Goal: Task Accomplishment & Management: Manage account settings

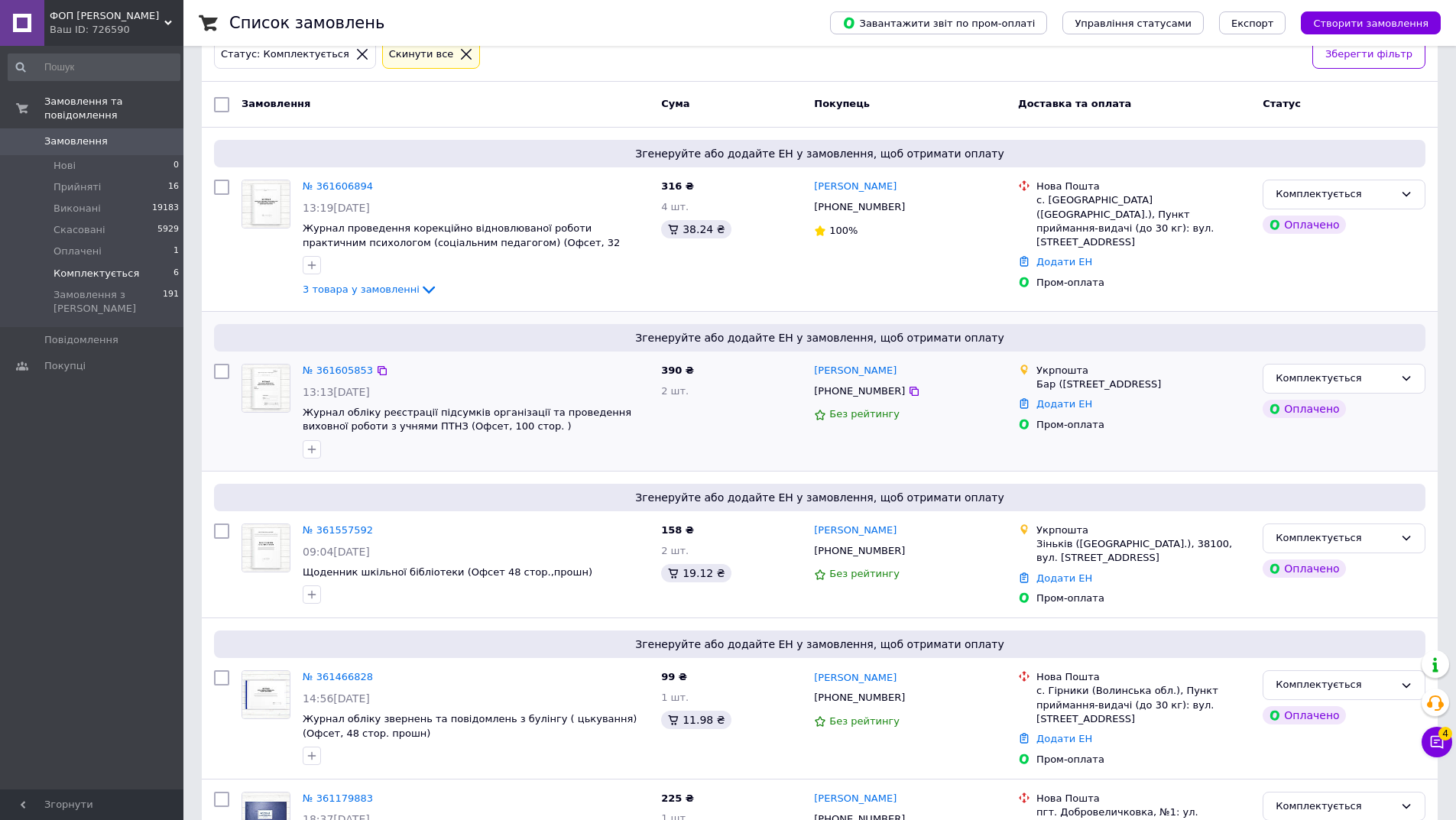
scroll to position [65, 0]
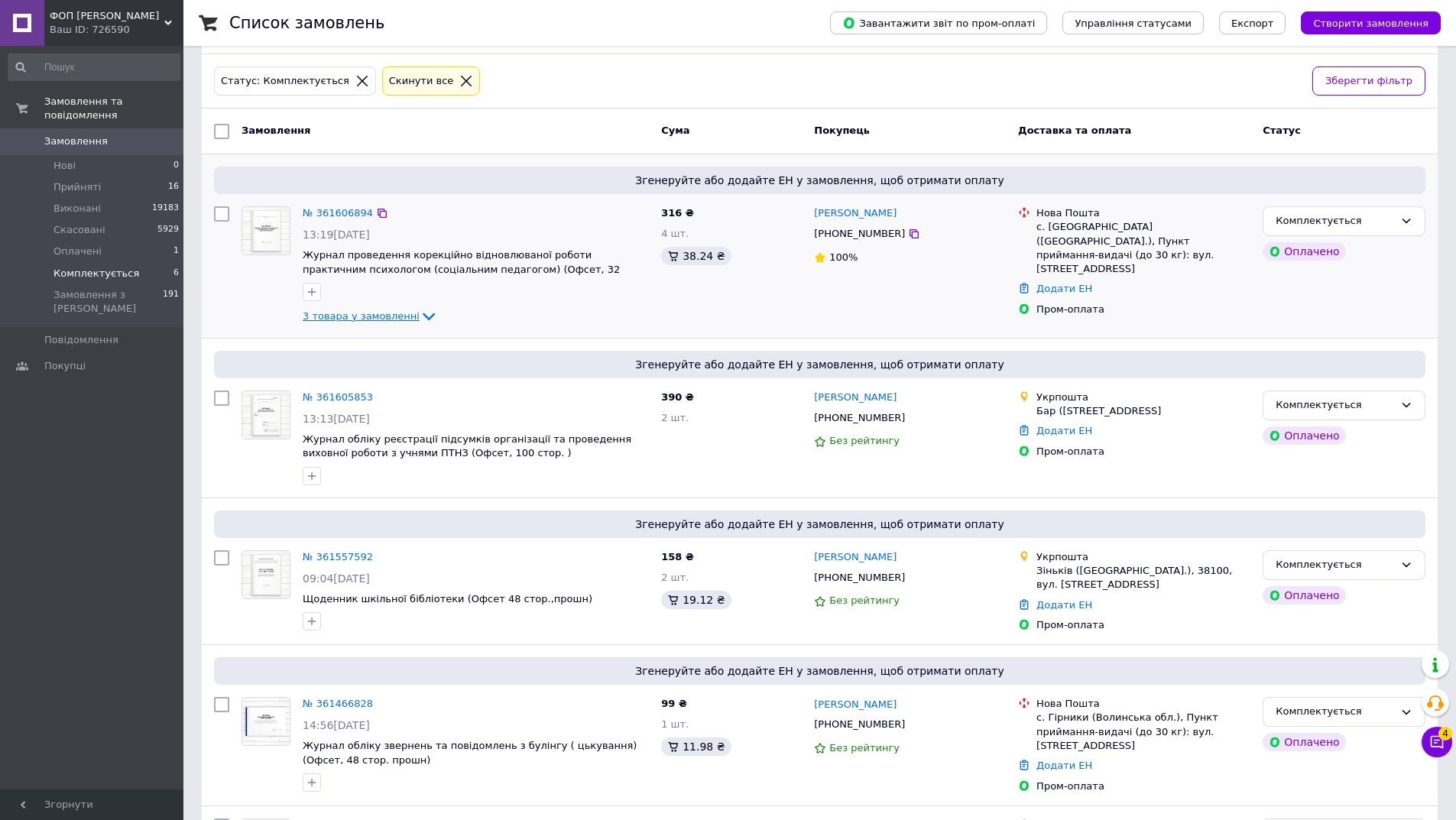
click at [388, 312] on span "3 товара у замовленні" at bounding box center [361, 315] width 117 height 12
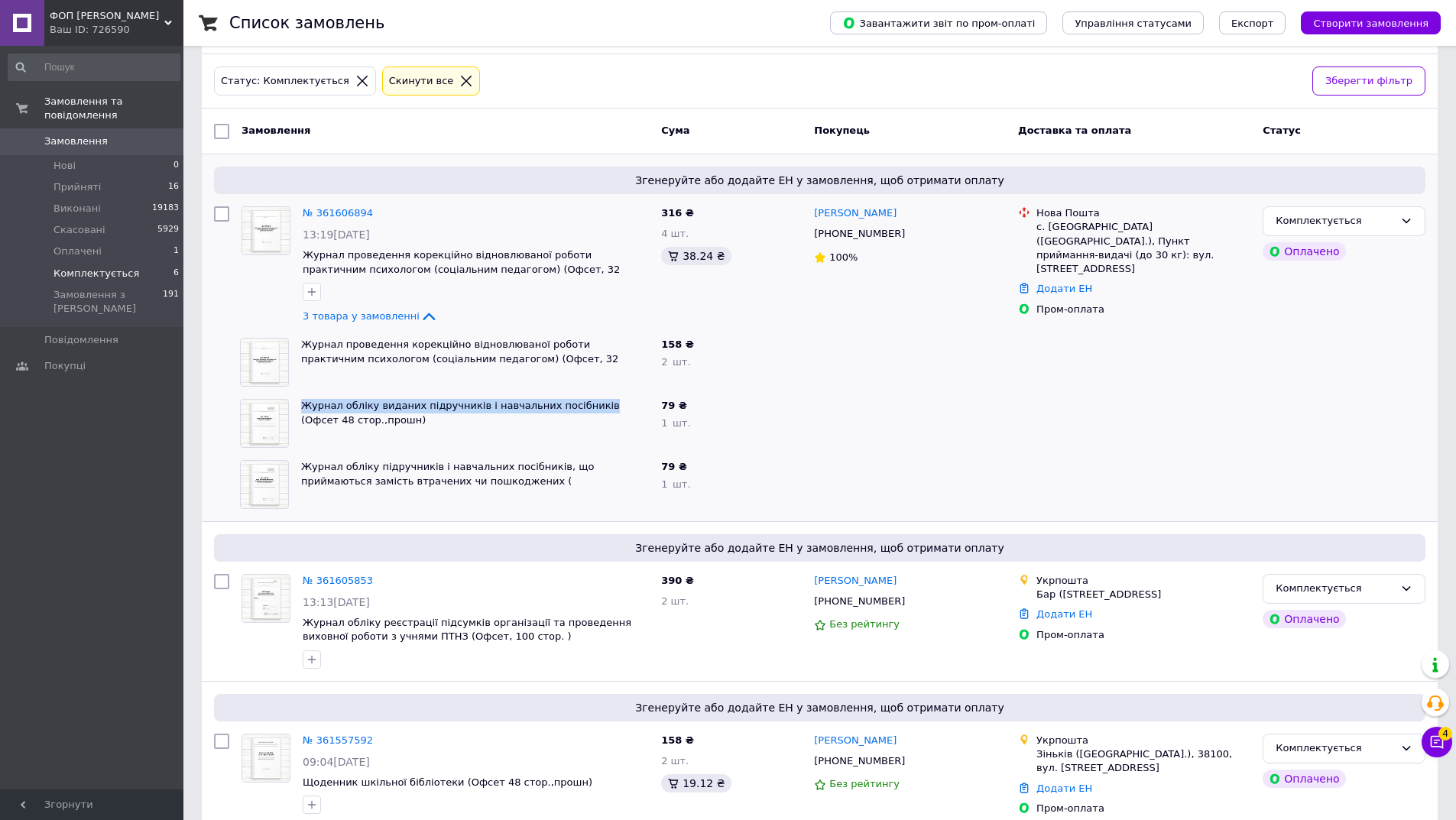
drag, startPoint x: 301, startPoint y: 405, endPoint x: 576, endPoint y: 397, distance: 275.1
click at [576, 397] on div "Журнал обліку виданих підручників і навчальних посібників (Офсет 48 стор.,прошн)" at bounding box center [475, 423] width 360 height 62
copy link "Журнал обліку виданих підручників і навчальних посібників"
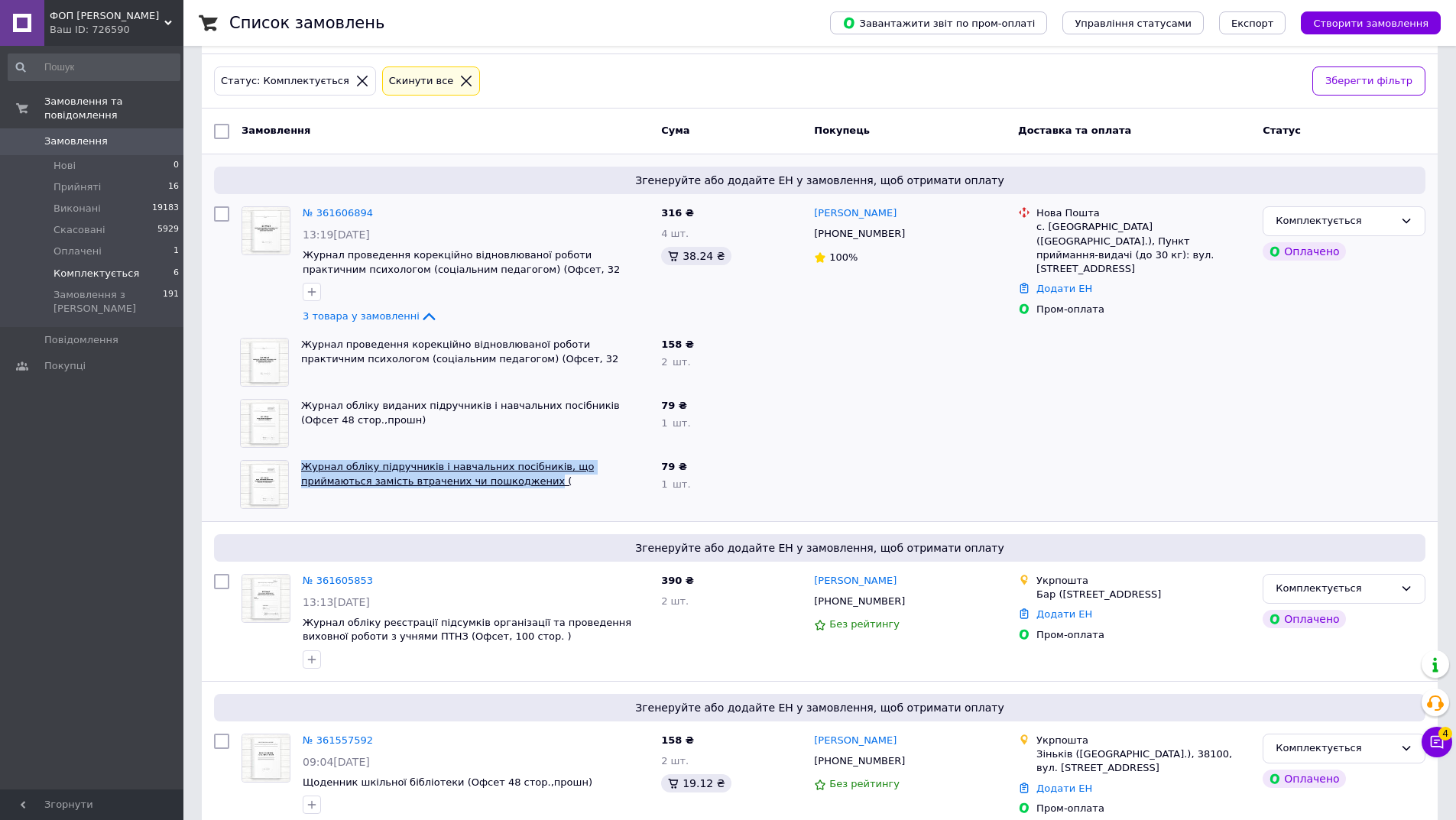
drag, startPoint x: 298, startPoint y: 467, endPoint x: 466, endPoint y: 474, distance: 168.1
click at [466, 474] on div "Журнал обліку підручників і навчальних посібників, що приймаються замість втрач…" at bounding box center [475, 484] width 360 height 62
copy link "Журнал обліку підручників і навчальних посібників, що приймаються замість втрач…"
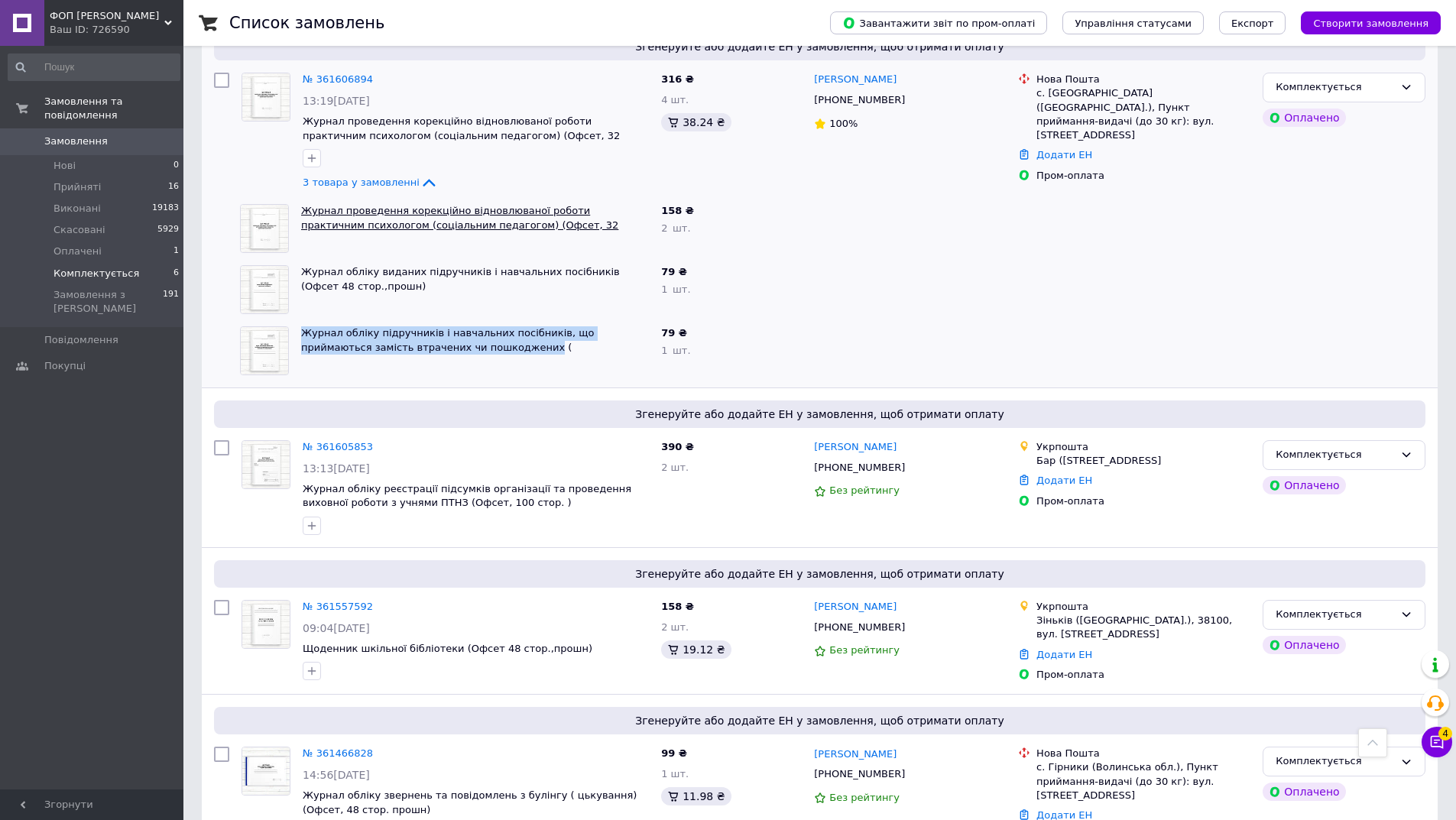
scroll to position [172, 0]
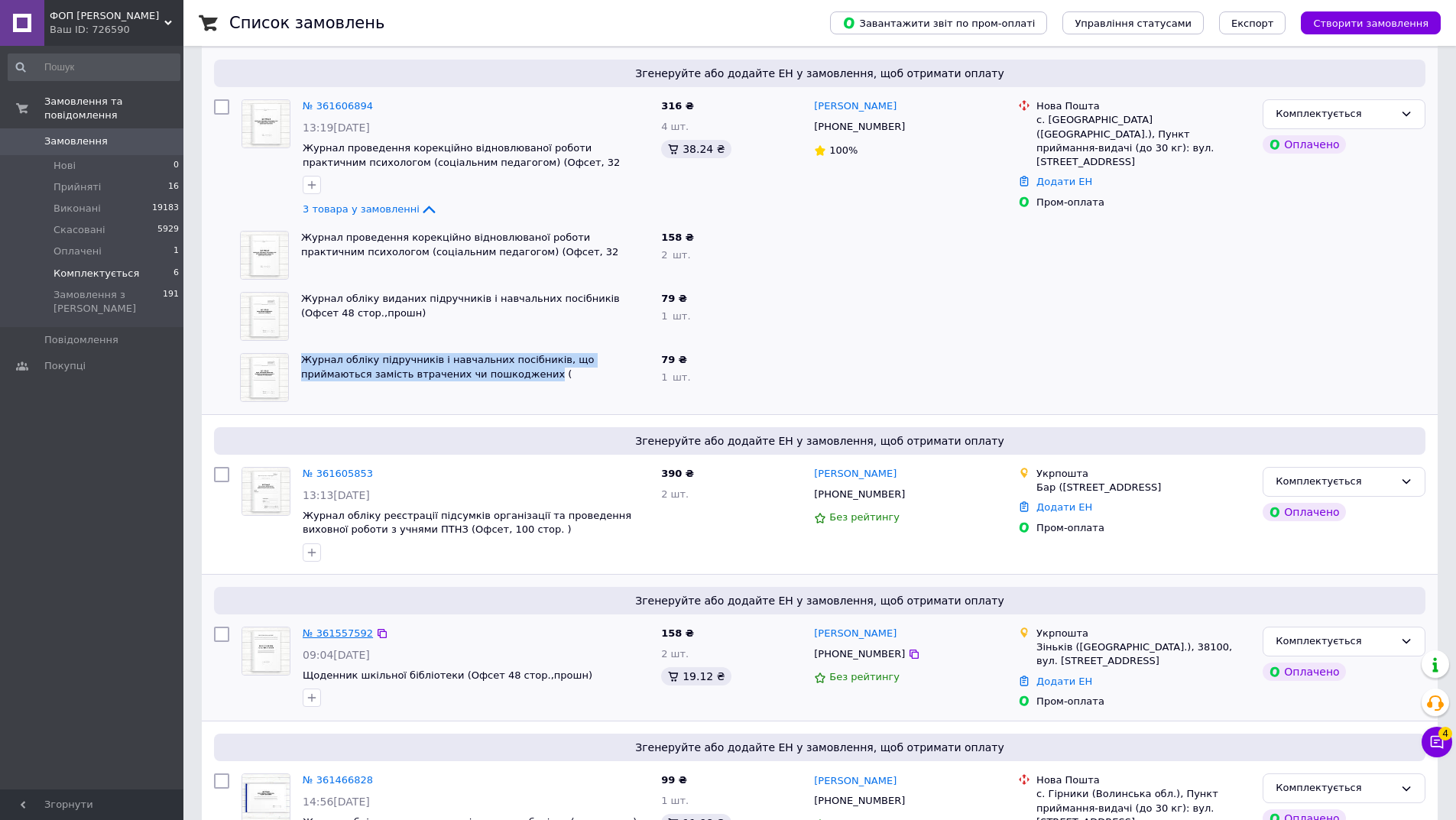
copy link "Журнал обліку підручників і навчальних посібників, що приймаються замість втрач…"
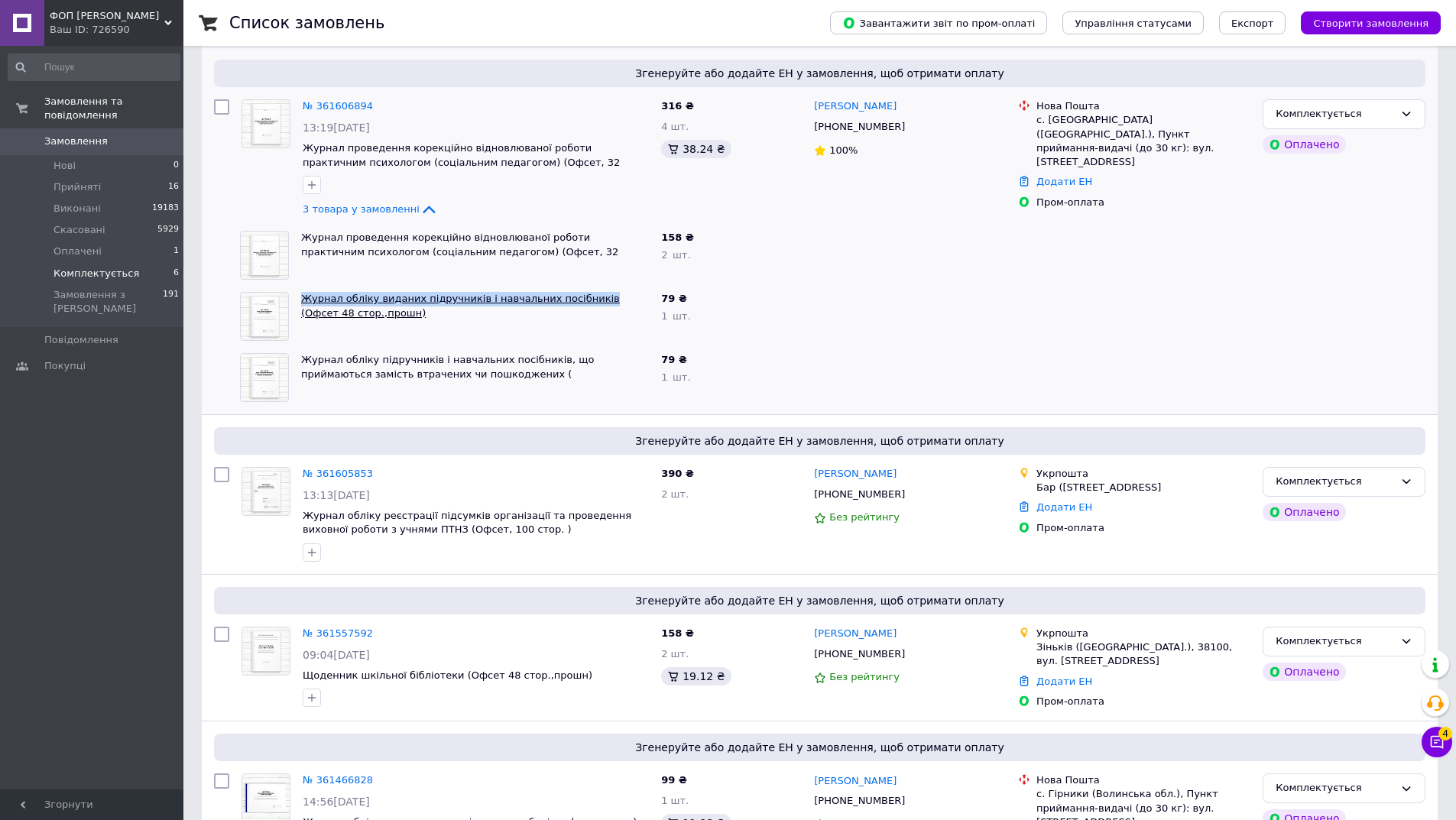
drag, startPoint x: 297, startPoint y: 298, endPoint x: 577, endPoint y: 297, distance: 280.0
click at [577, 297] on div "Журнал обліку виданих підручників і навчальних посібників (Офсет 48 стор.,прошн)" at bounding box center [475, 316] width 360 height 62
copy link "Журнал обліку виданих підручників і навчальних посібників"
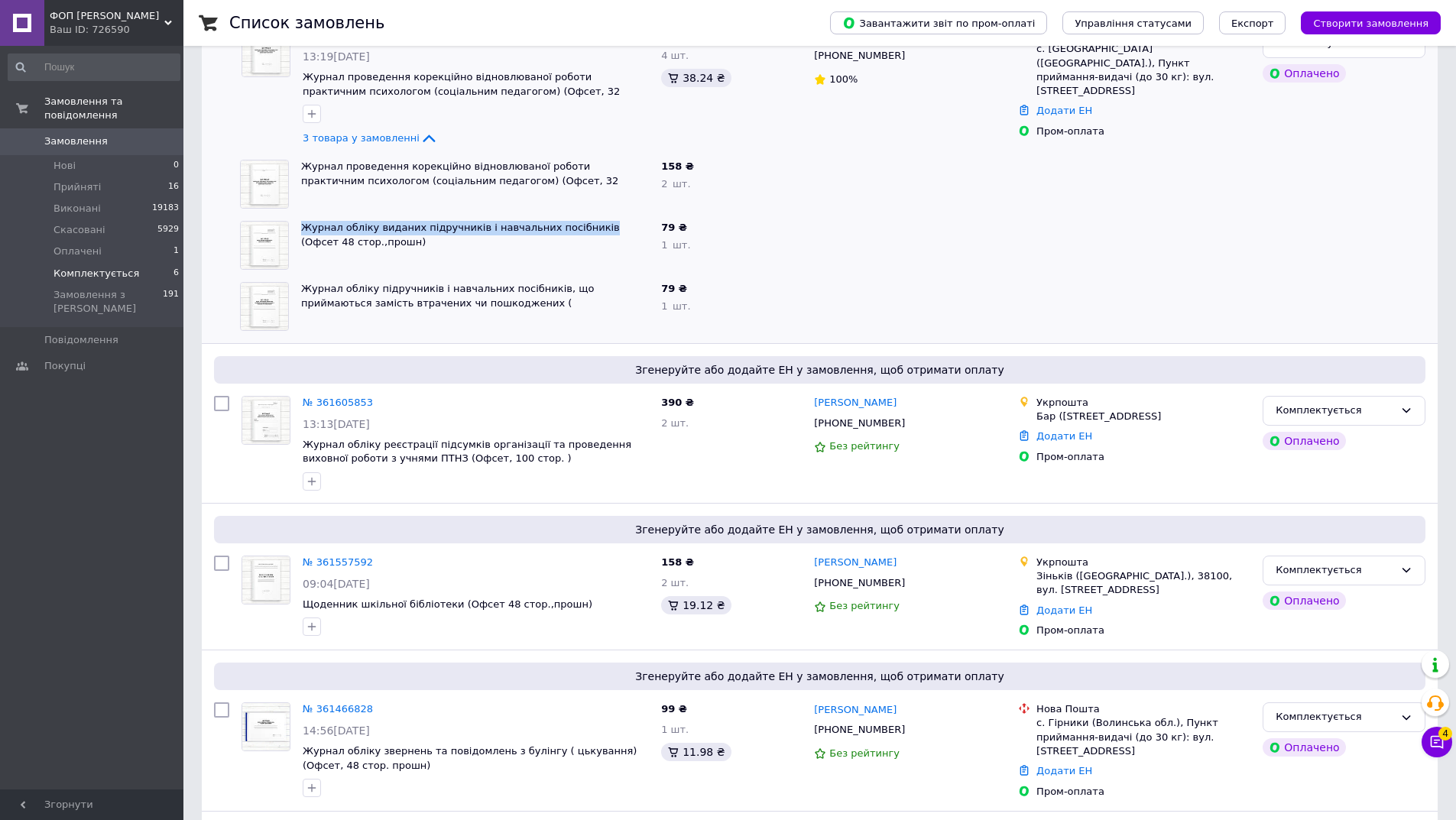
scroll to position [325, 0]
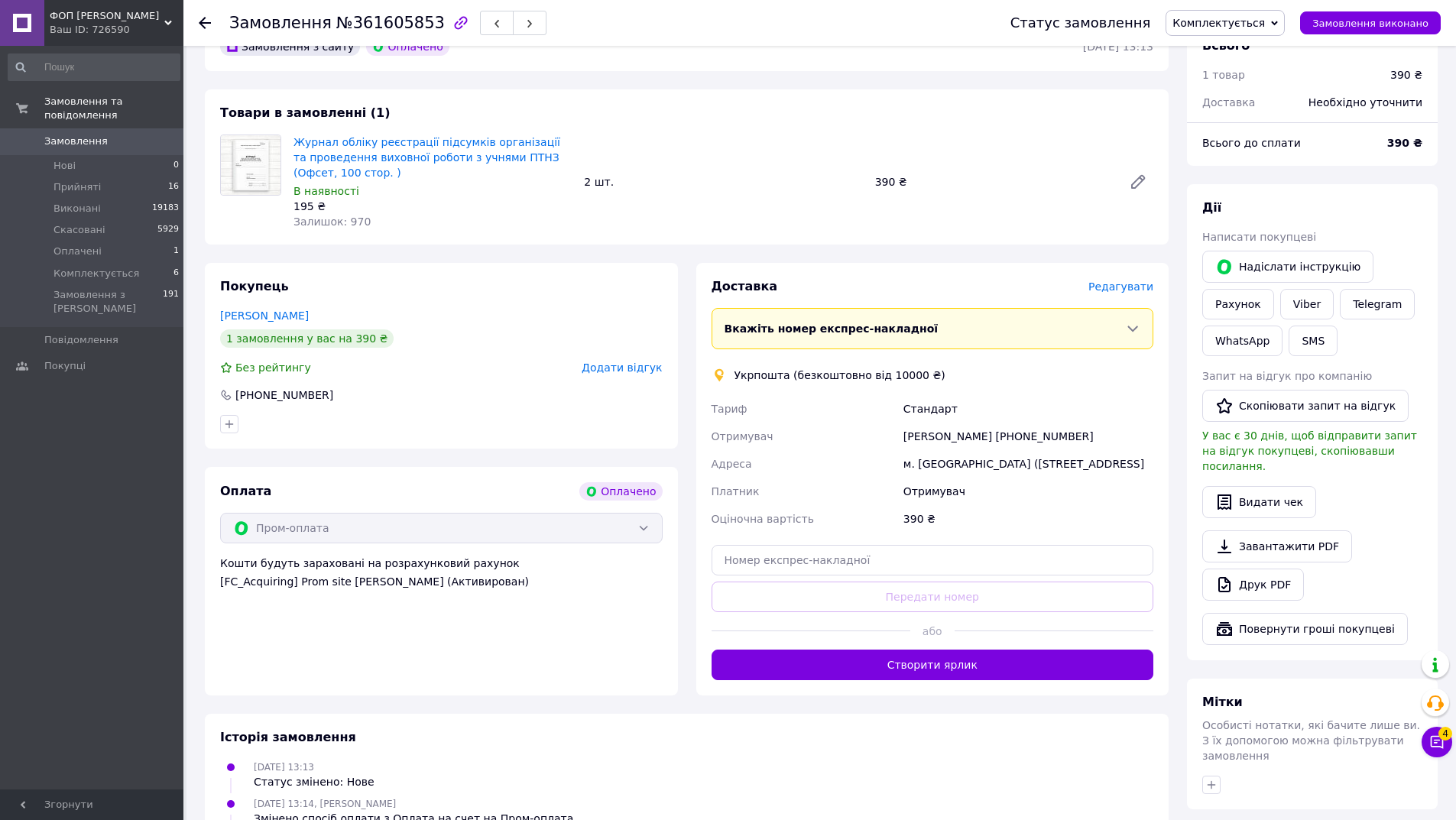
scroll to position [459, 0]
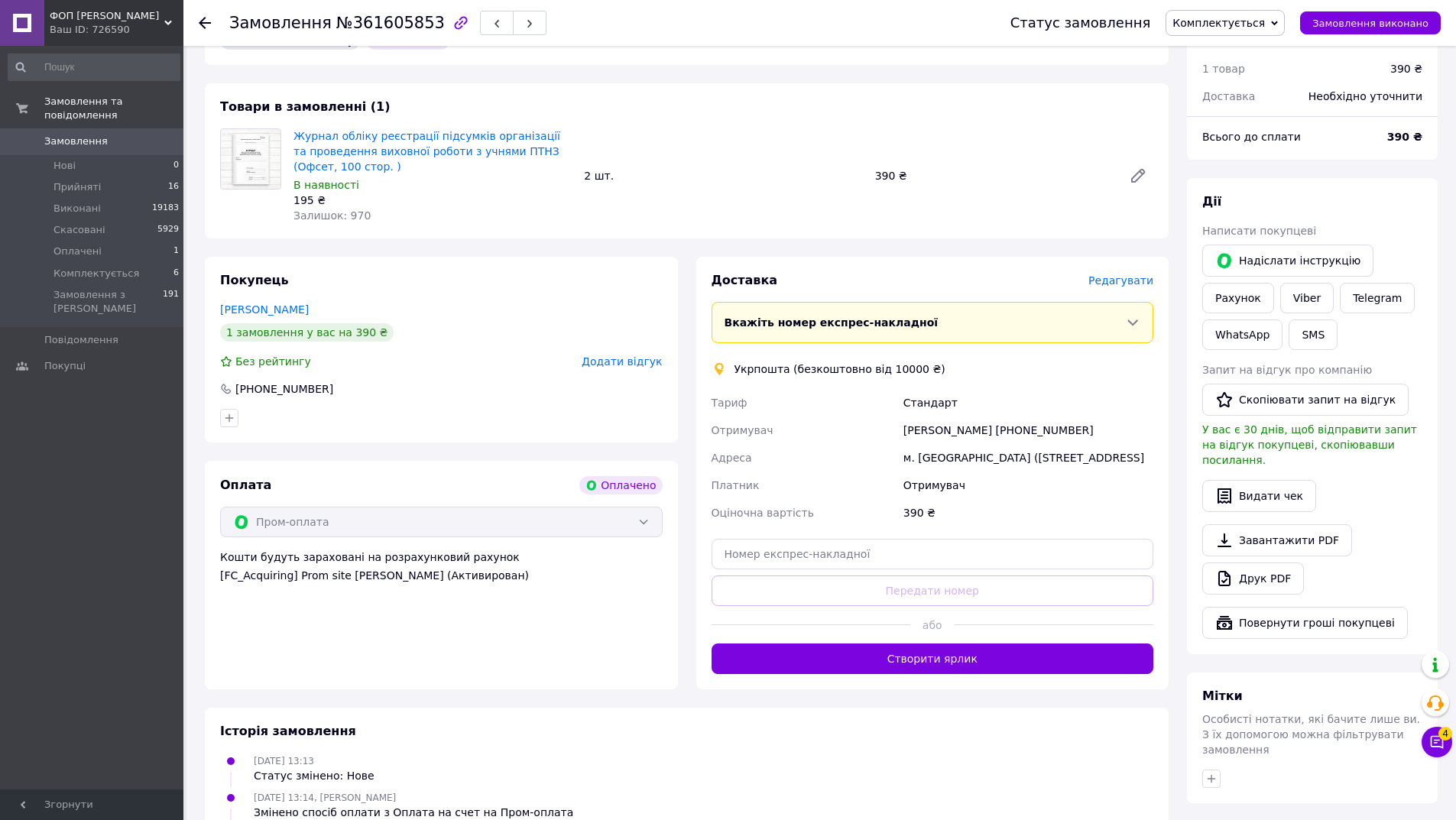
click at [960, 645] on button "Створити ярлик" at bounding box center [933, 658] width 442 height 30
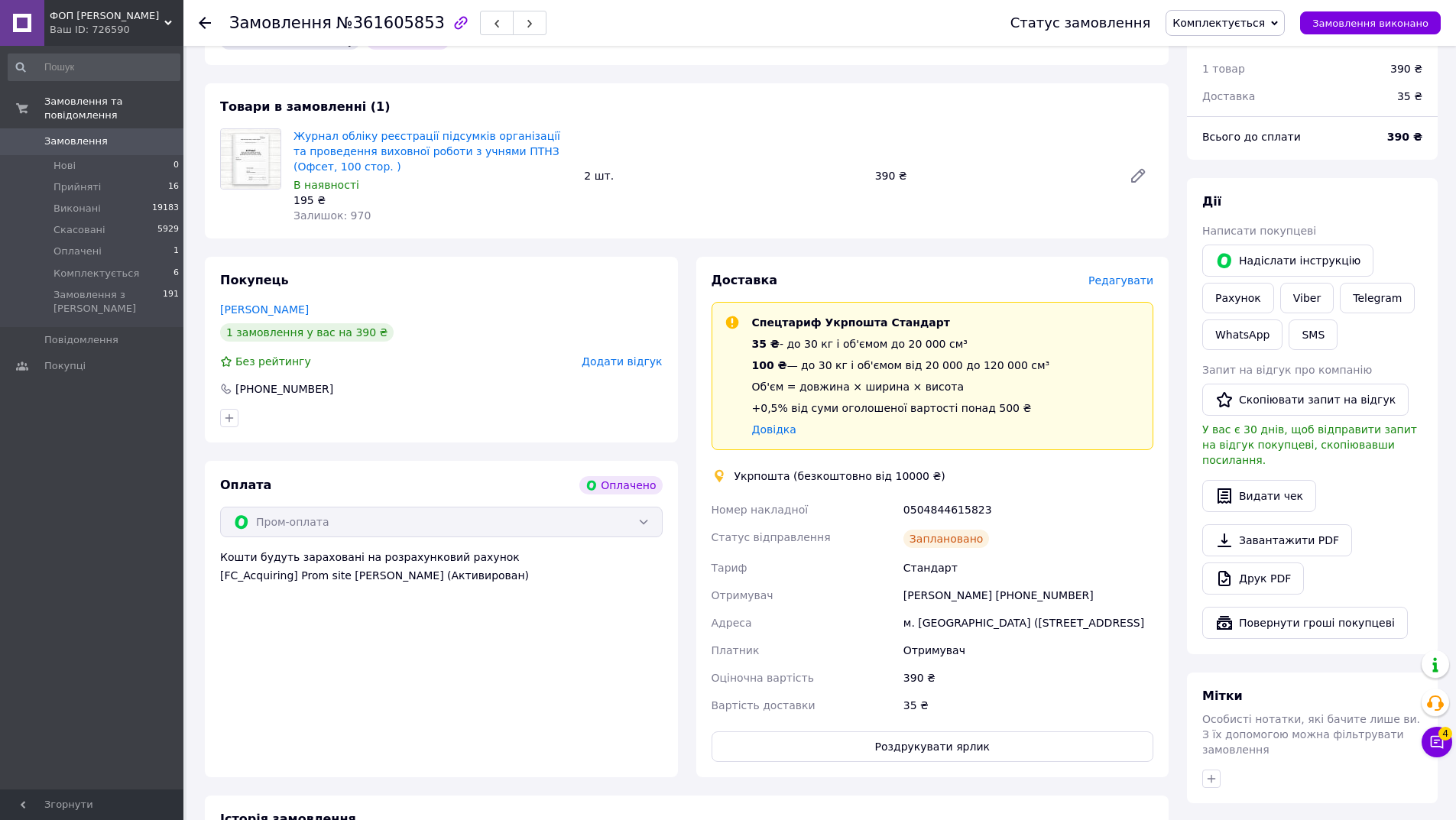
click at [964, 274] on div "Доставка" at bounding box center [900, 280] width 377 height 18
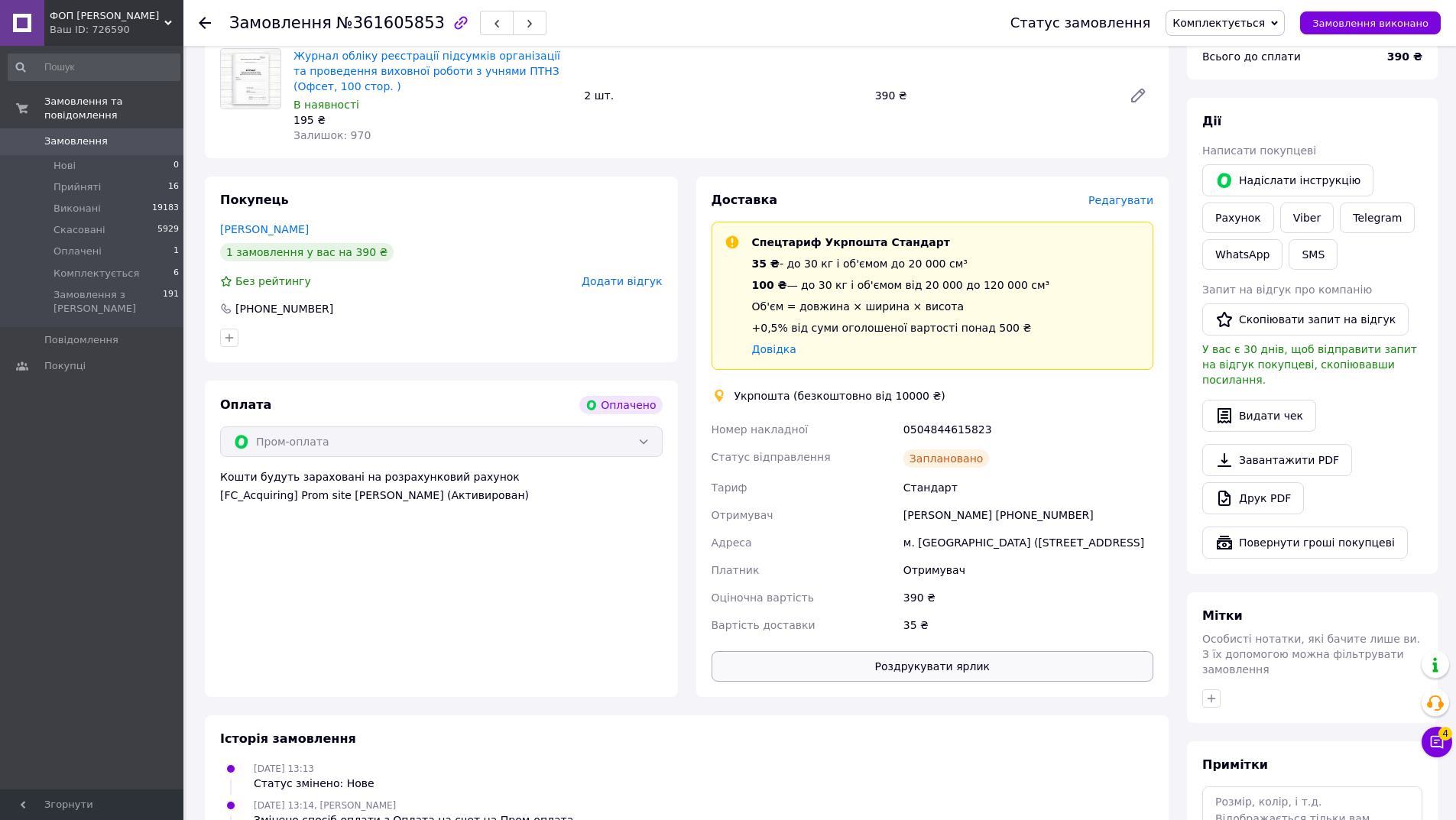
scroll to position [611, 0]
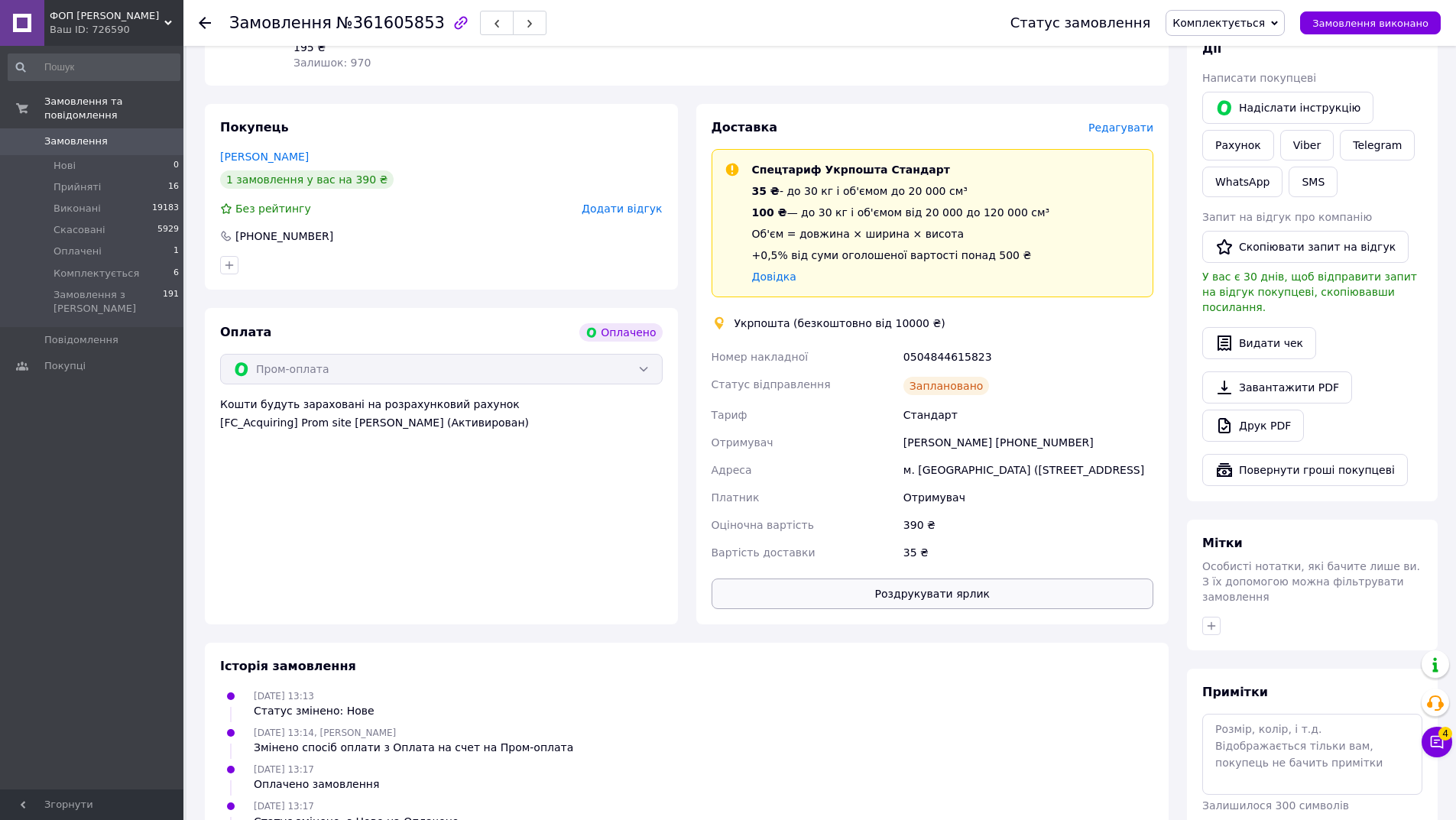
click at [954, 603] on button "Роздрукувати ярлик" at bounding box center [933, 593] width 442 height 30
click at [928, 604] on button "Роздрукувати ярлик" at bounding box center [933, 593] width 442 height 30
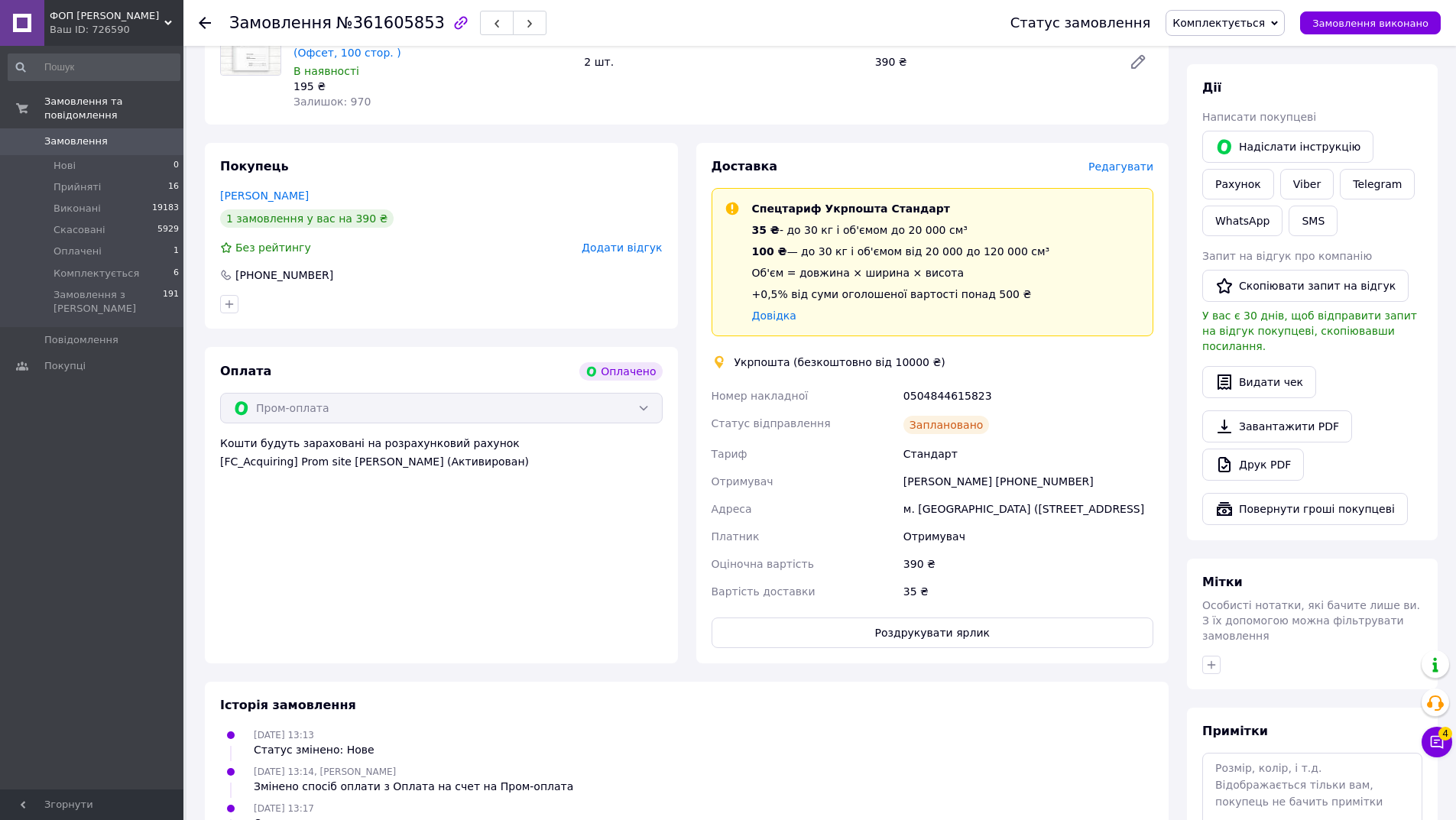
scroll to position [535, 0]
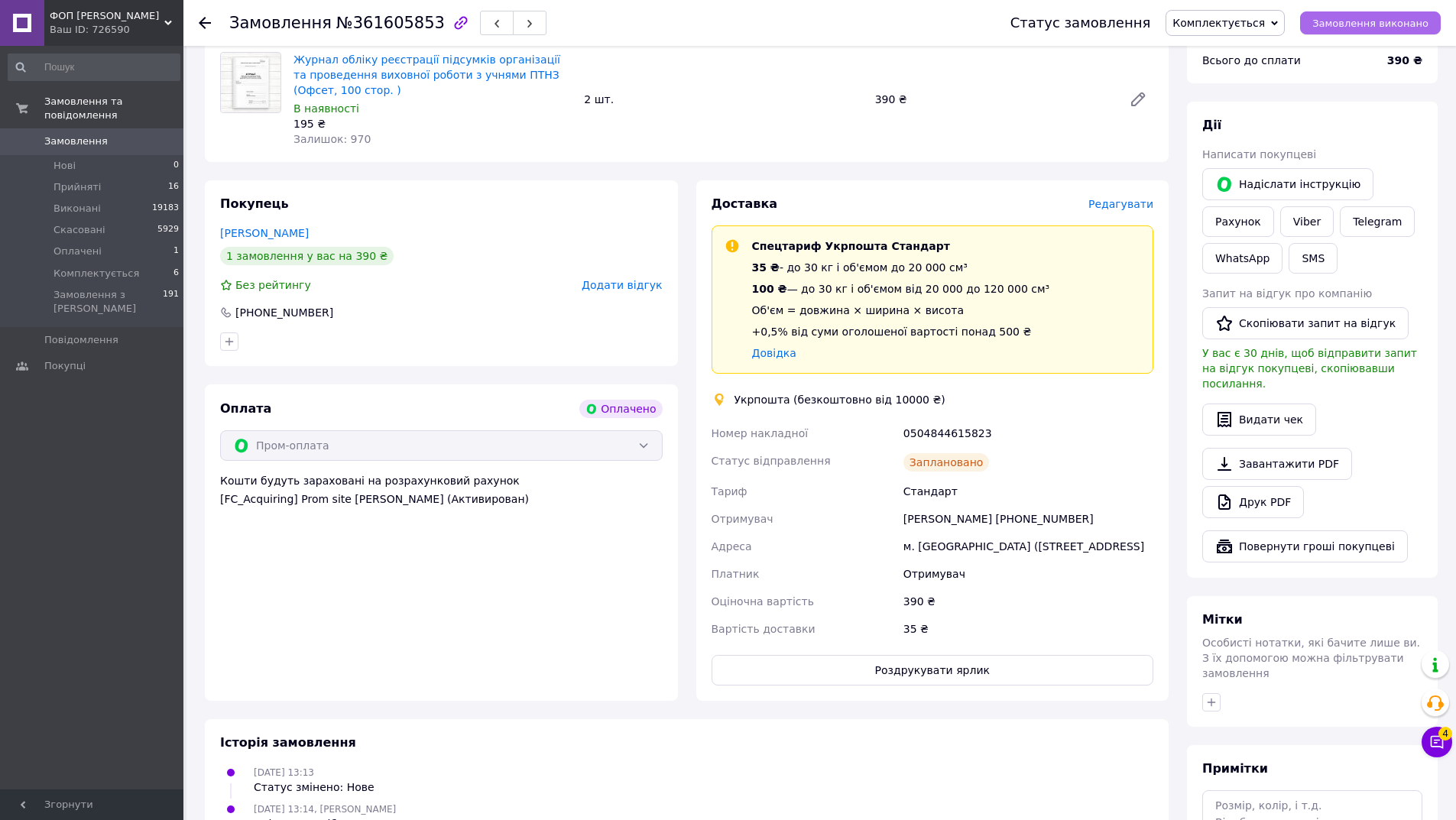
click at [1325, 20] on button "Замовлення виконано" at bounding box center [1370, 23] width 141 height 23
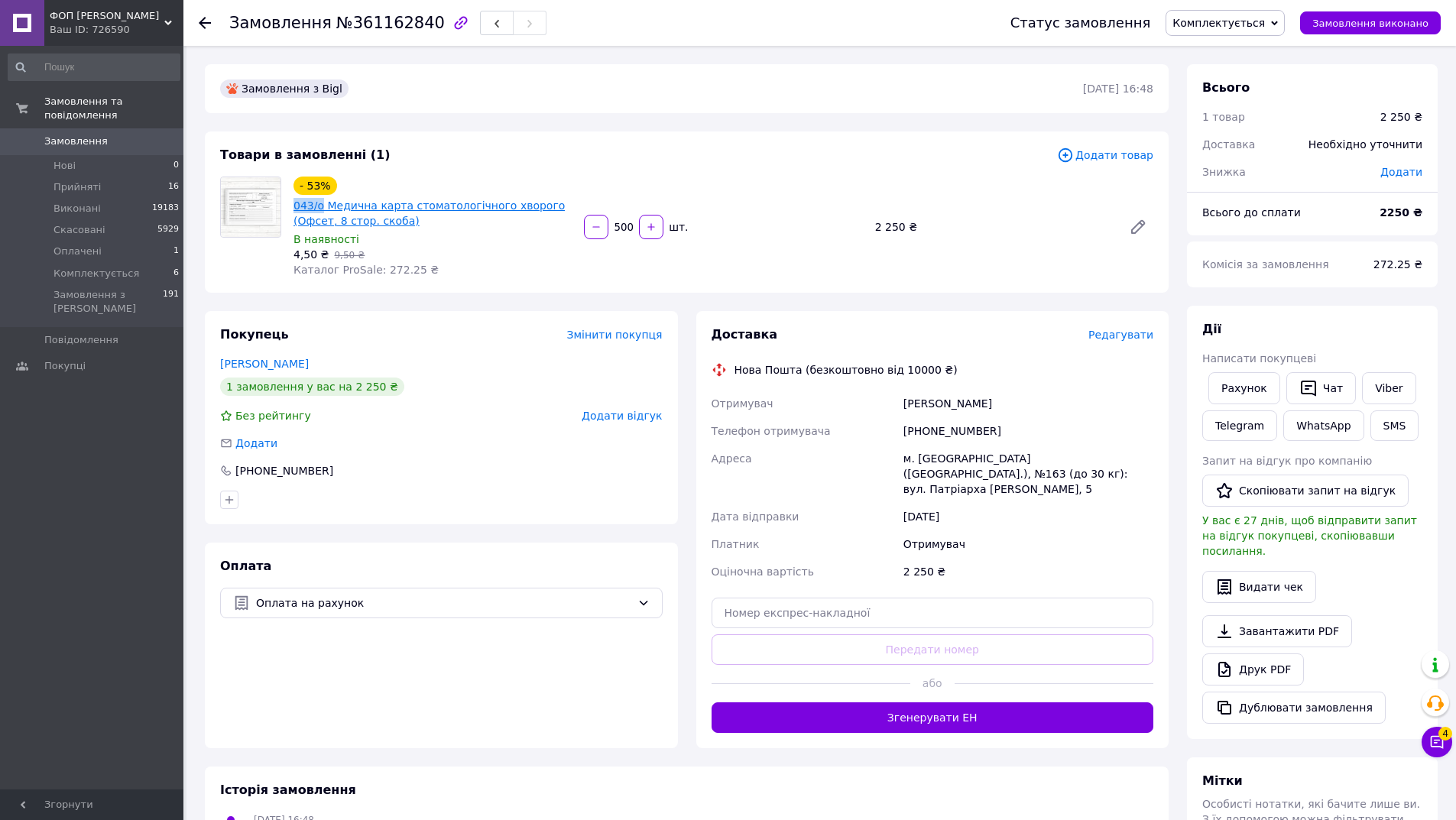
drag, startPoint x: 290, startPoint y: 202, endPoint x: 320, endPoint y: 204, distance: 30.1
click at [320, 204] on div "- 53% 043/о Медична карта стоматологічного хворого (Офсет, 8 стор. скоба) В ная…" at bounding box center [432, 227] width 290 height 107
copy link "043/о"
click at [1389, 396] on link "Viber" at bounding box center [1388, 388] width 54 height 32
click at [1389, 384] on link "Viber" at bounding box center [1388, 388] width 54 height 32
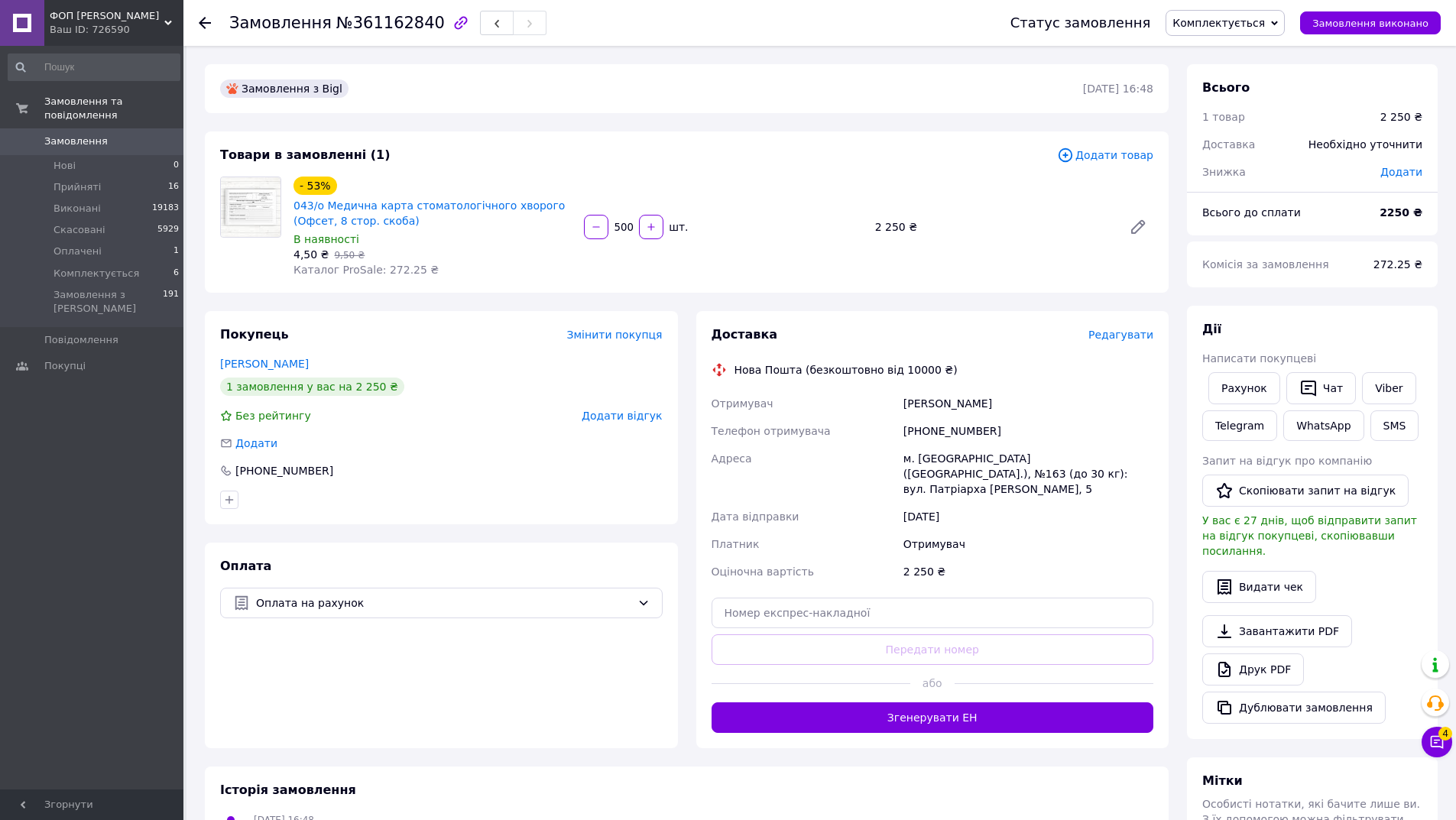
click at [386, 17] on span "№361162840" at bounding box center [390, 23] width 108 height 19
copy span "361162840"
click at [1369, 389] on link "Viber" at bounding box center [1388, 388] width 54 height 32
click at [1126, 326] on div "Доставка Редагувати" at bounding box center [933, 335] width 442 height 18
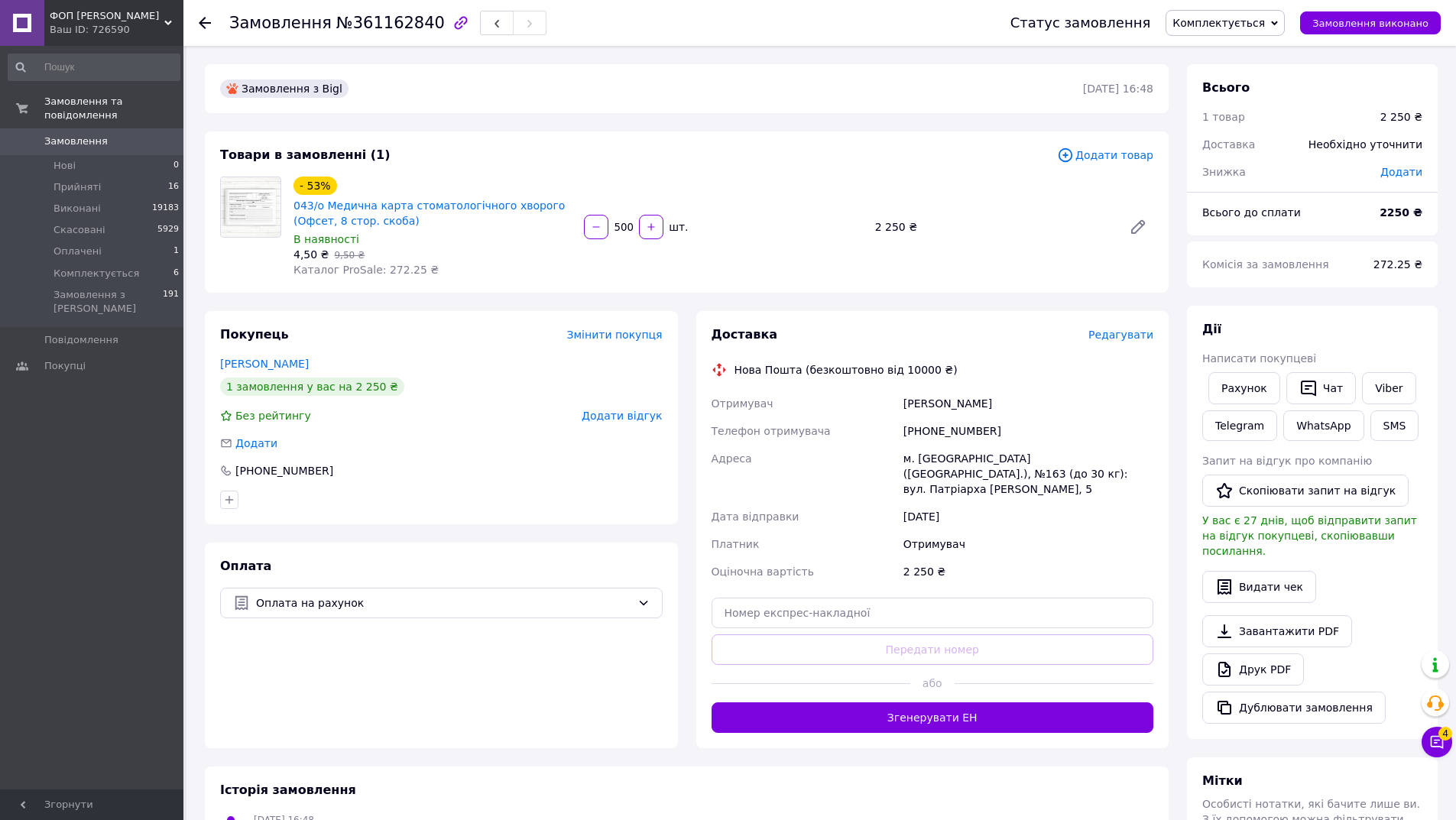
click at [1124, 341] on span "Редагувати" at bounding box center [1120, 335] width 65 height 12
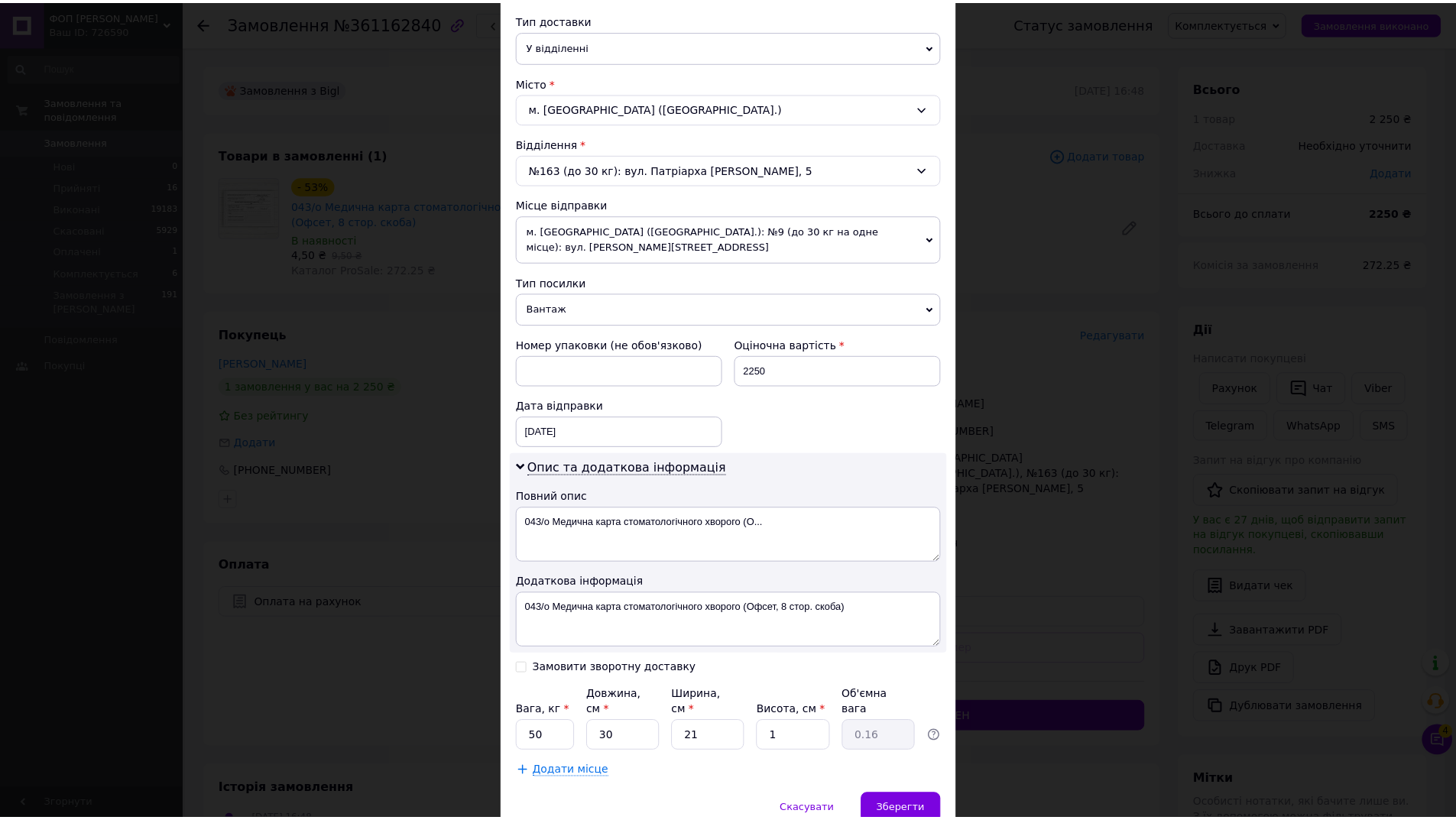
scroll to position [409, 0]
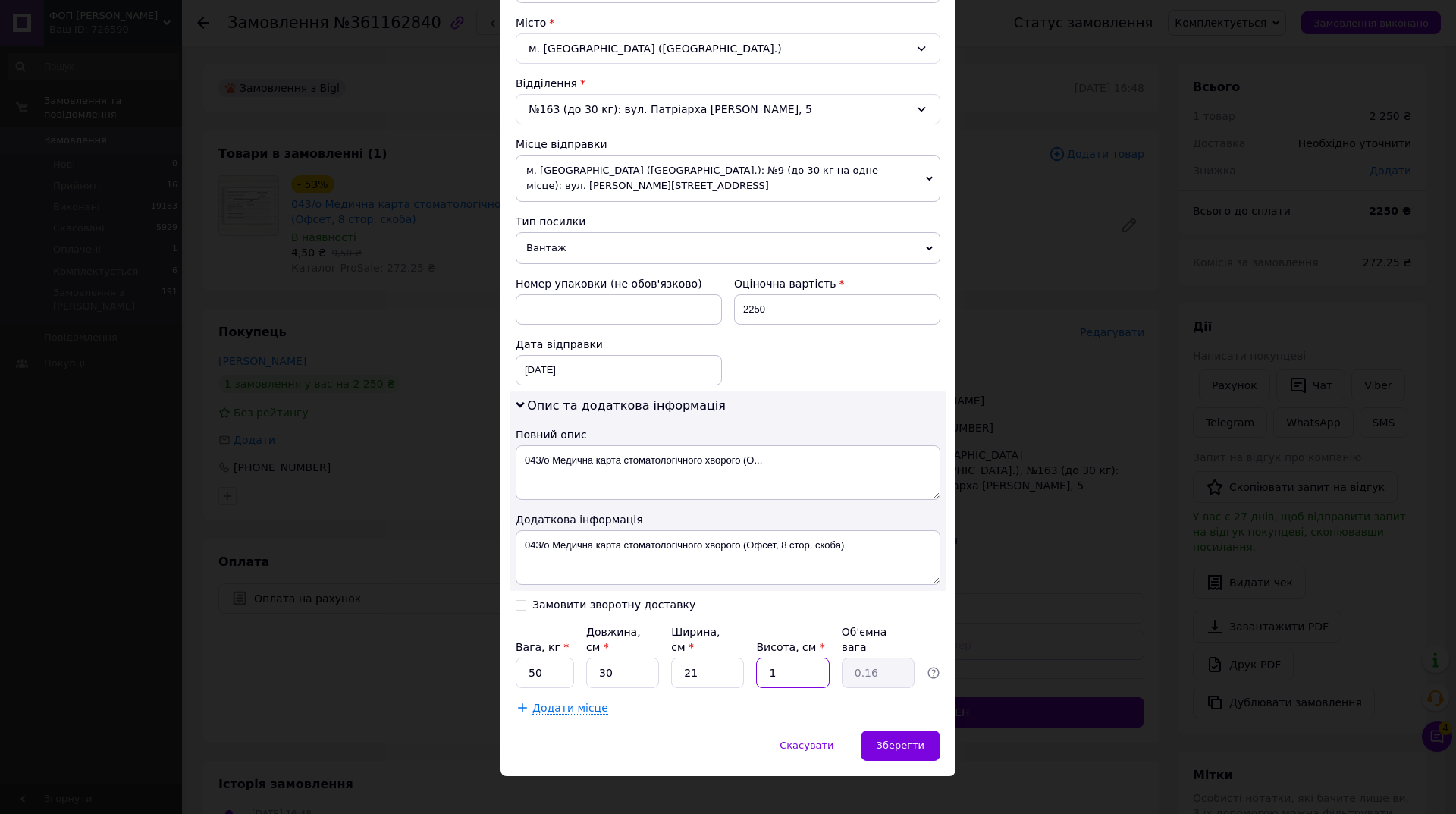
drag, startPoint x: 786, startPoint y: 654, endPoint x: 764, endPoint y: 654, distance: 22.0
click at [764, 658] on input "1" at bounding box center [792, 673] width 73 height 30
type input "8"
type input "1.26"
type input "8"
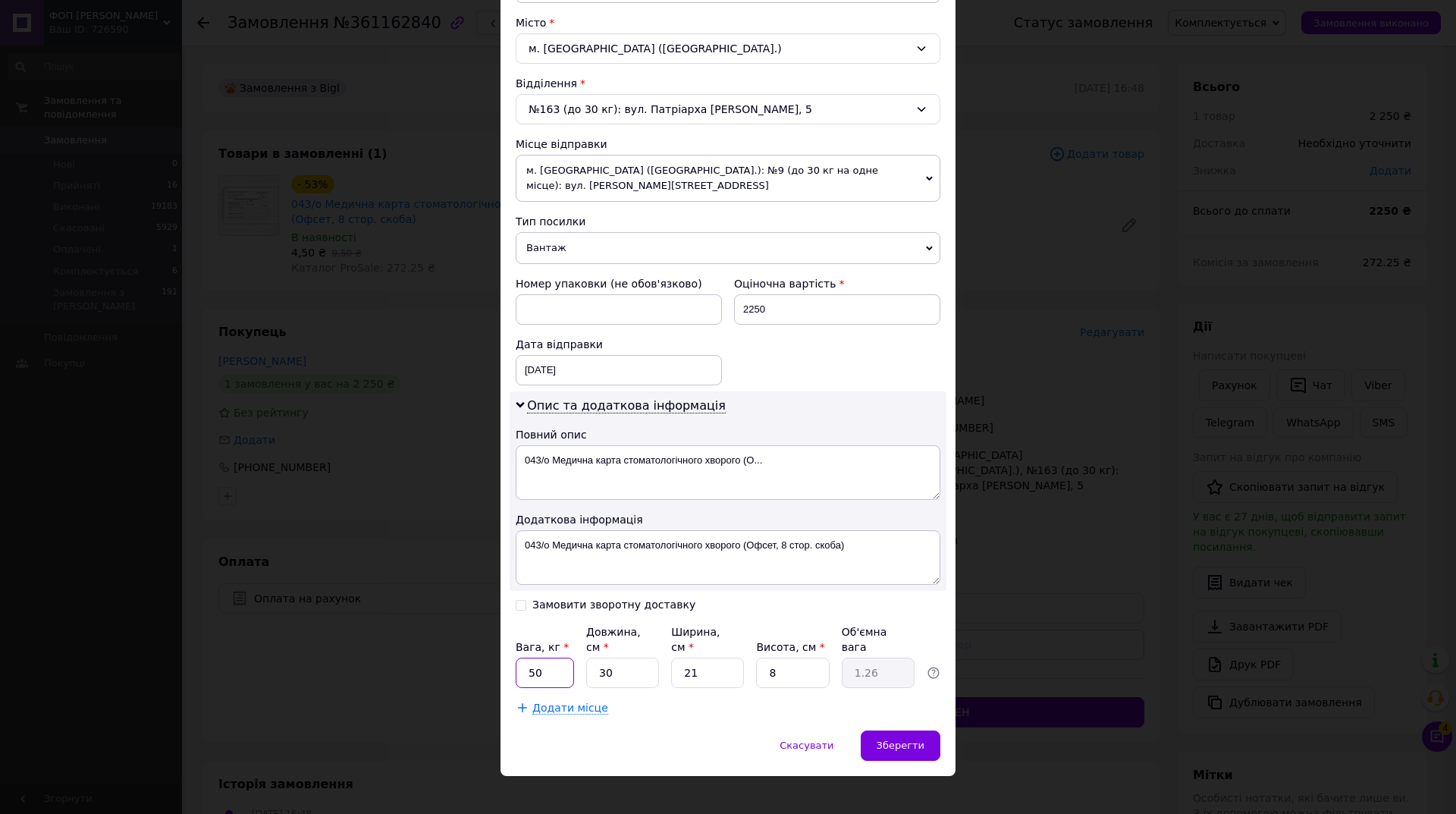
click at [540, 658] on input "50" at bounding box center [545, 673] width 59 height 30
type input "5"
type input "2"
click at [892, 740] on span "Зберегти" at bounding box center [900, 745] width 48 height 12
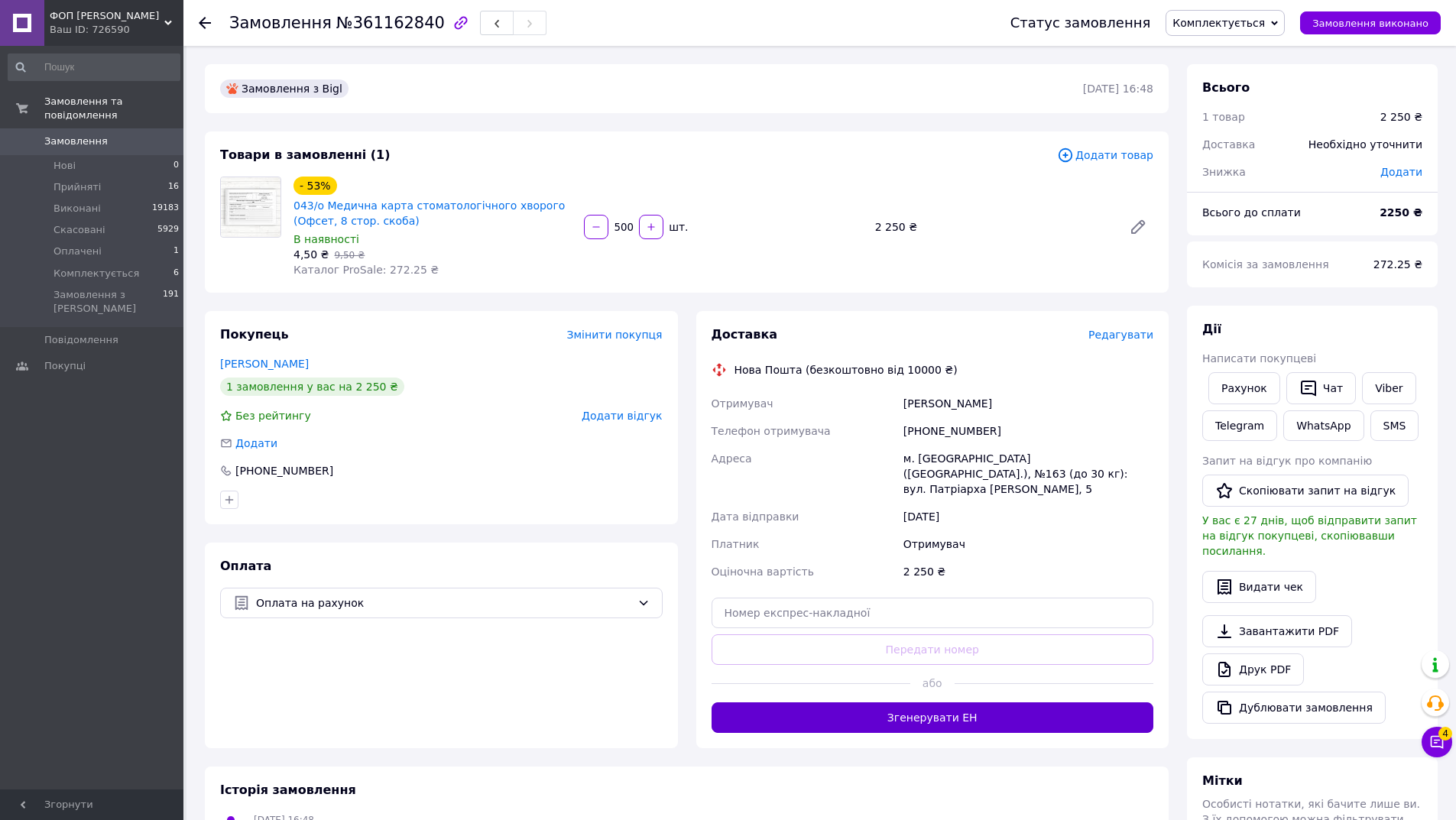
click at [934, 712] on button "Згенерувати ЕН" at bounding box center [933, 717] width 442 height 30
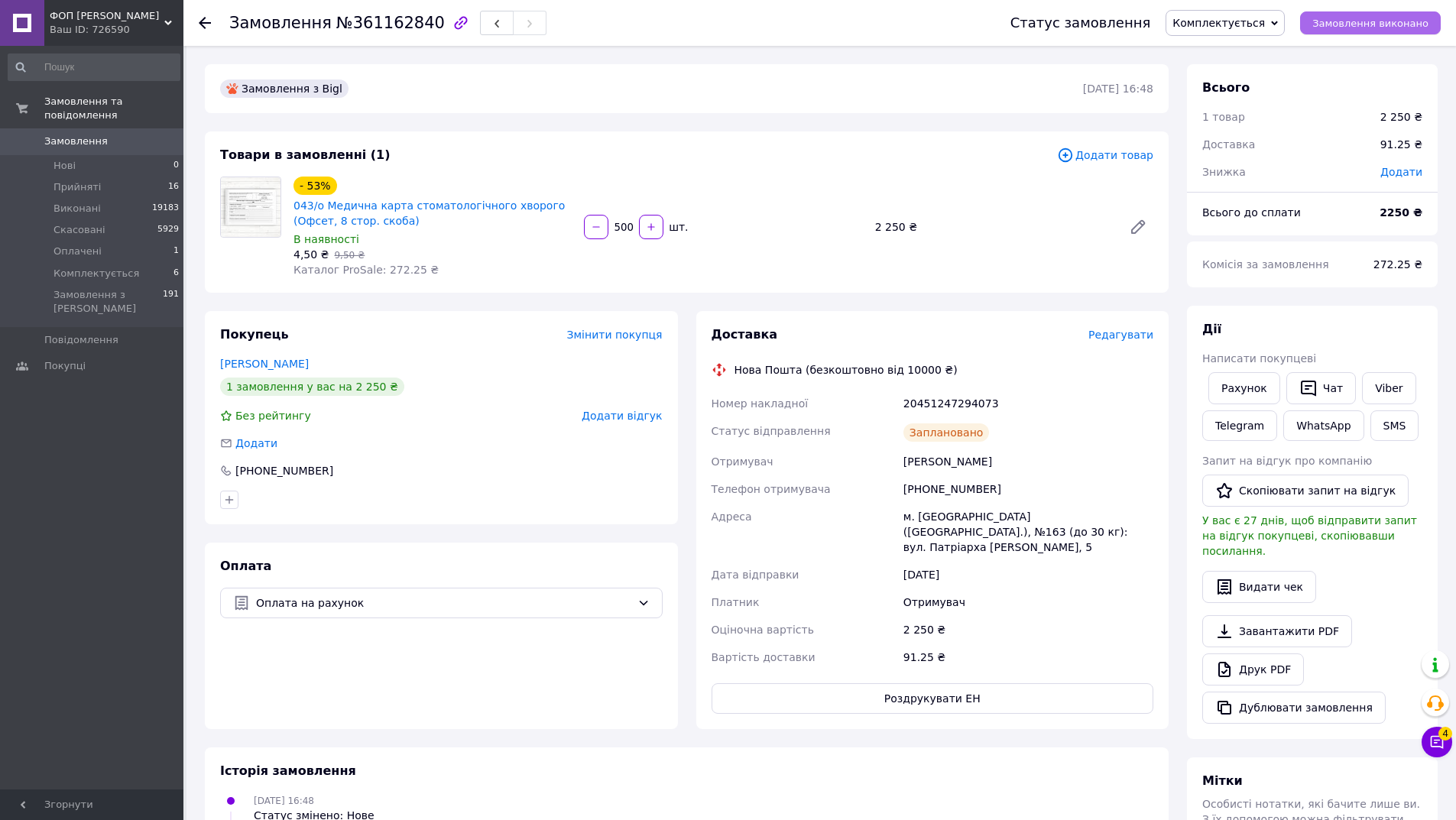
click at [1373, 28] on span "Замовлення виконано" at bounding box center [1370, 23] width 116 height 12
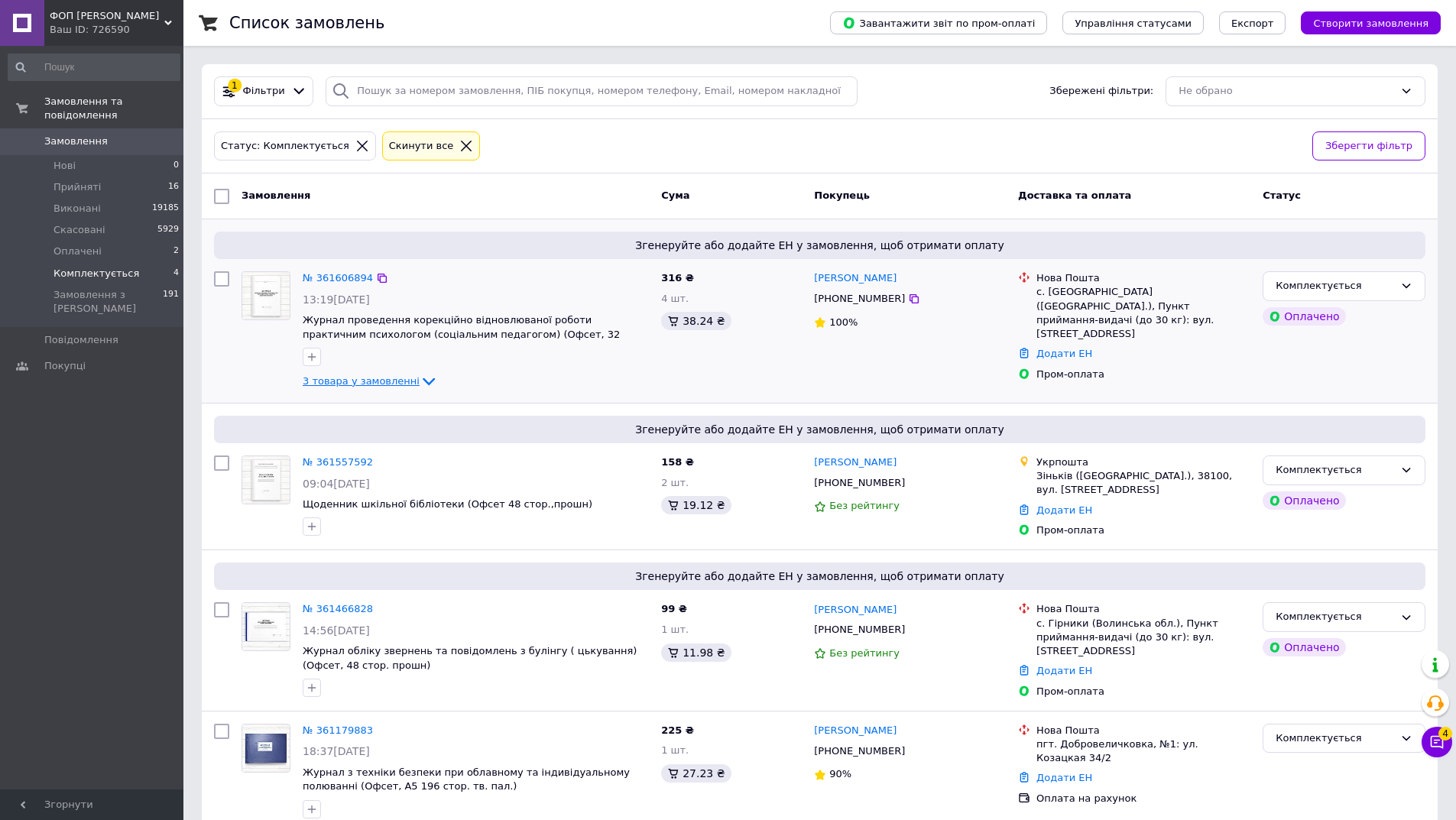
click at [420, 377] on icon at bounding box center [429, 382] width 19 height 19
click at [381, 379] on span "3 товара у замовленні" at bounding box center [361, 381] width 117 height 12
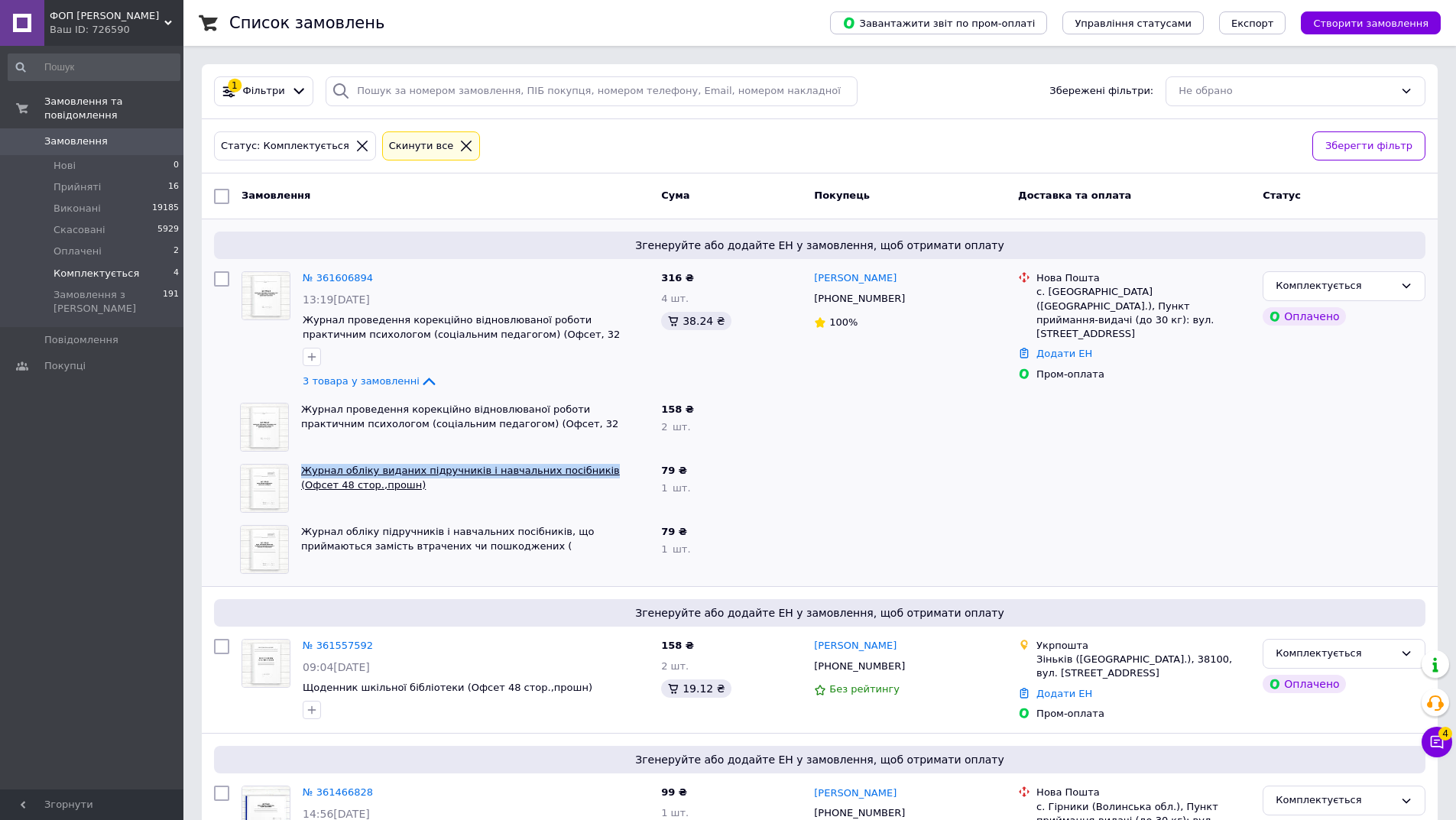
drag, startPoint x: 296, startPoint y: 468, endPoint x: 578, endPoint y: 464, distance: 282.0
click at [578, 464] on div "Журнал обліку виданих підручників і навчальних посібників (Офсет 48 стор.,прошн)" at bounding box center [475, 488] width 360 height 62
copy link "Журнал обліку виданих підручників і навчальних посібників"
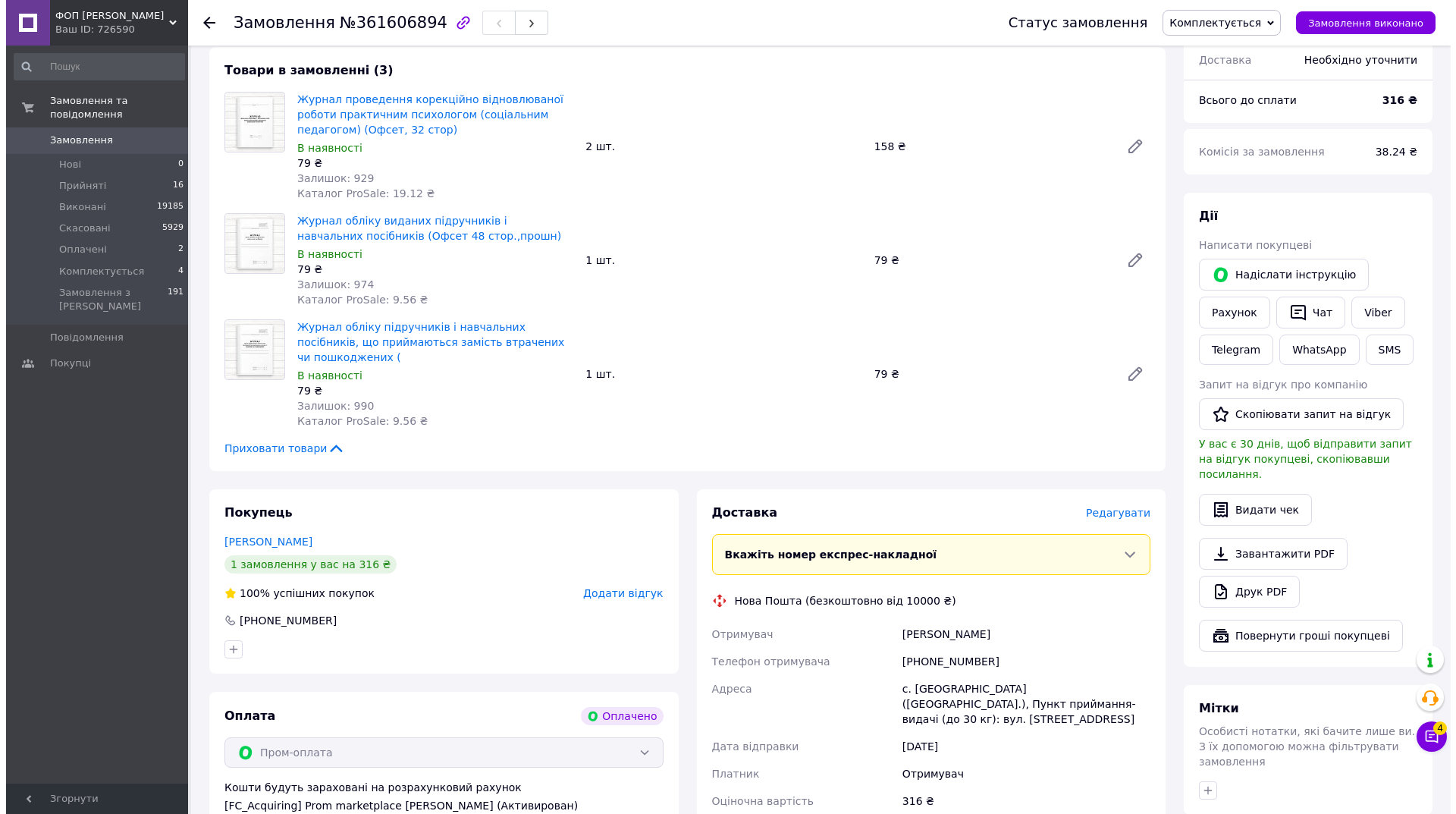
scroll to position [607, 0]
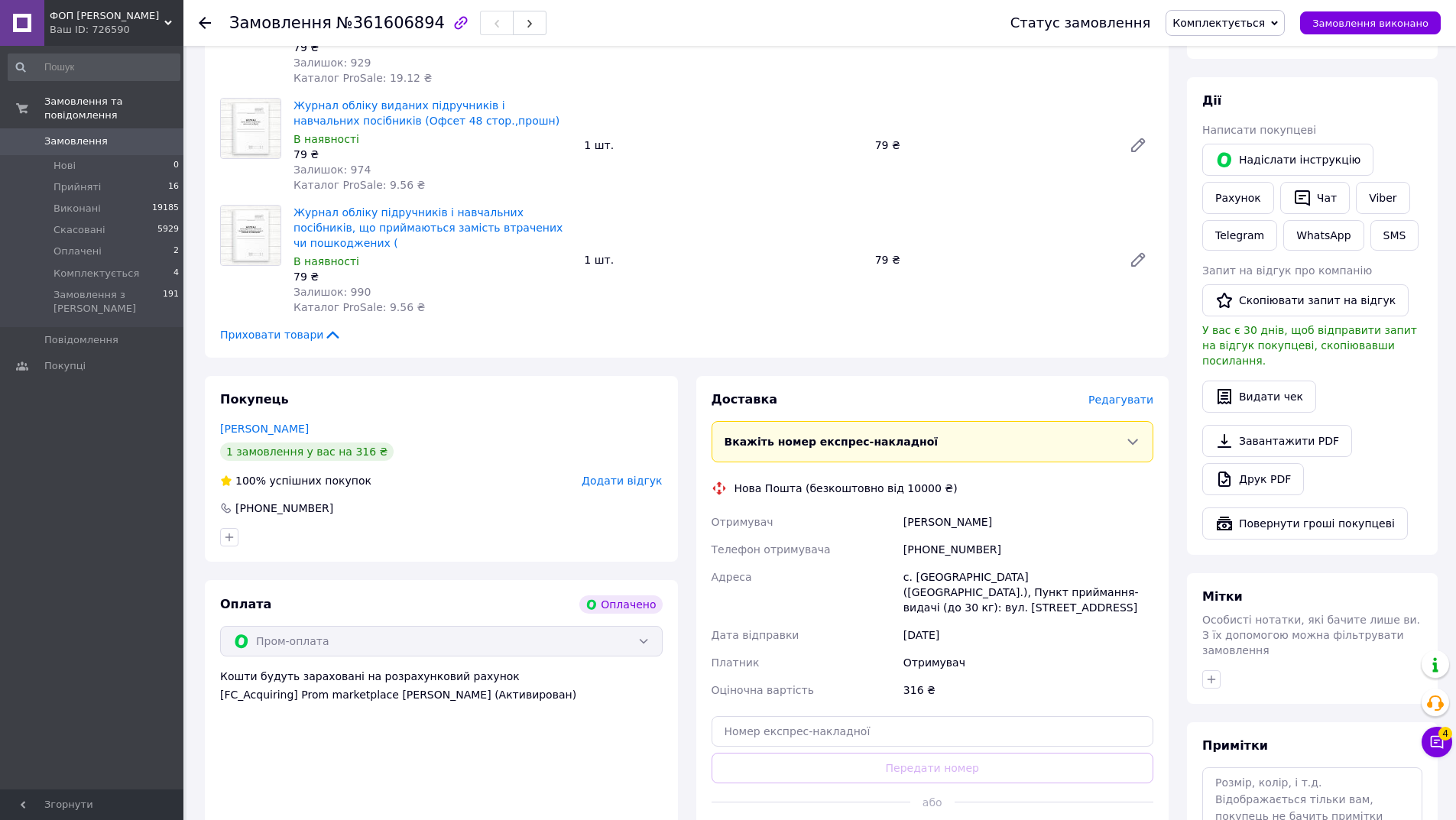
click at [1131, 376] on div "Доставка [PERSON_NAME] Вкажіть номер експрес-накладної Обов'язково введіть номе…" at bounding box center [932, 621] width 473 height 491
click at [1126, 393] on span "Редагувати" at bounding box center [1120, 399] width 65 height 12
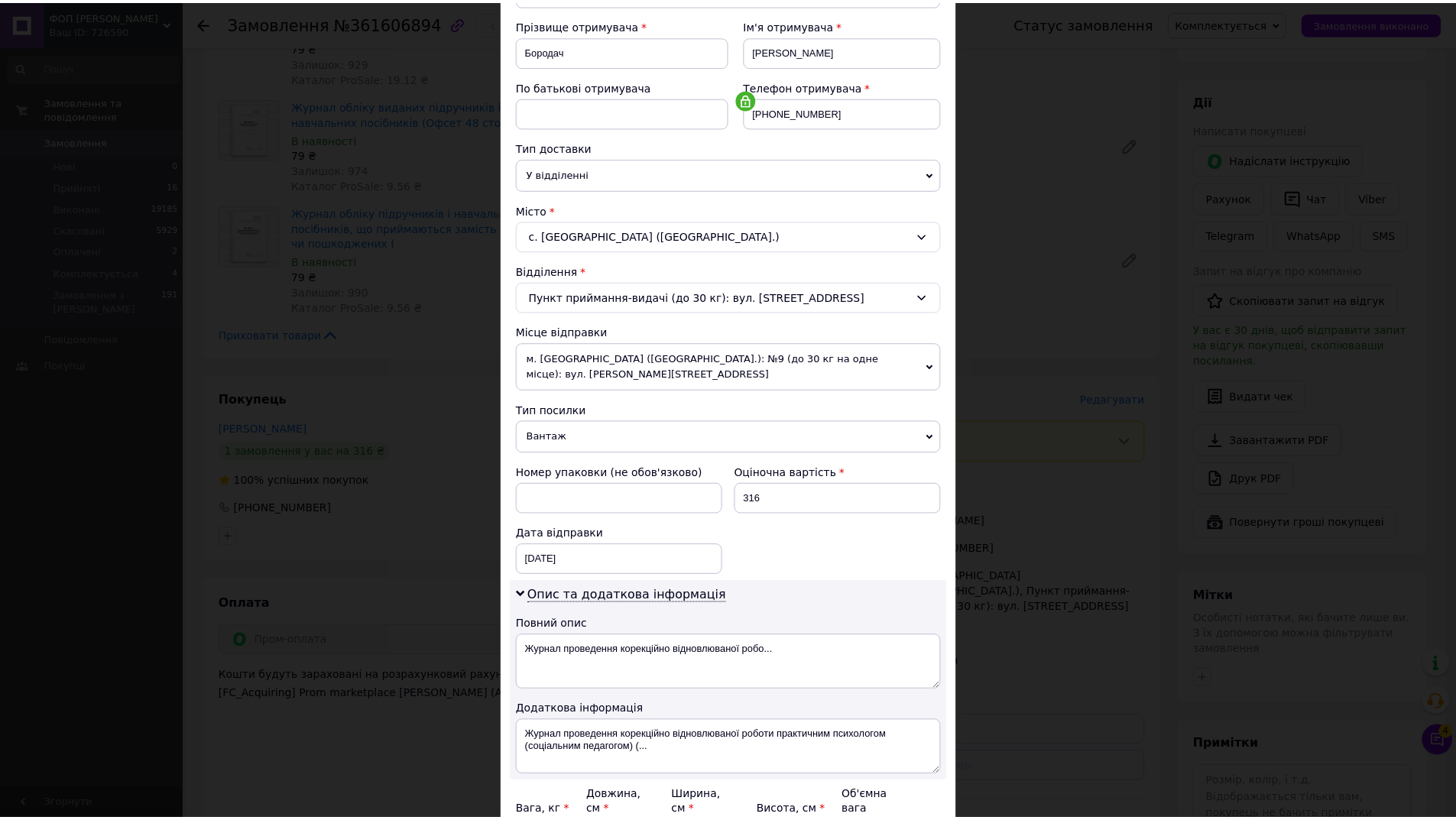
scroll to position [382, 0]
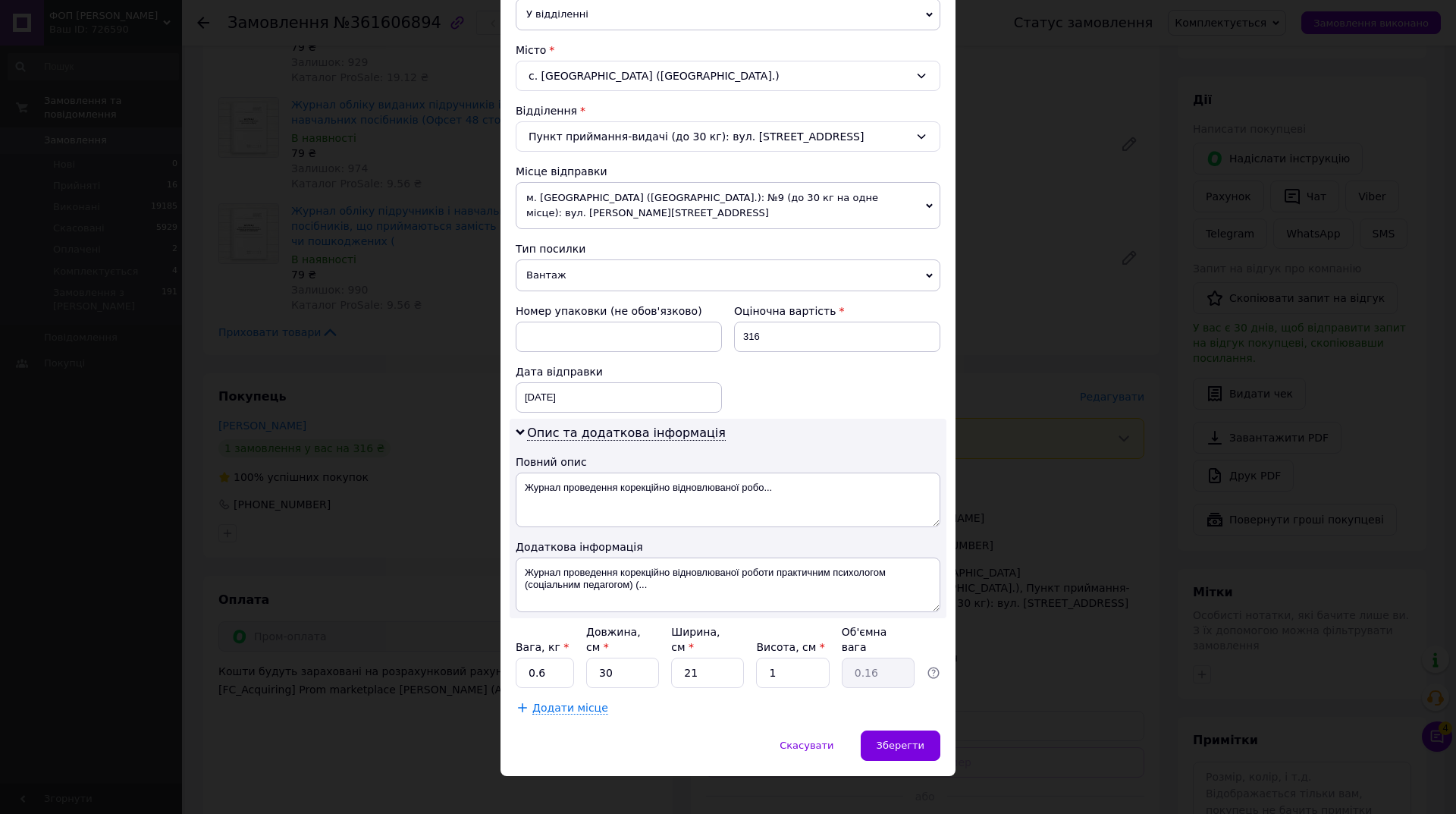
click at [584, 249] on div "Тип посилки" at bounding box center [728, 249] width 425 height 15
click at [582, 278] on span "Вантаж" at bounding box center [728, 275] width 425 height 32
click at [570, 303] on li "Документи" at bounding box center [728, 305] width 425 height 22
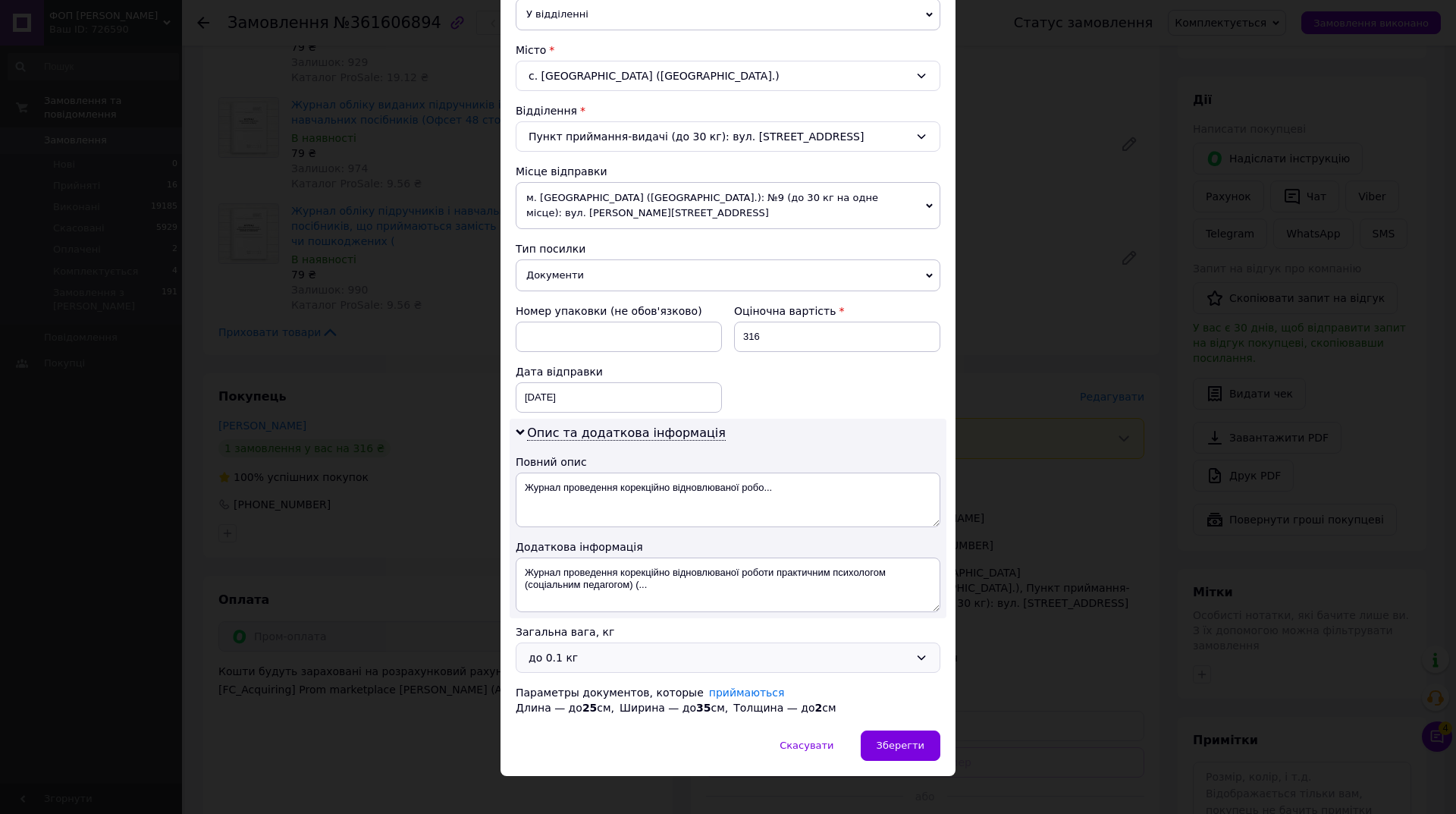
click at [587, 661] on div "до 0.1 кг" at bounding box center [719, 658] width 381 height 17
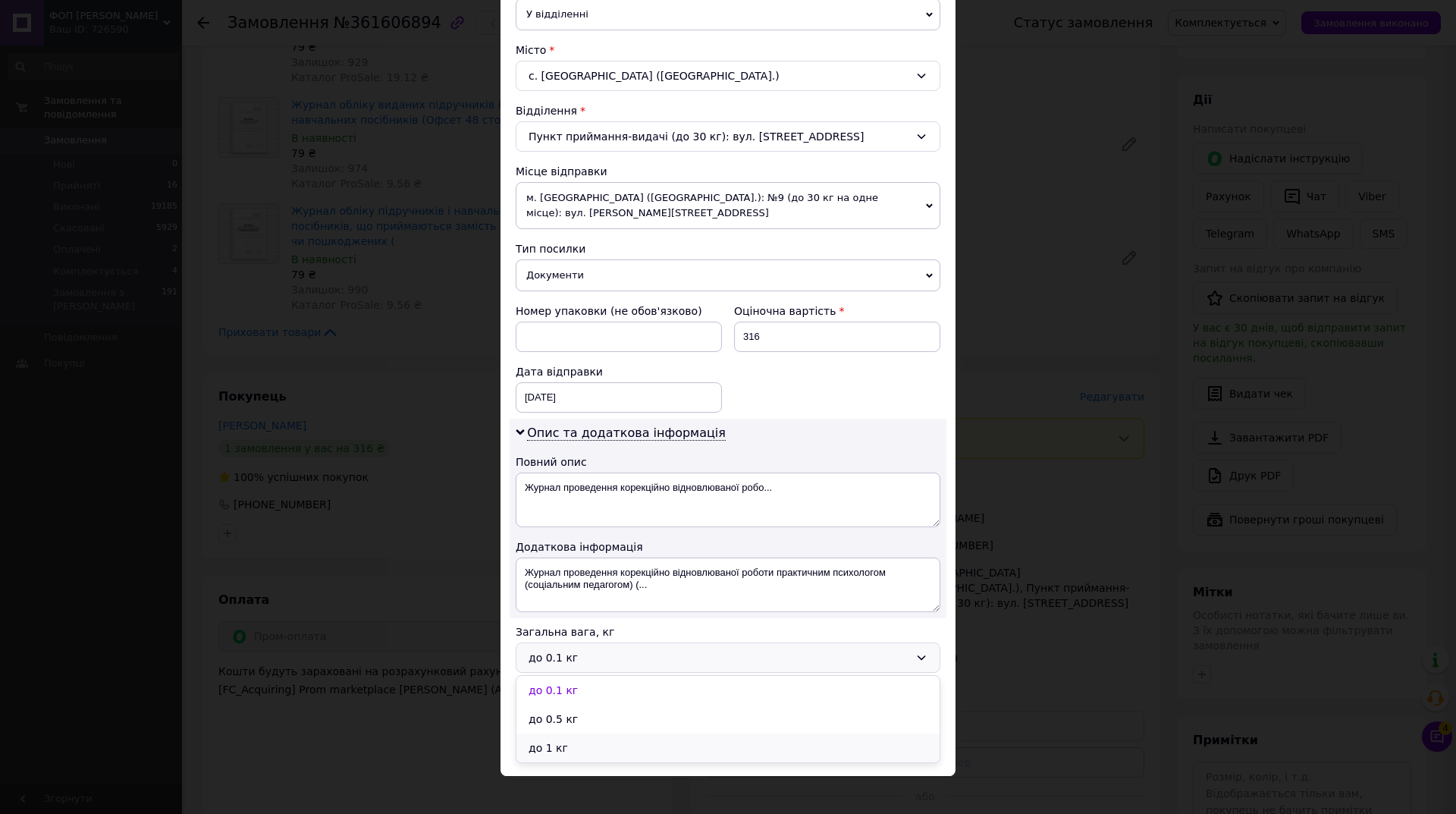
click at [590, 745] on li "до 1 кг" at bounding box center [728, 748] width 424 height 29
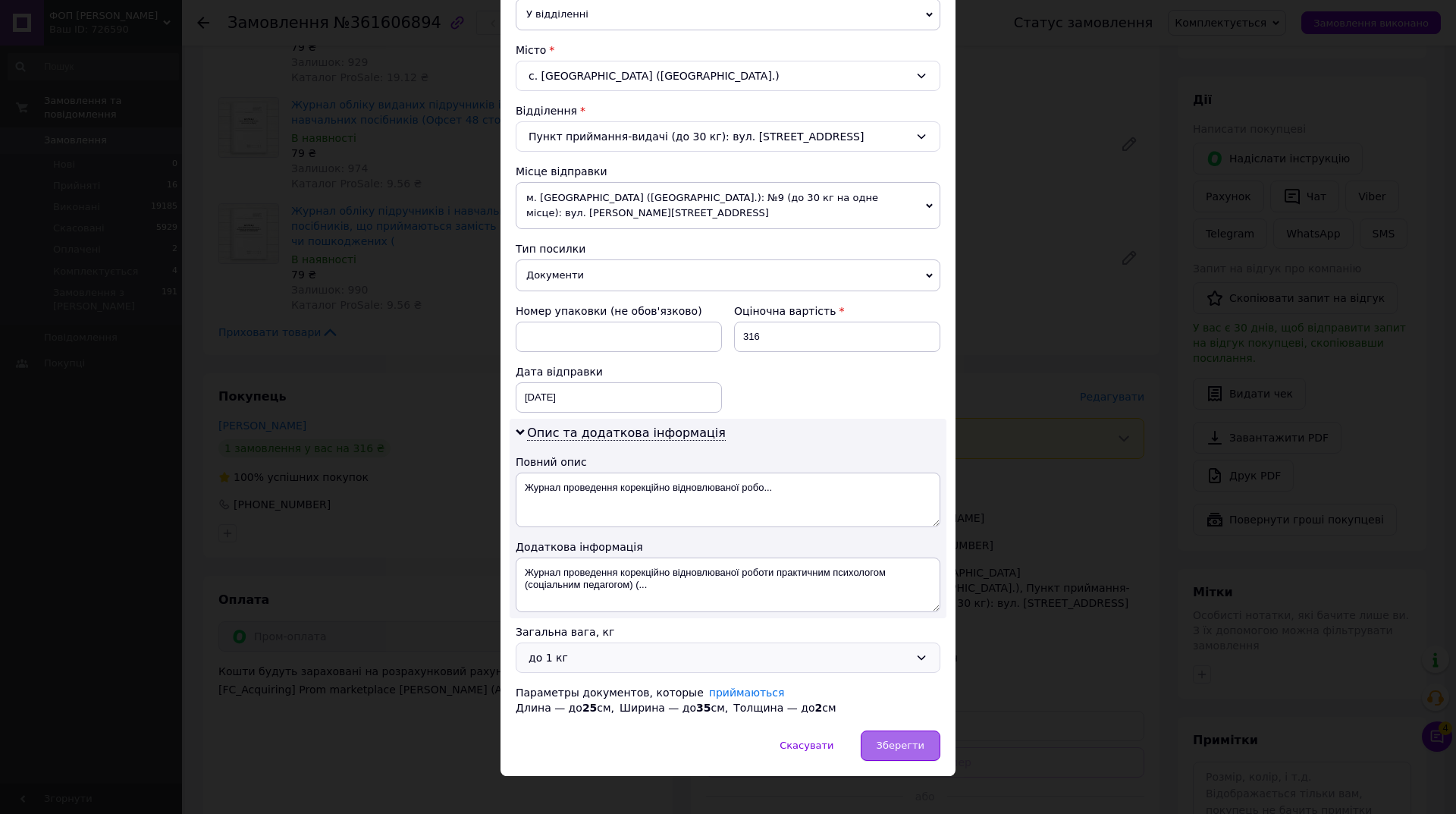
click at [889, 742] on span "Зберегти" at bounding box center [900, 745] width 48 height 12
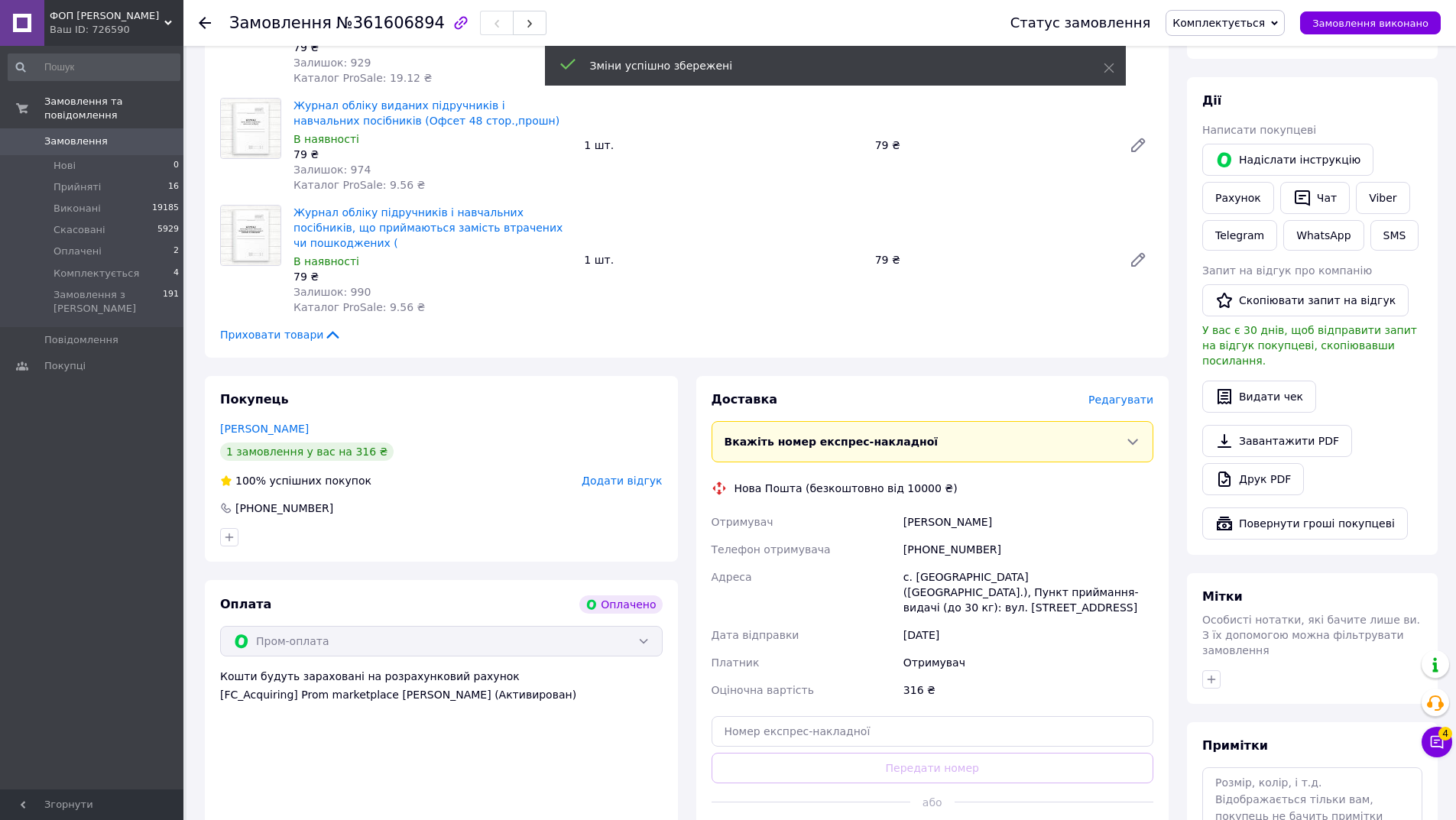
click at [905, 819] on button "Згенерувати ЕН" at bounding box center [933, 836] width 442 height 30
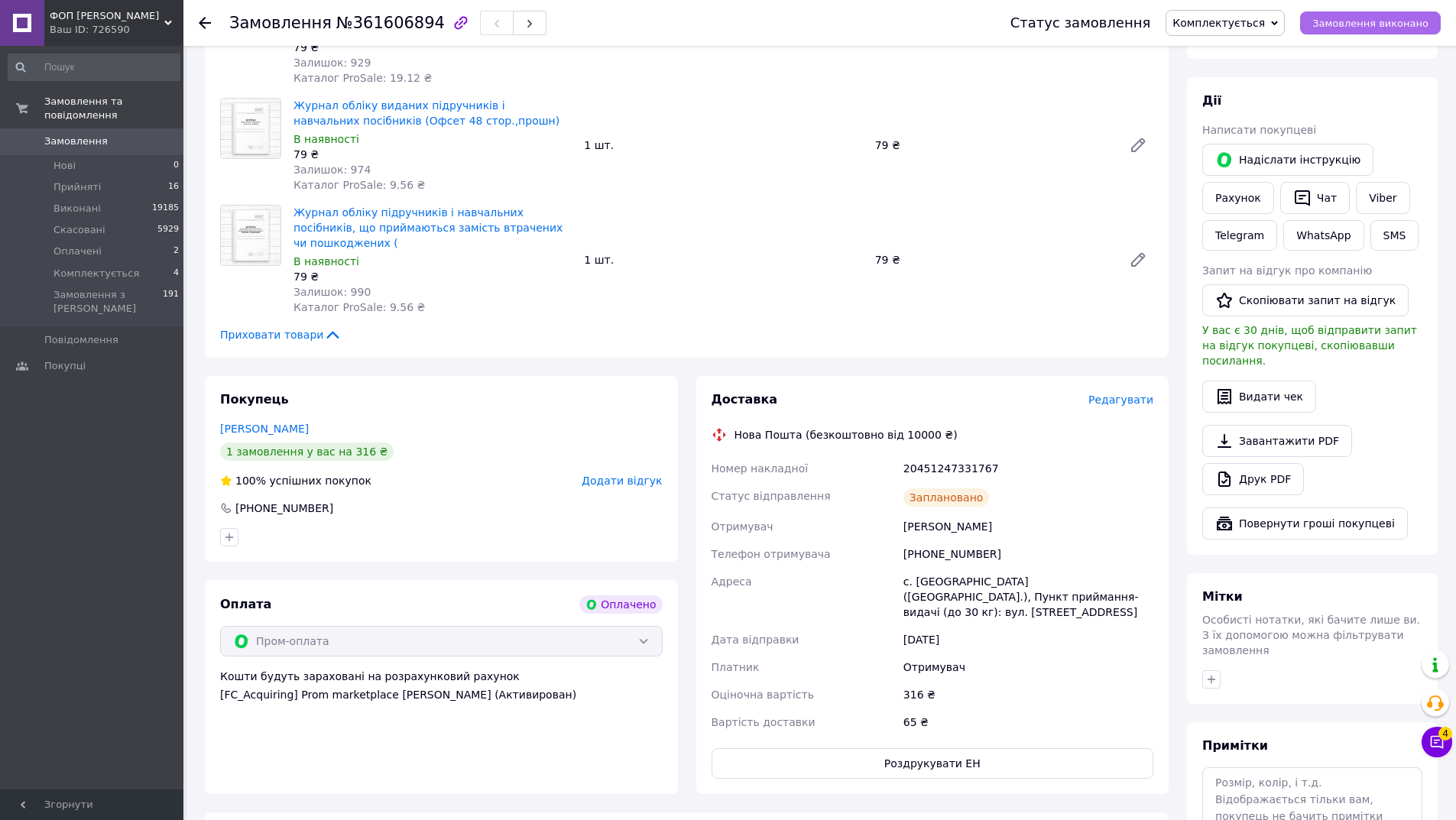
click at [1333, 26] on span "Замовлення виконано" at bounding box center [1370, 23] width 116 height 12
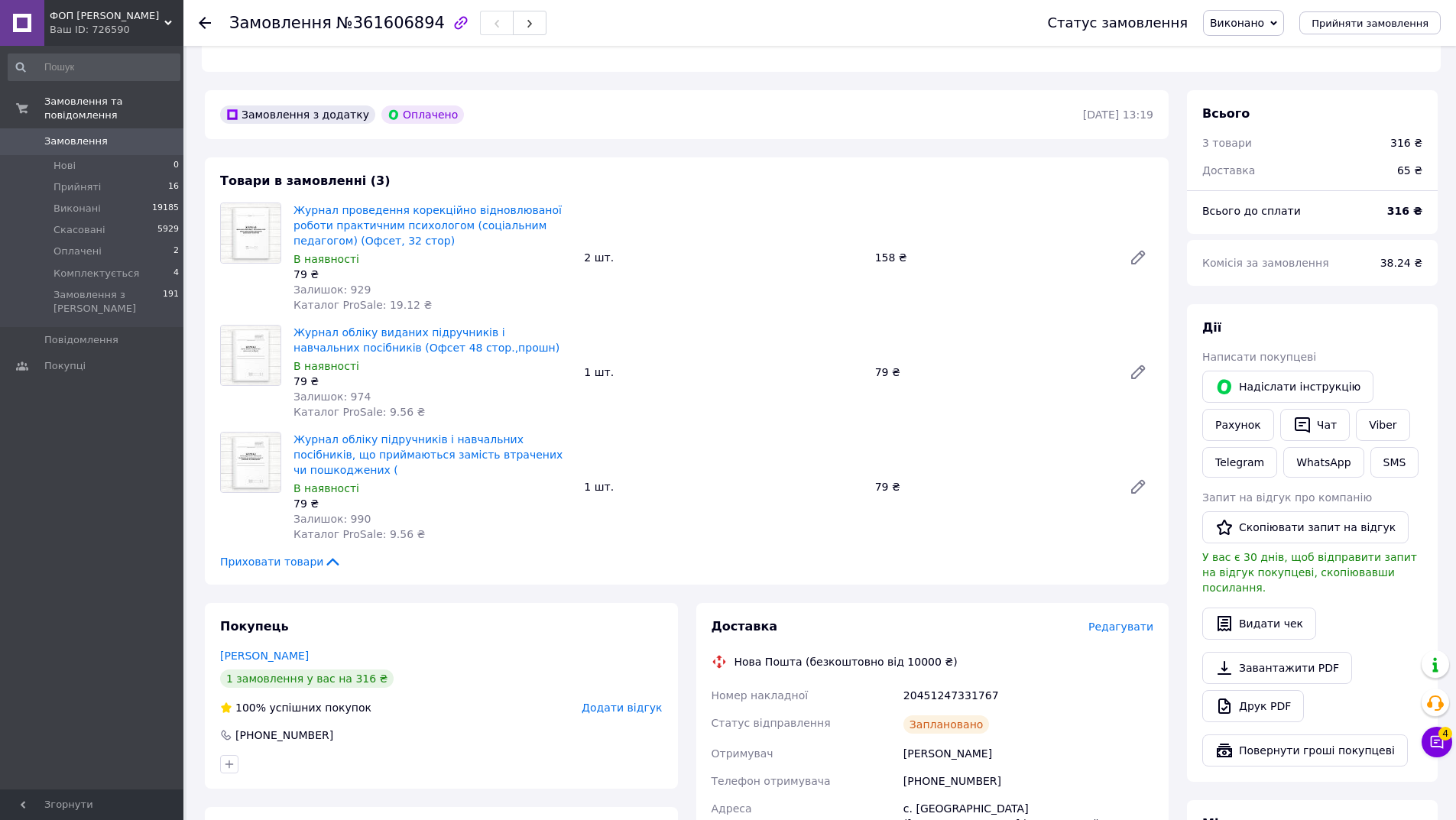
scroll to position [382, 0]
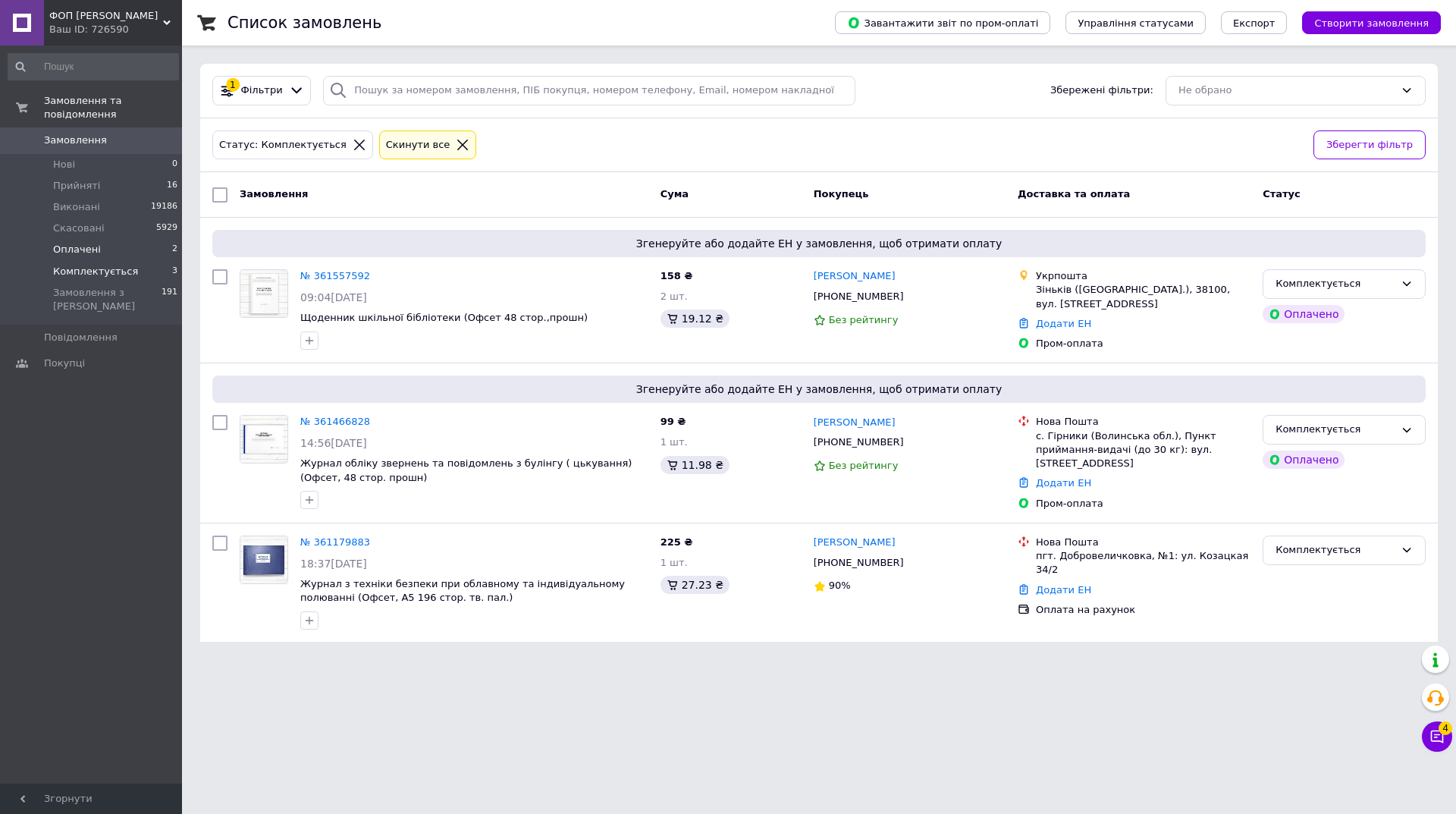
click at [149, 239] on li "Оплачені 2" at bounding box center [93, 249] width 186 height 21
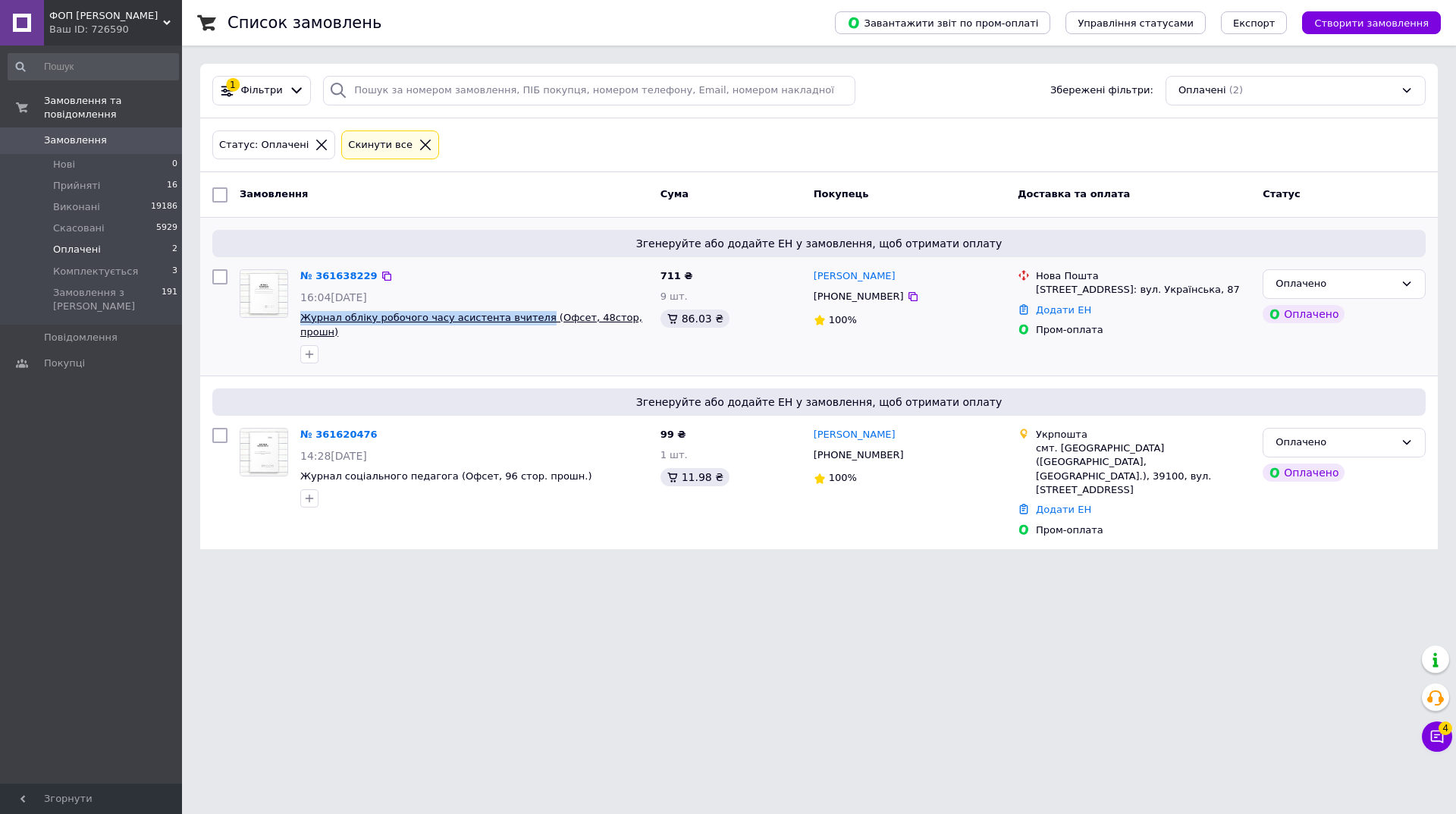
drag, startPoint x: 298, startPoint y: 316, endPoint x: 519, endPoint y: 312, distance: 221.0
click at [519, 312] on div "№ 361638229 16:04, 12.09.2025 Журнал обліку робочого часу асистента вчителя (Оф…" at bounding box center [475, 316] width 360 height 106
copy span "Журнал обліку робочого часу асистента вчителя"
click at [144, 261] on li "Комплектується 3" at bounding box center [93, 271] width 186 height 21
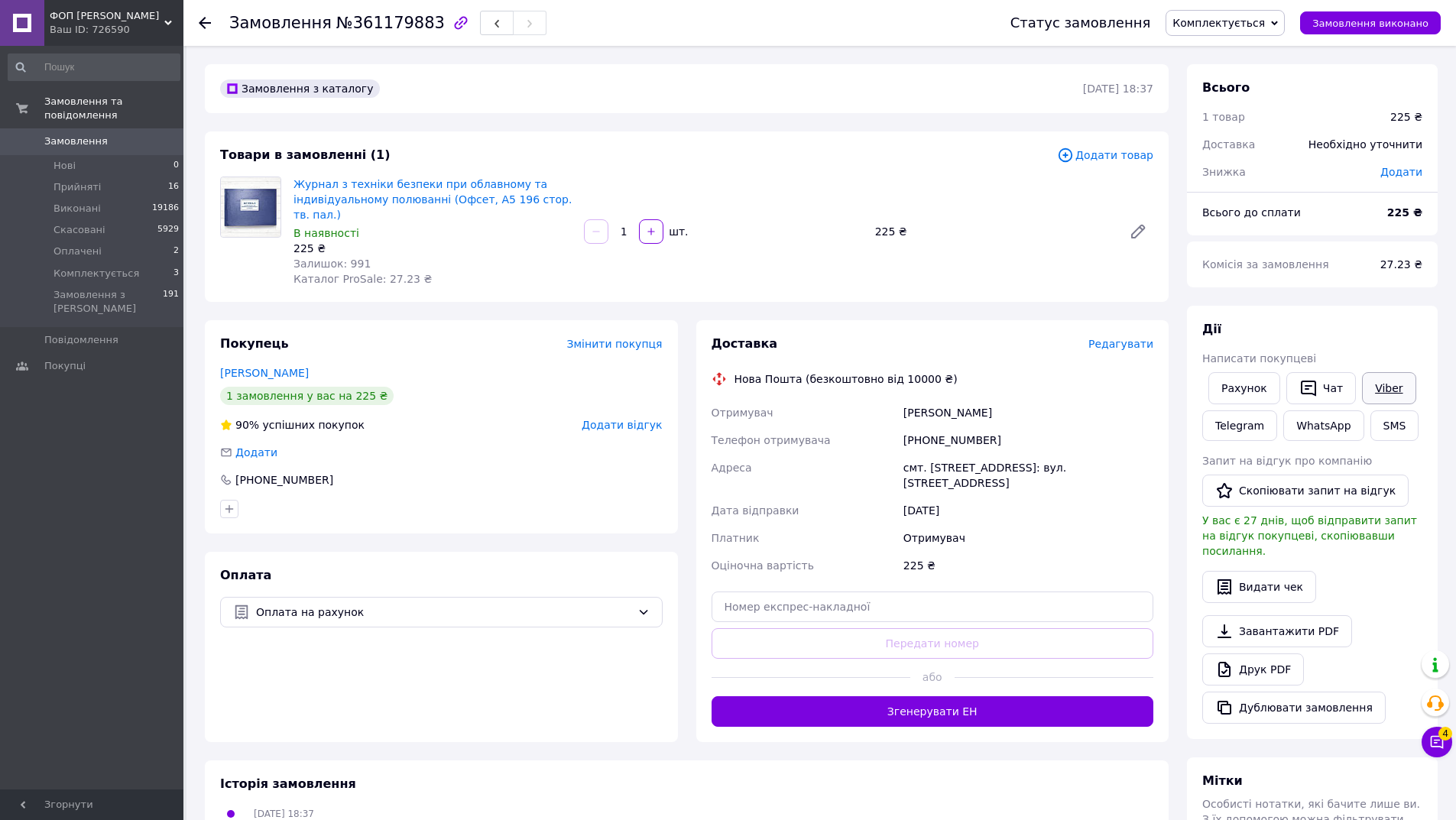
click at [1362, 383] on link "Viber" at bounding box center [1388, 388] width 54 height 32
drag, startPoint x: 292, startPoint y: 183, endPoint x: 431, endPoint y: 200, distance: 140.0
click at [431, 200] on div "Журнал з техніки безпеки при облавному та індивідуальному полюванні (Офсет, А5 …" at bounding box center [432, 231] width 290 height 116
copy link "Журнал з техніки безпеки при облавному та індивідуальному полюванні"
click at [584, 318] on div "Замовлення з каталогу [DATE] 18:37 Товари в замовленні (1) Додати товар Журнал …" at bounding box center [686, 586] width 982 height 1045
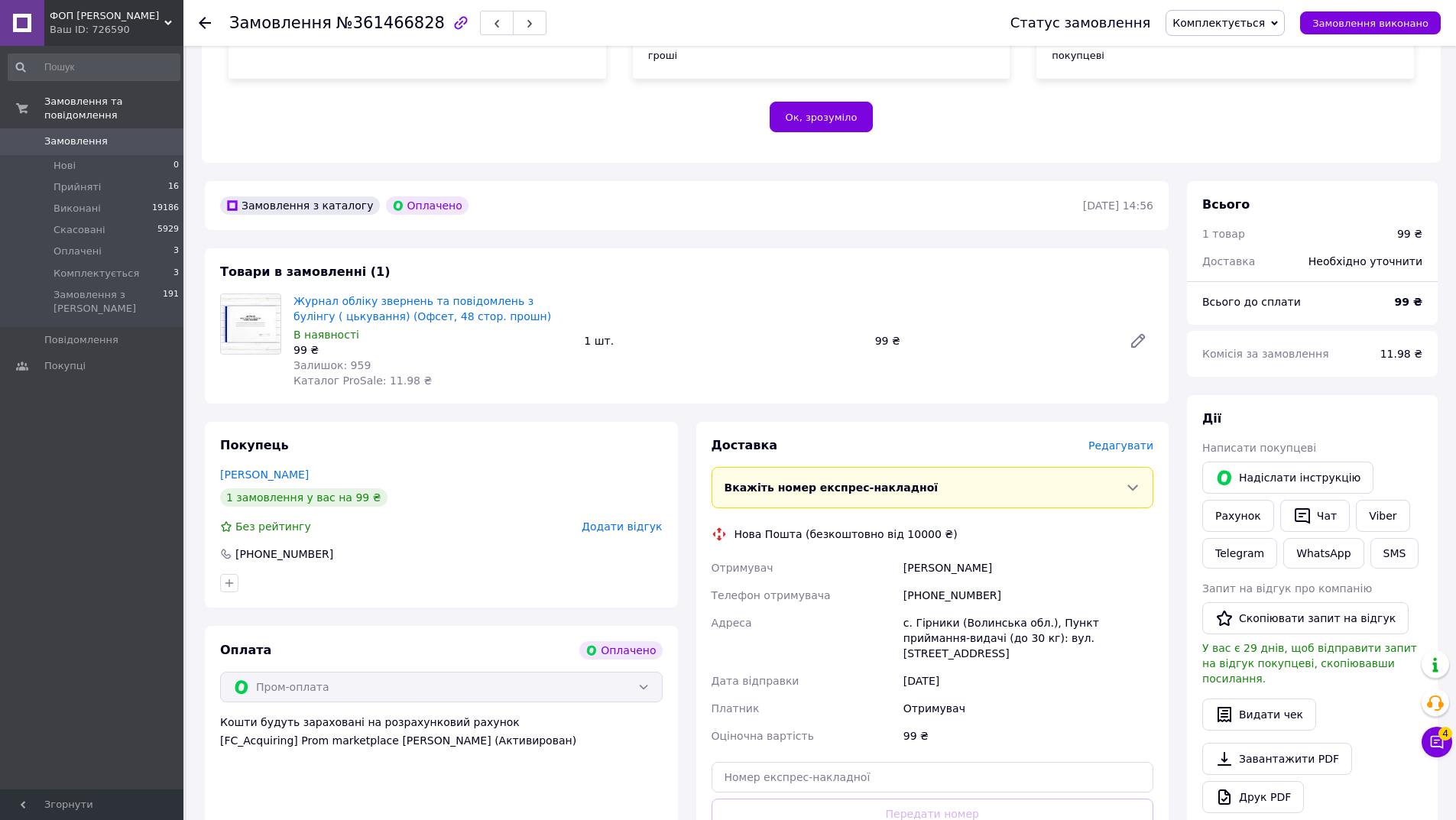
scroll to position [382, 0]
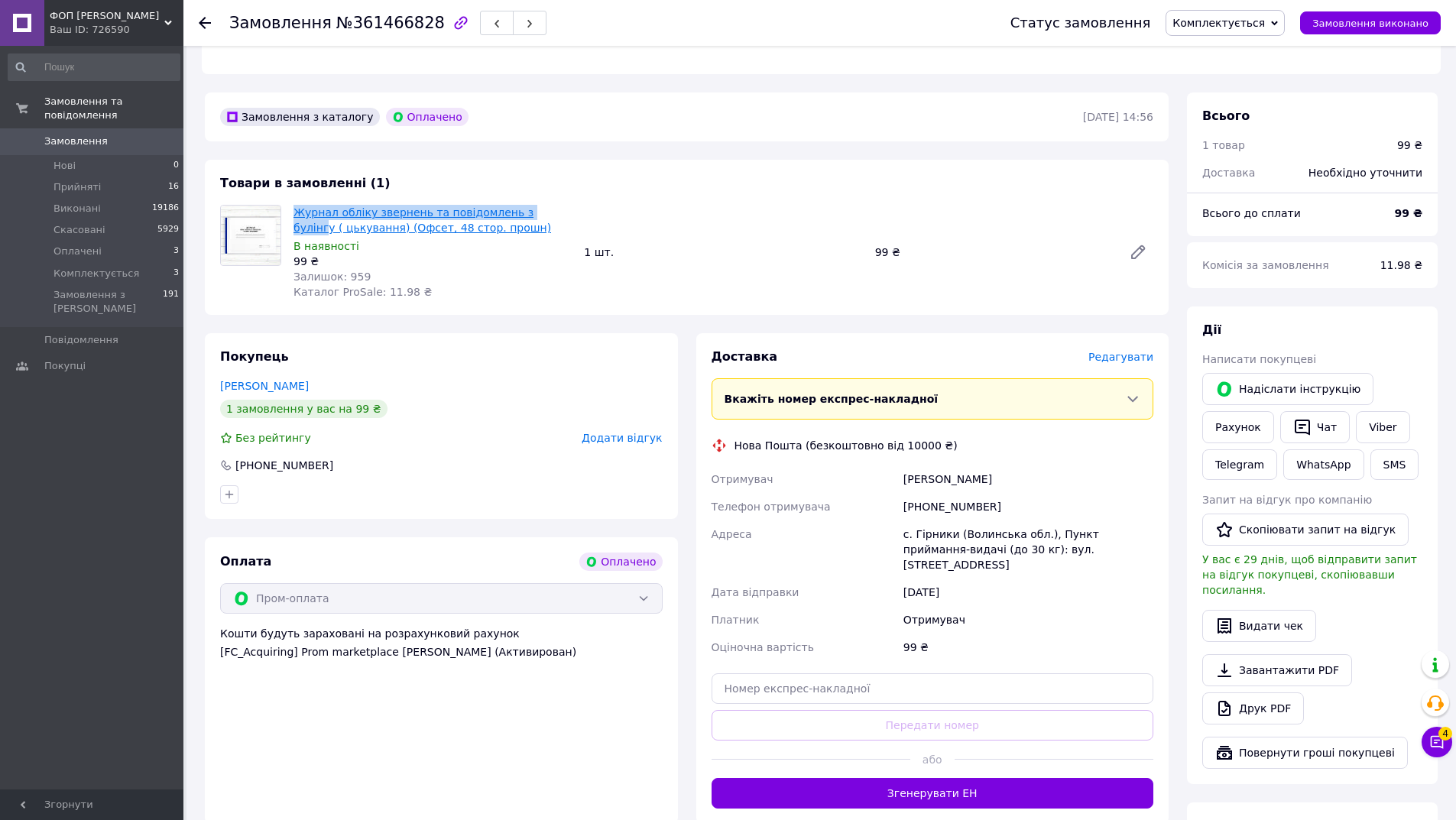
drag, startPoint x: 289, startPoint y: 192, endPoint x: 533, endPoint y: 192, distance: 244.0
click at [533, 202] on div "Журнал обліку звернень та повідомлень з булінгу ( цькування) (Офсет, 48 стор. п…" at bounding box center [432, 252] width 290 height 101
copy link "Журнал обліку звернень та повідомлень з булінг"
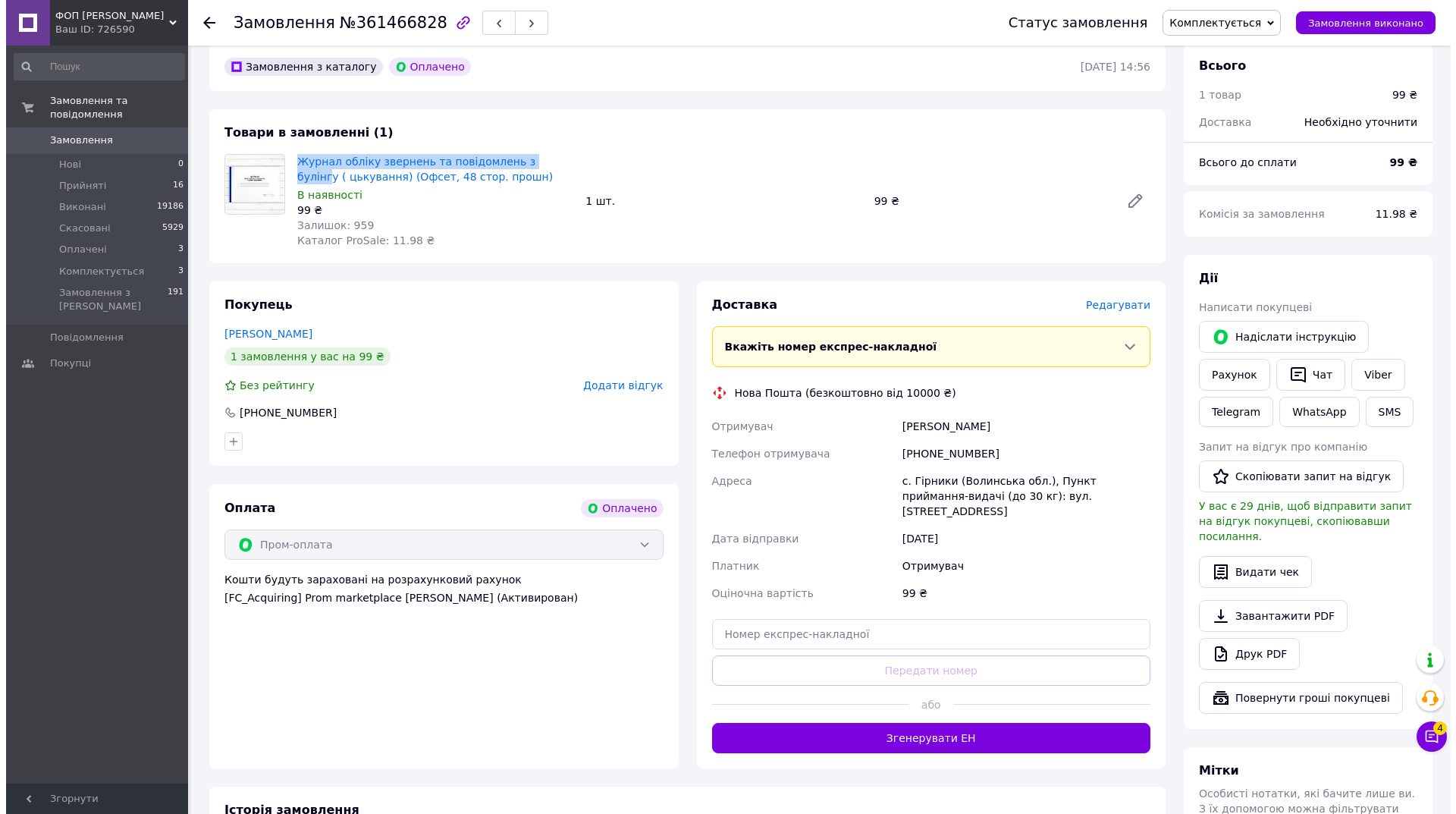
scroll to position [455, 0]
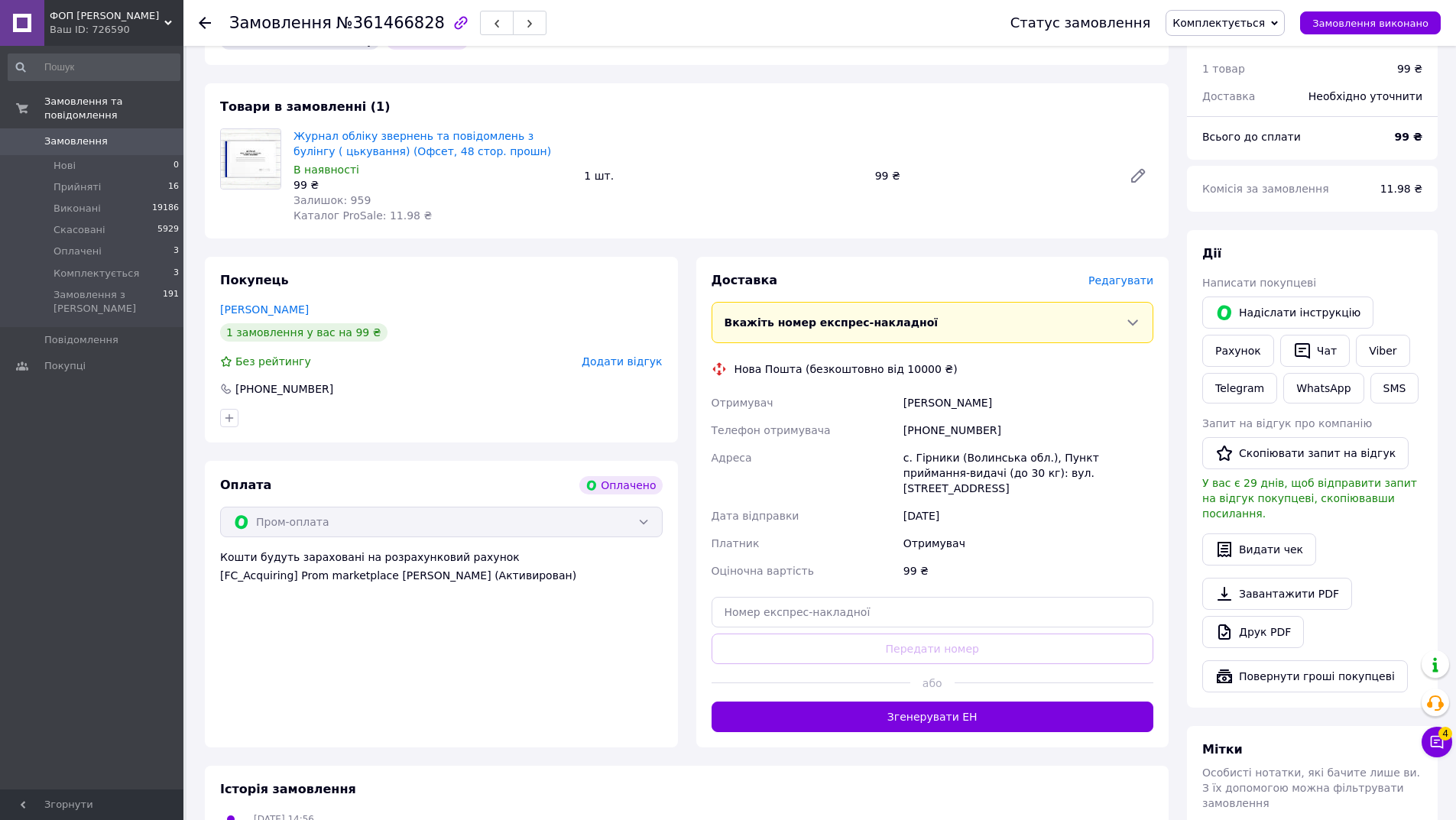
click at [1152, 274] on span "Редагувати" at bounding box center [1120, 280] width 65 height 12
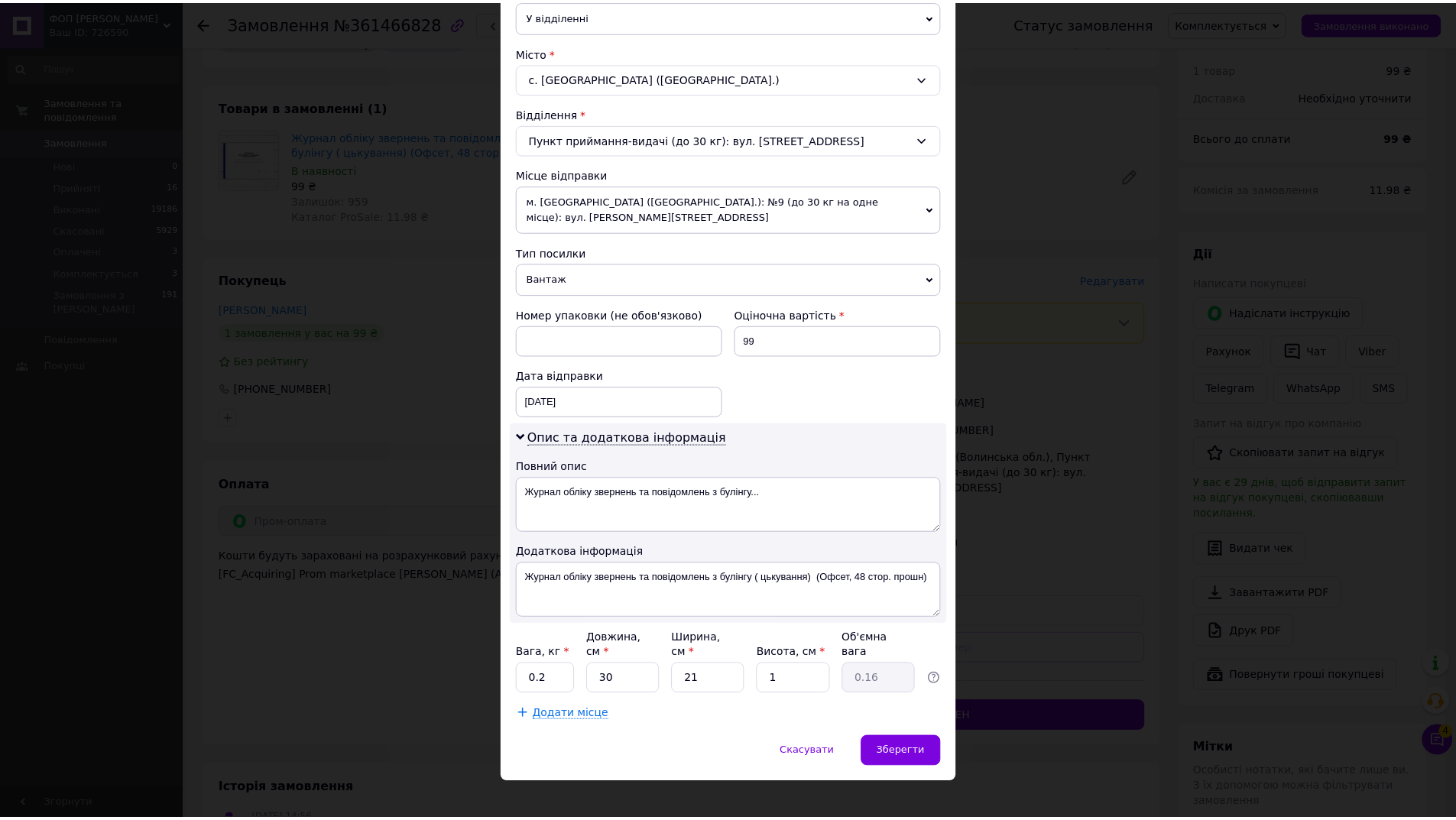
scroll to position [382, 0]
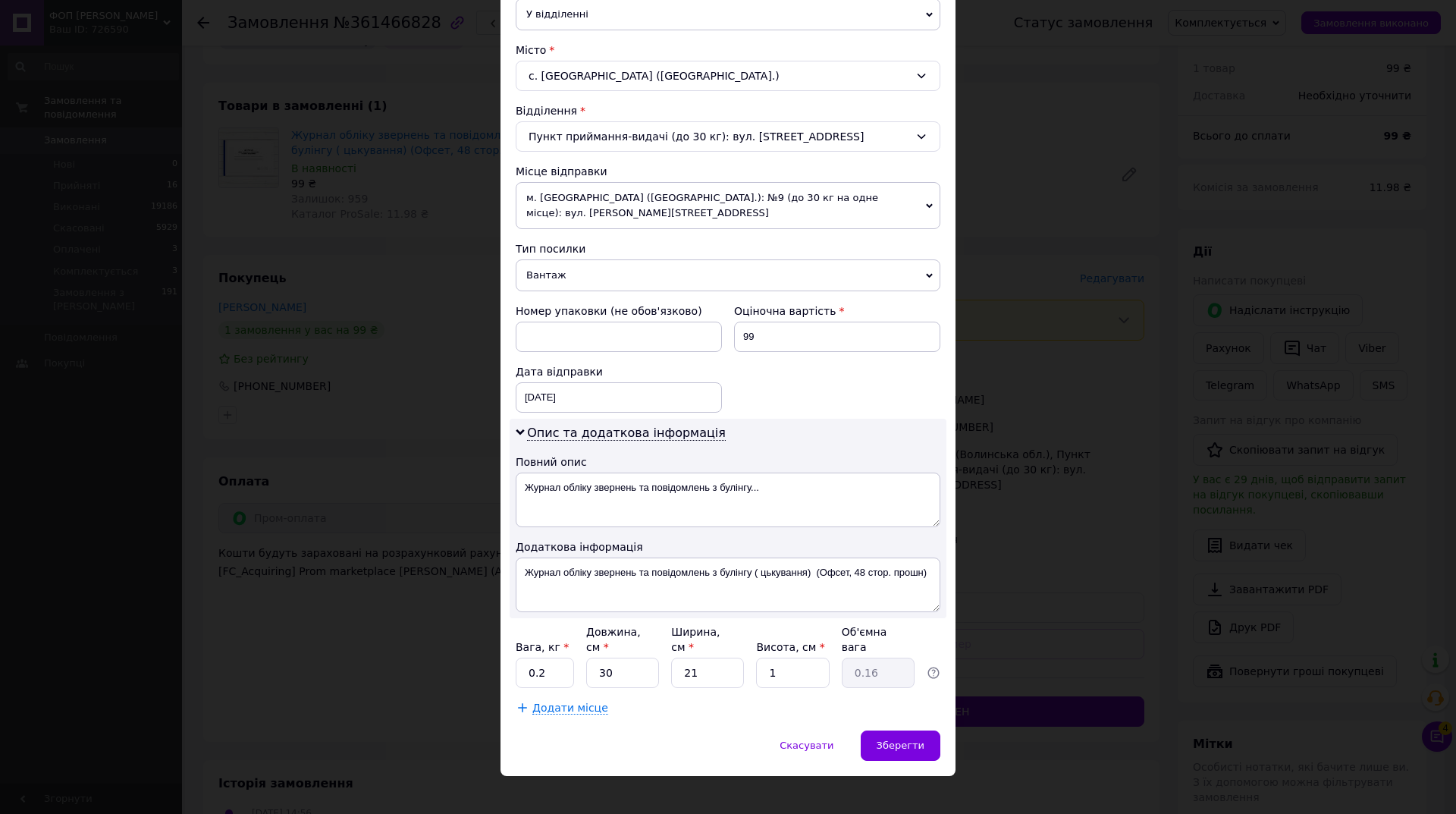
click at [564, 281] on span "Вантаж" at bounding box center [728, 275] width 425 height 32
click at [555, 308] on li "Документи" at bounding box center [728, 305] width 425 height 22
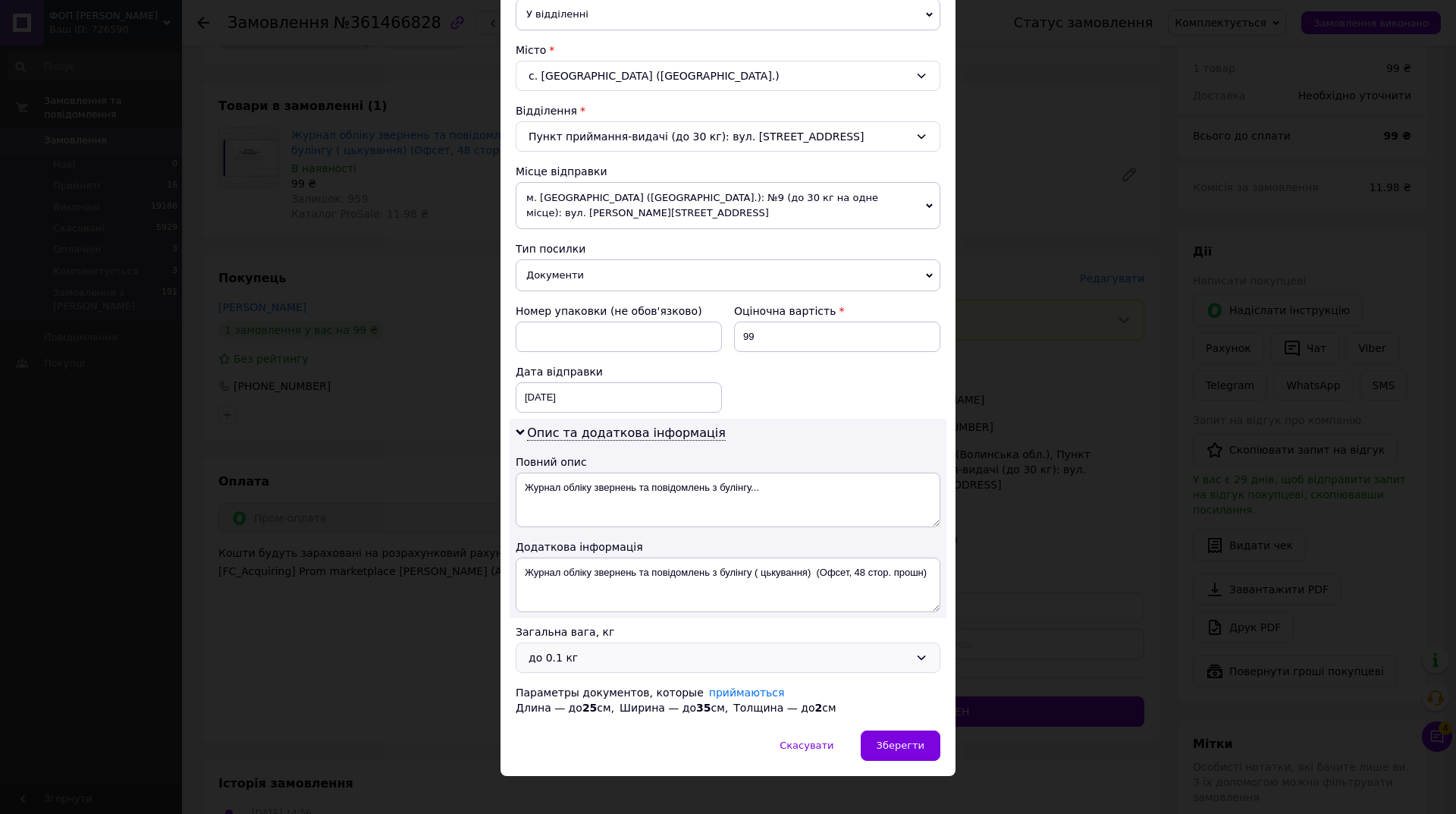
click at [580, 650] on div "до 0.1 кг" at bounding box center [719, 658] width 381 height 17
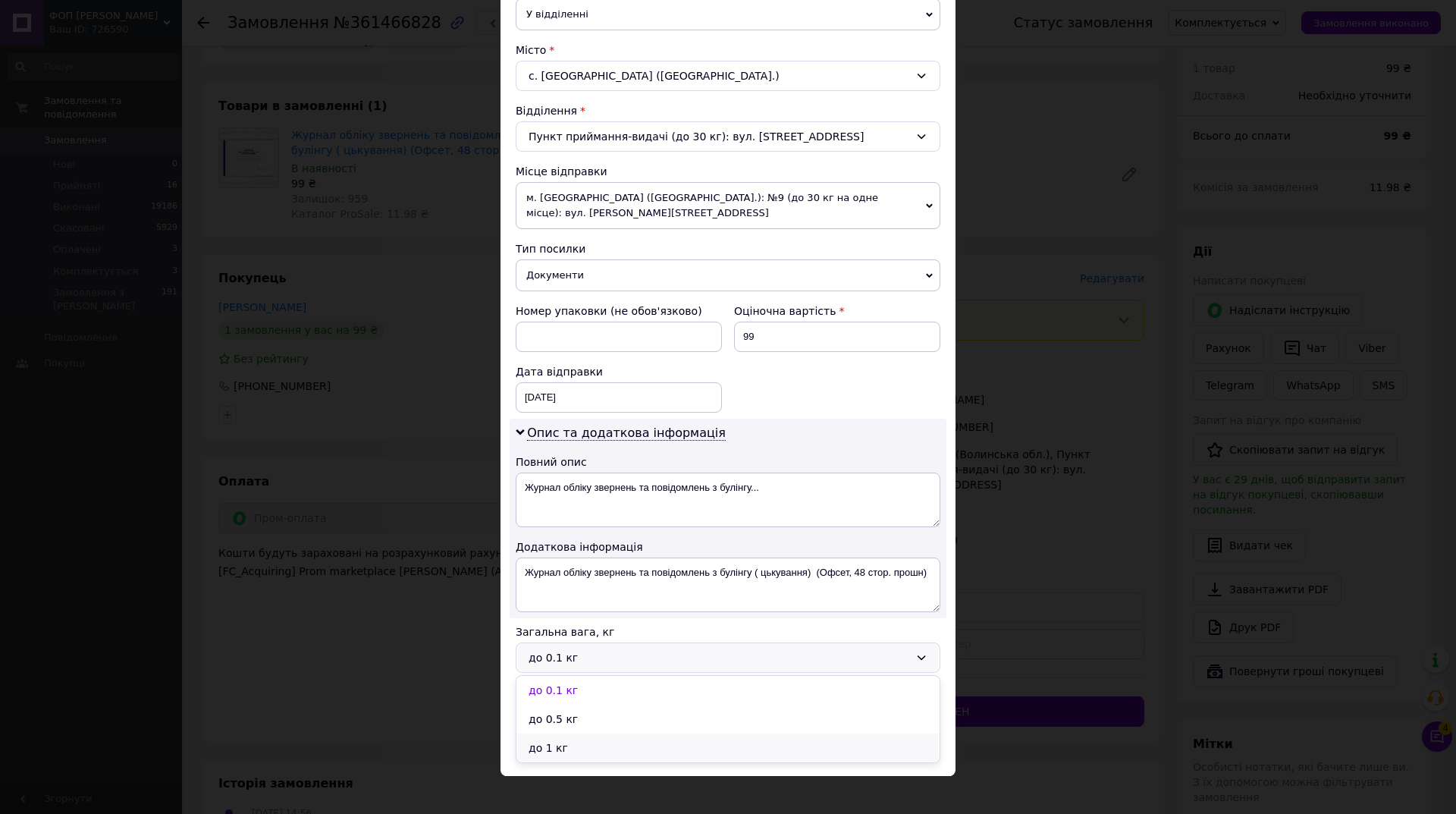
click at [580, 754] on li "до 1 кг" at bounding box center [728, 748] width 424 height 29
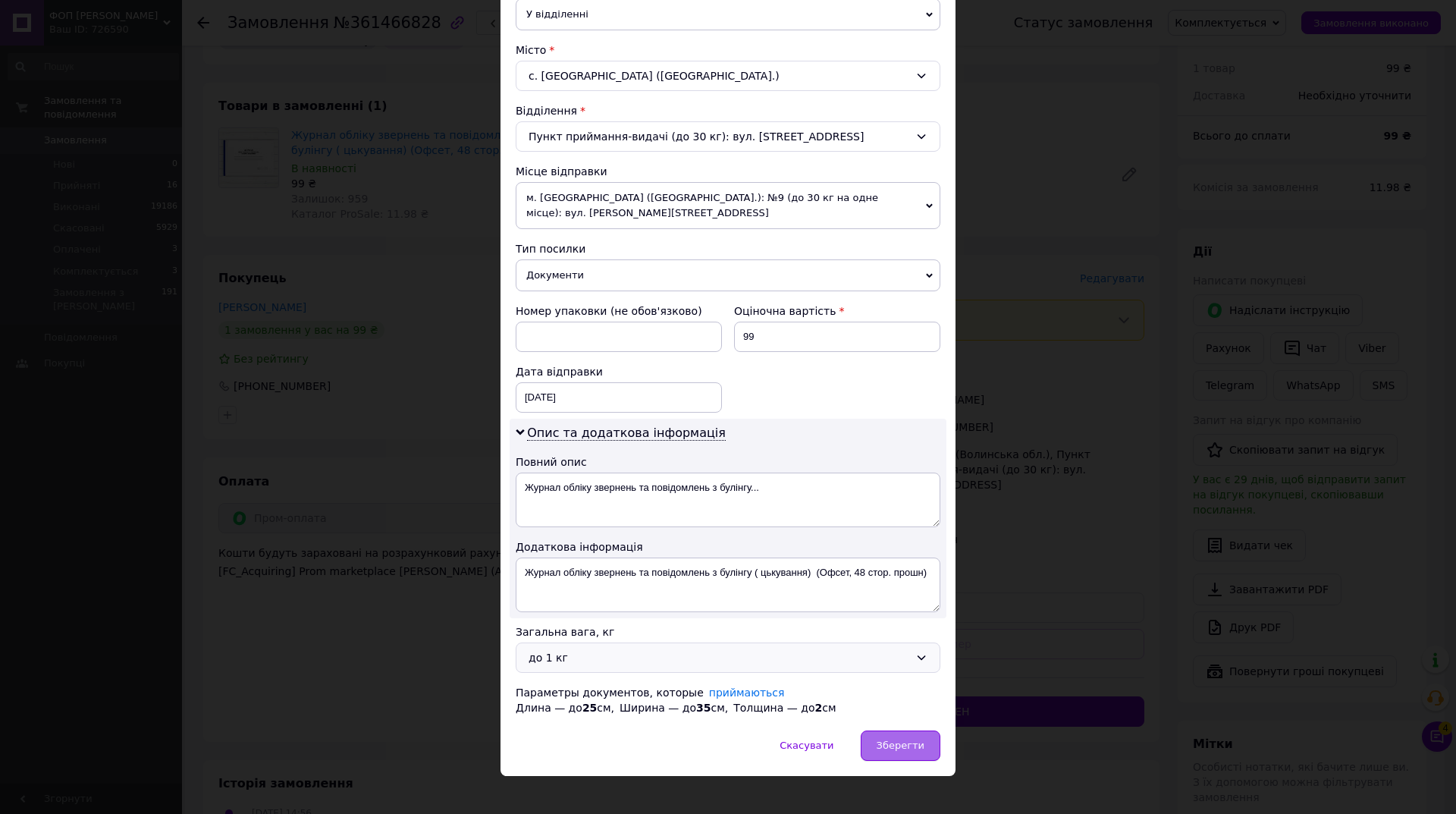
click at [912, 754] on div "Зберегти" at bounding box center [900, 745] width 80 height 30
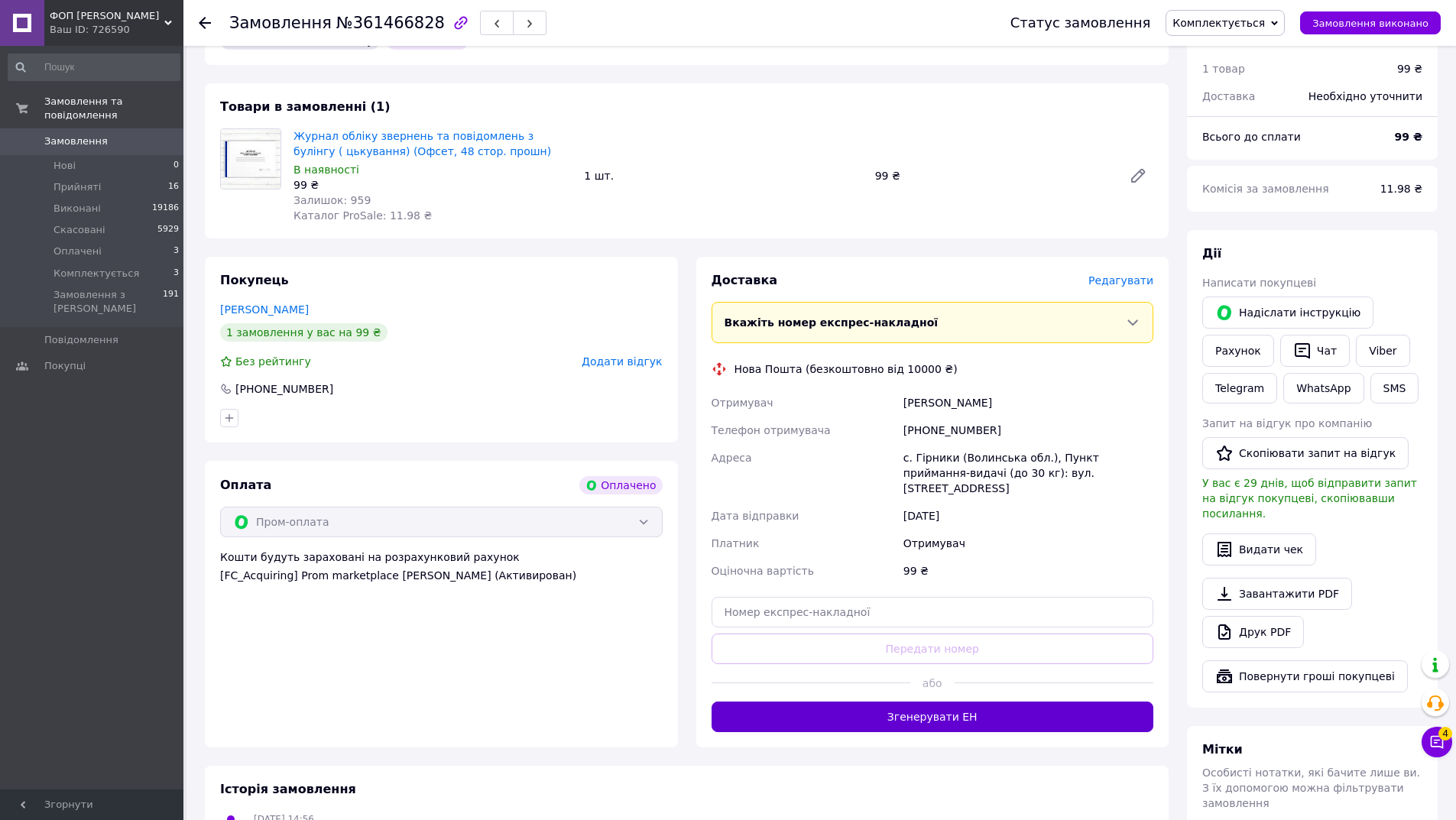
click at [1046, 702] on button "Згенерувати ЕН" at bounding box center [933, 716] width 442 height 30
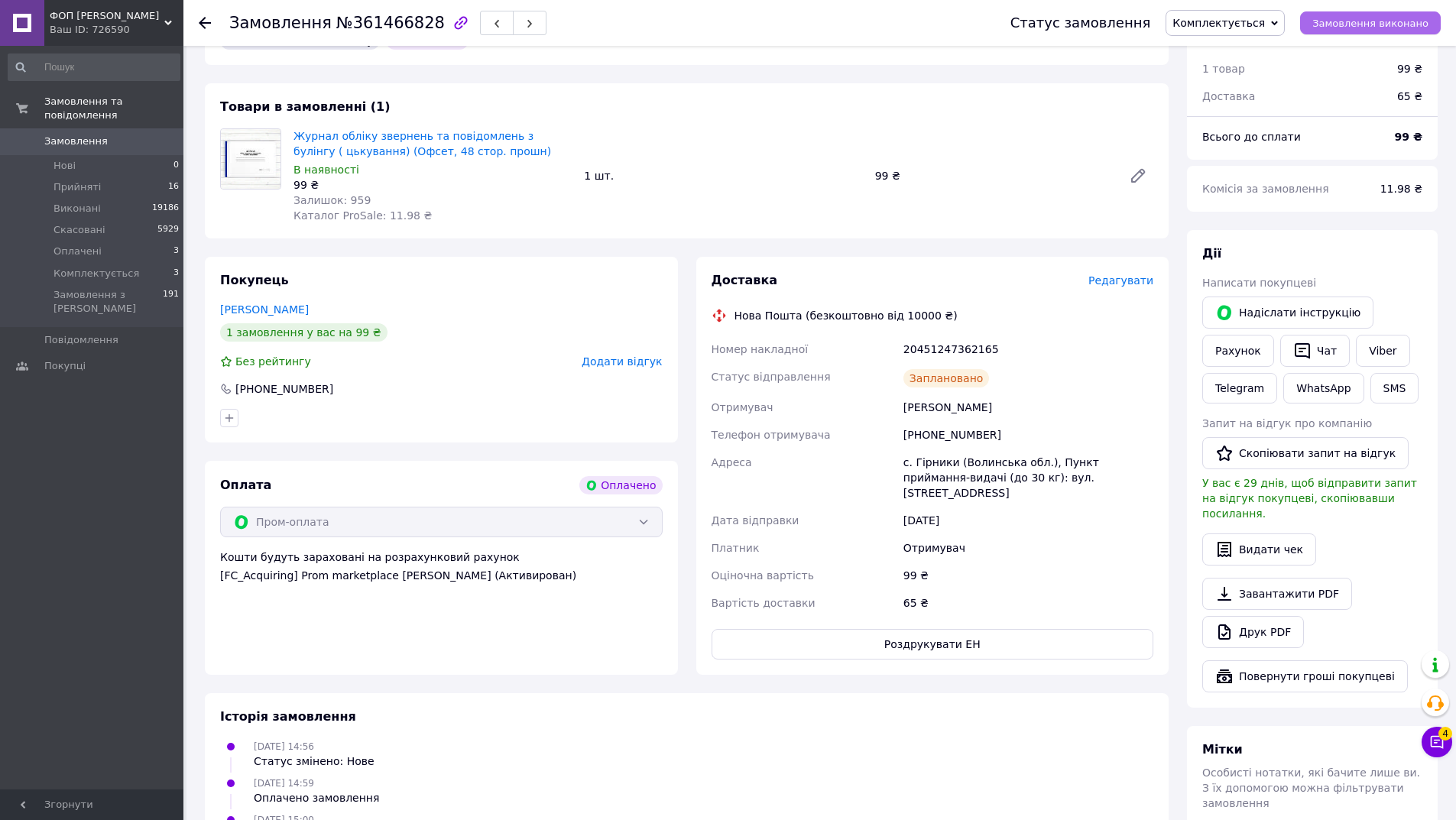
click at [1351, 26] on span "Замовлення виконано" at bounding box center [1370, 23] width 116 height 12
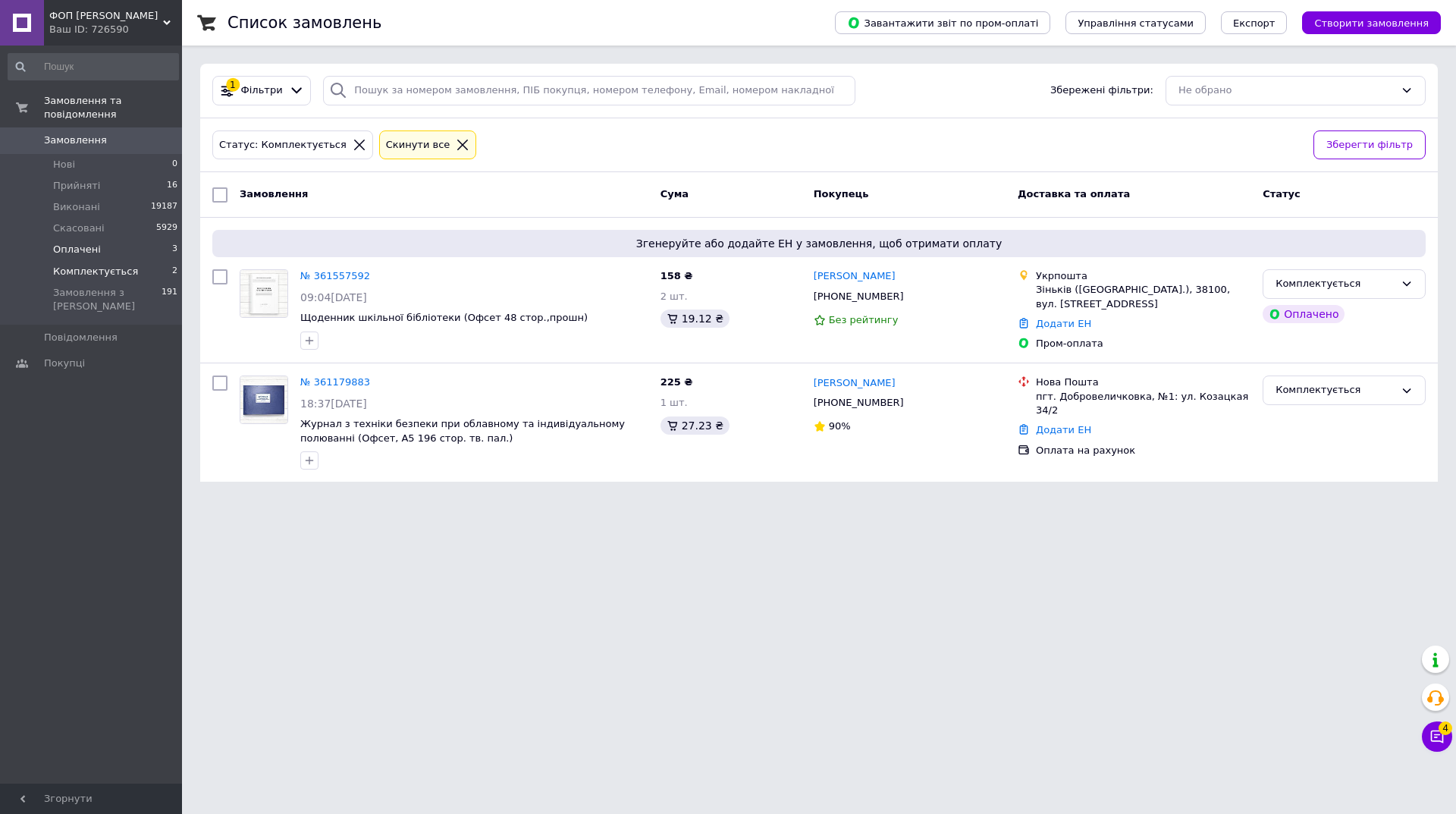
click at [139, 239] on li "Оплачені 3" at bounding box center [93, 249] width 186 height 21
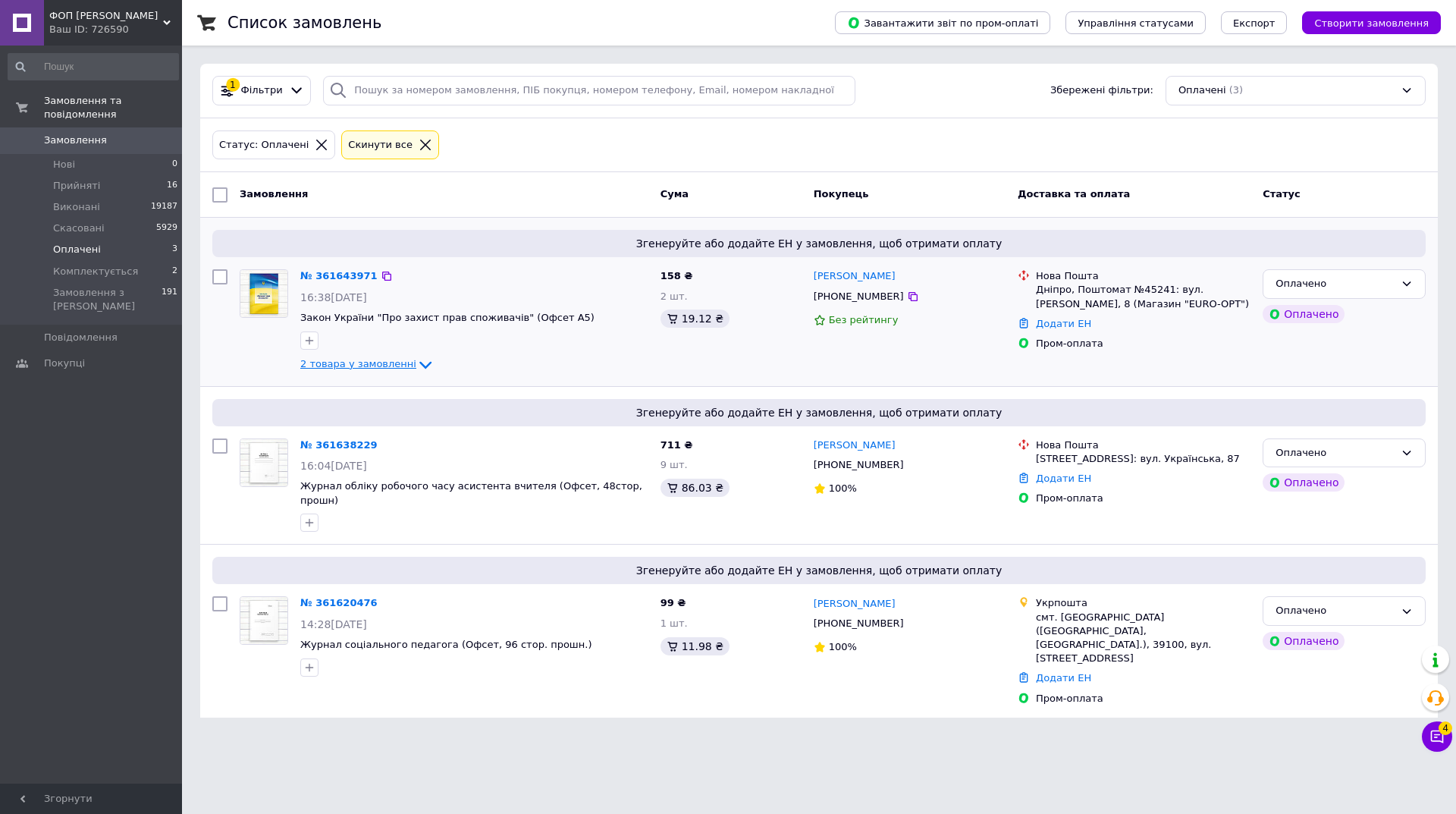
click at [344, 363] on span "2 товара у замовленні" at bounding box center [359, 363] width 116 height 12
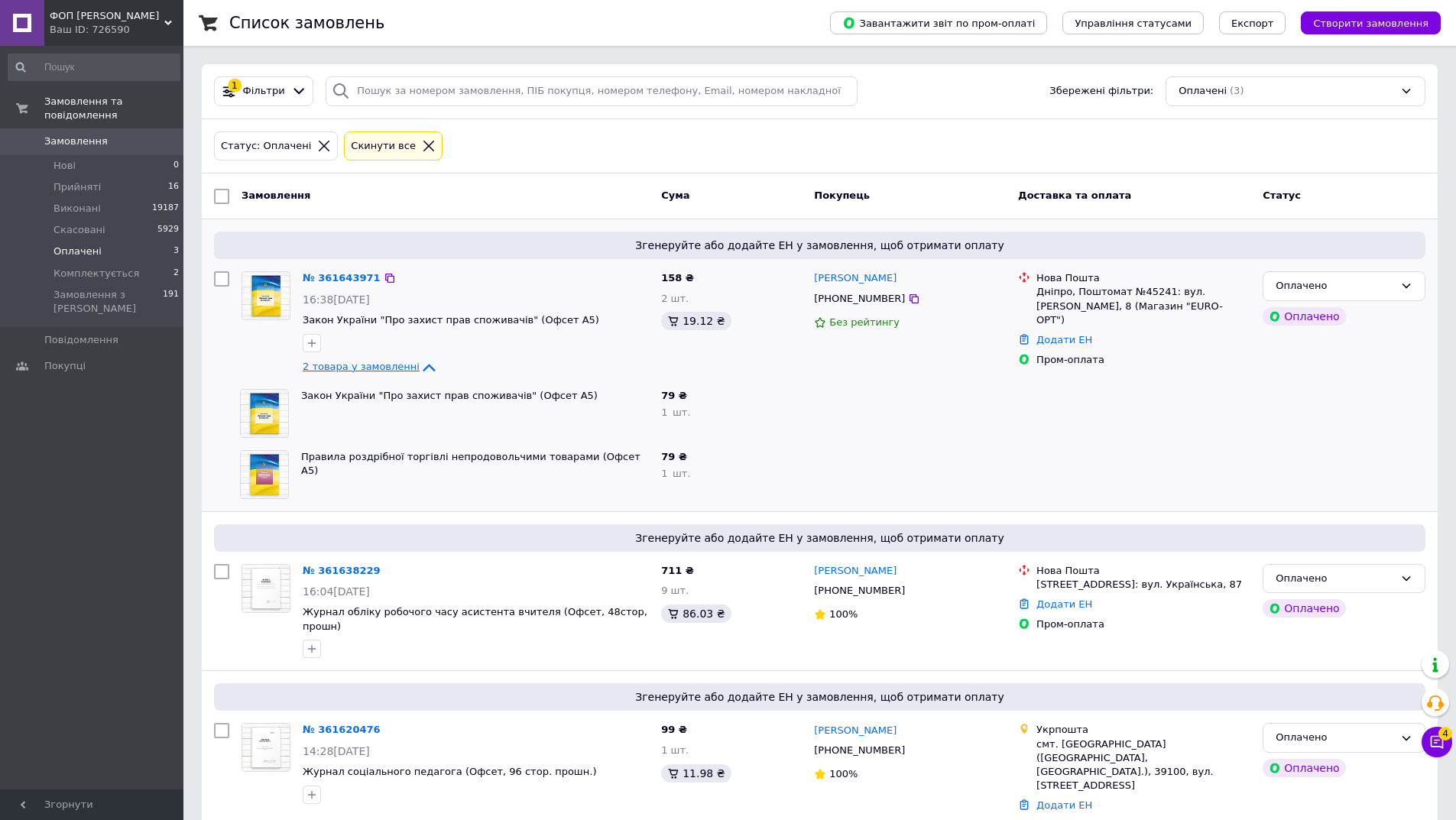
click at [346, 366] on span "2 товара у замовленні" at bounding box center [361, 366] width 117 height 12
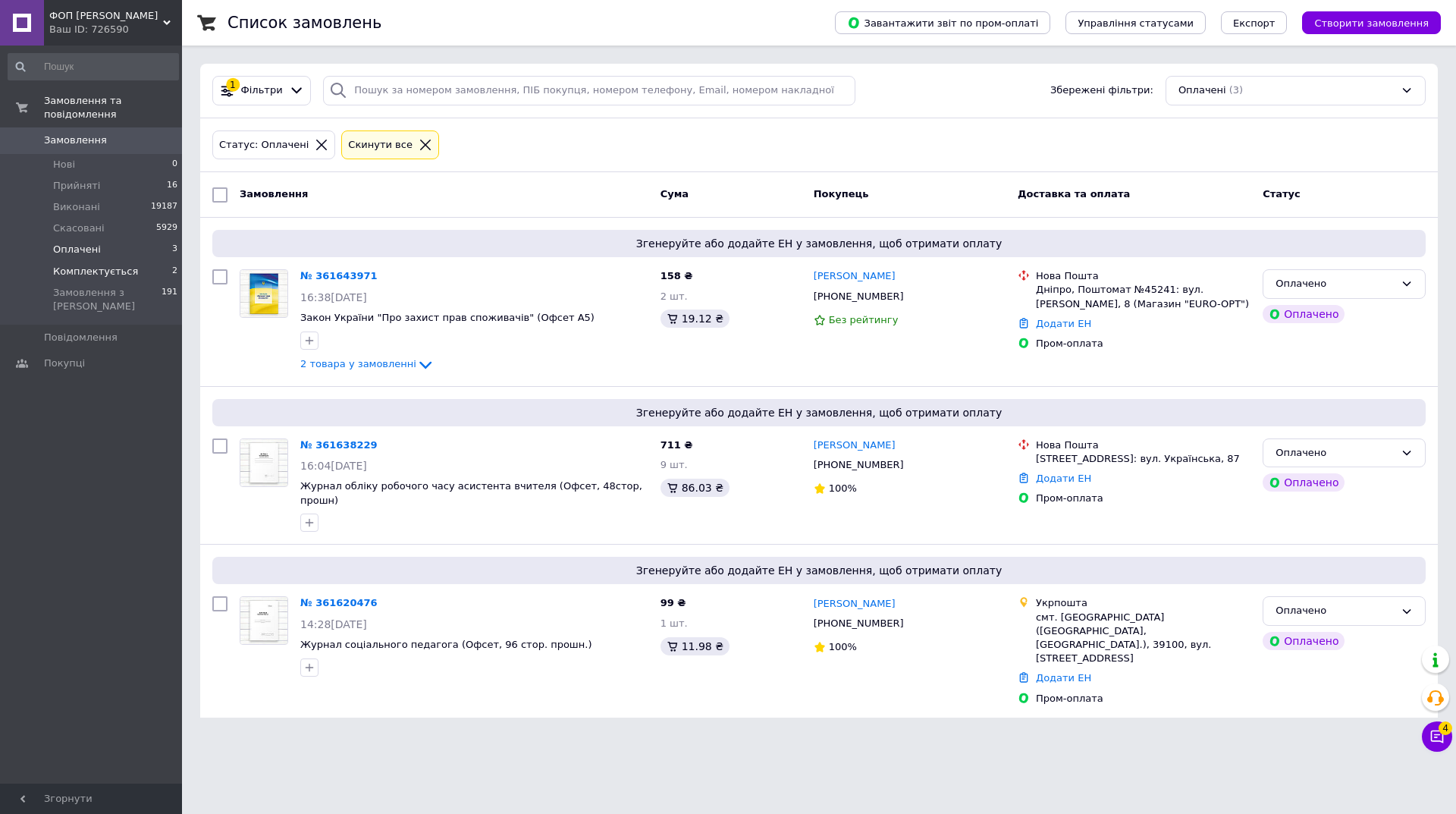
click at [119, 264] on span "Комплектується" at bounding box center [96, 271] width 85 height 14
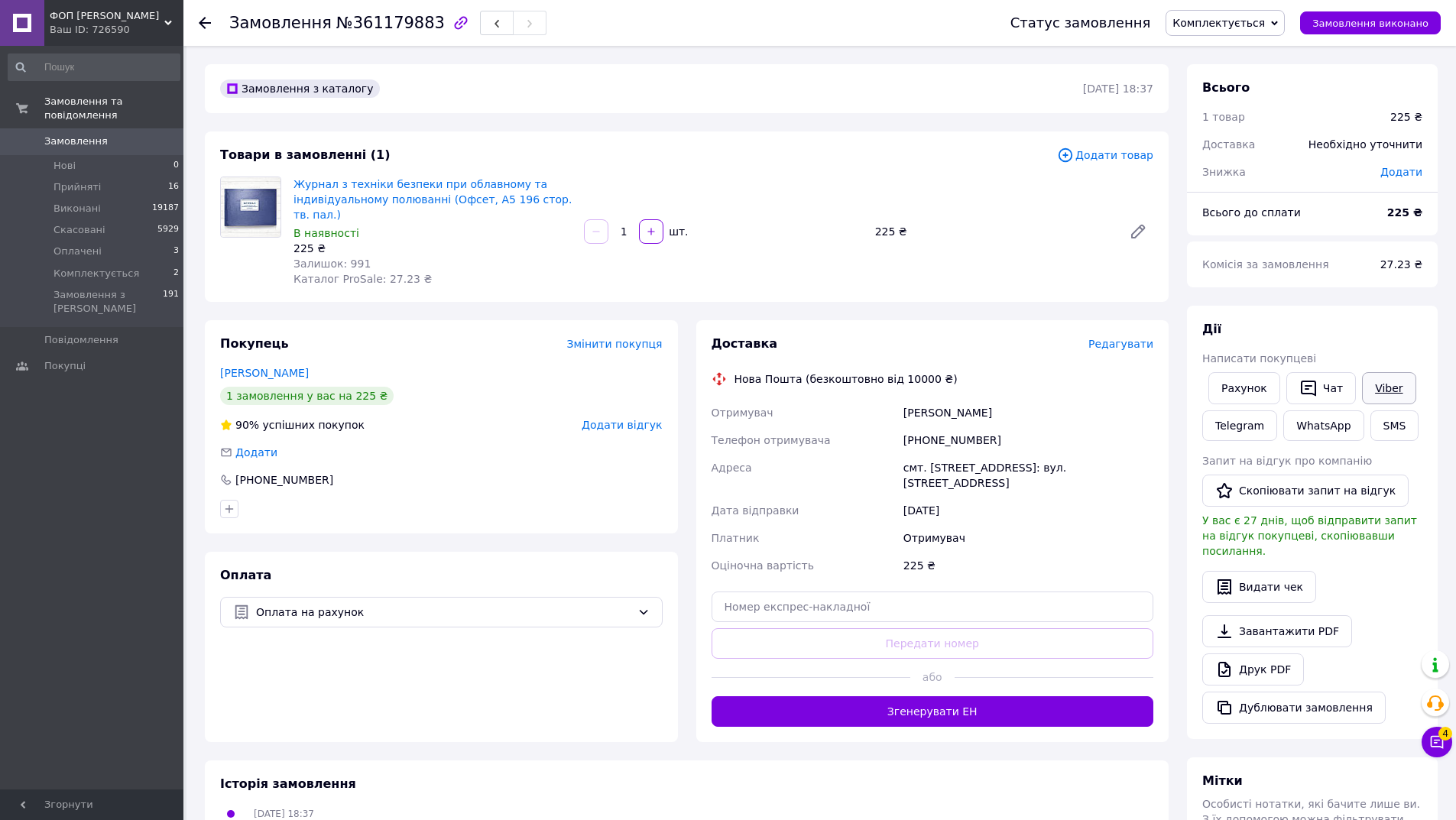
click at [1365, 389] on link "Viber" at bounding box center [1388, 388] width 54 height 32
click at [1139, 342] on span "Редагувати" at bounding box center [1120, 344] width 65 height 12
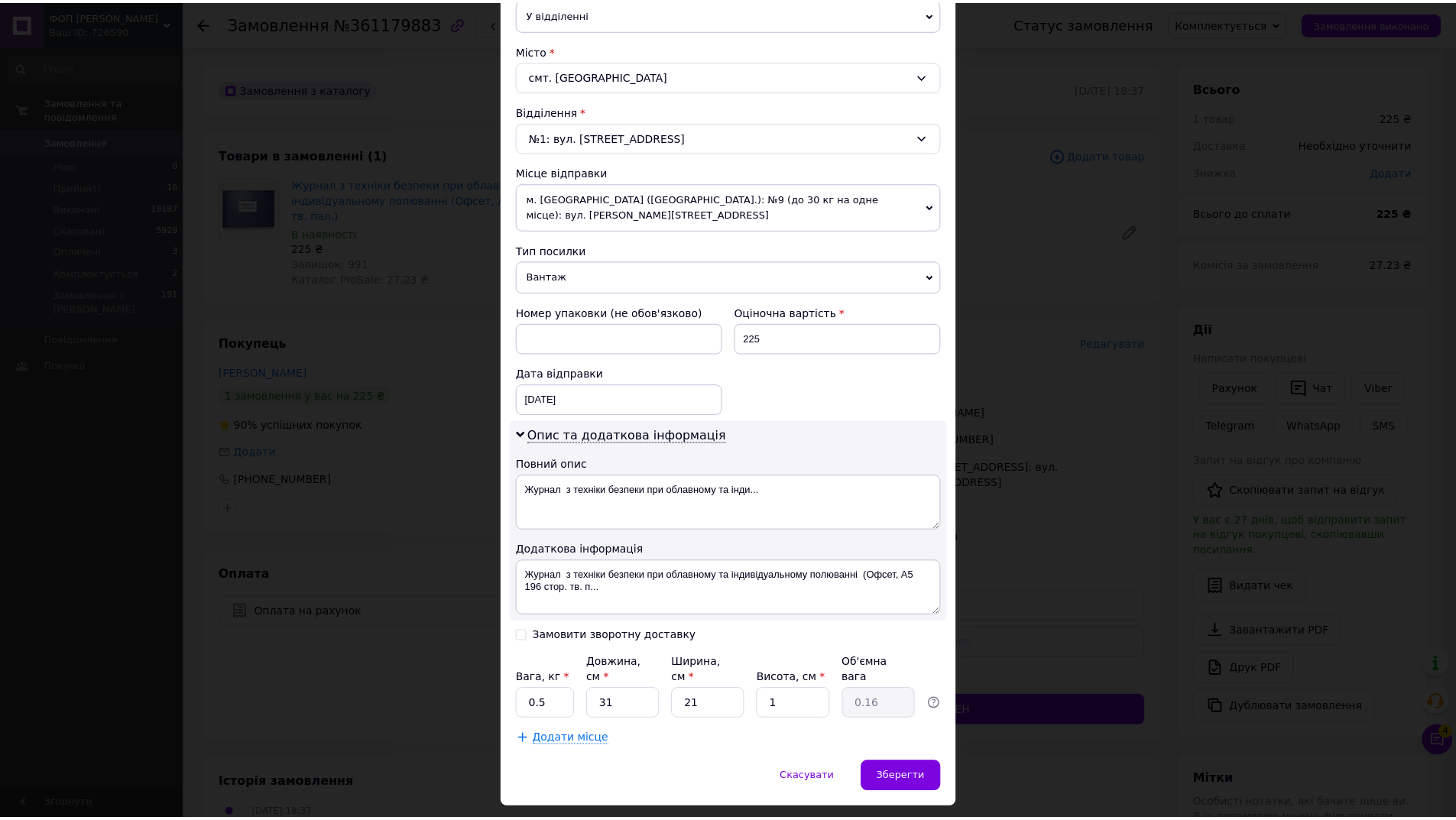
scroll to position [409, 0]
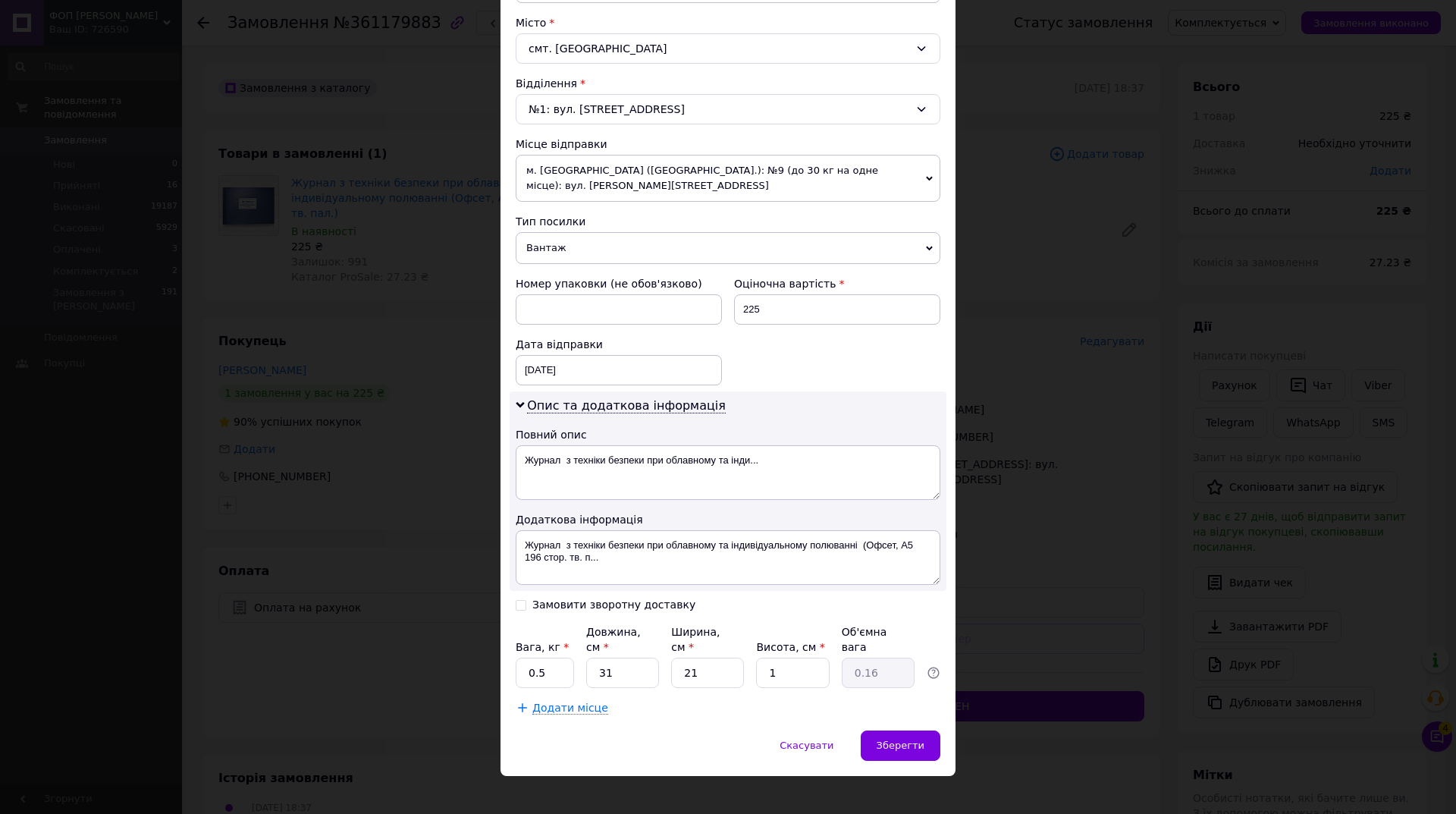
click at [604, 256] on span "Вантаж" at bounding box center [728, 247] width 425 height 32
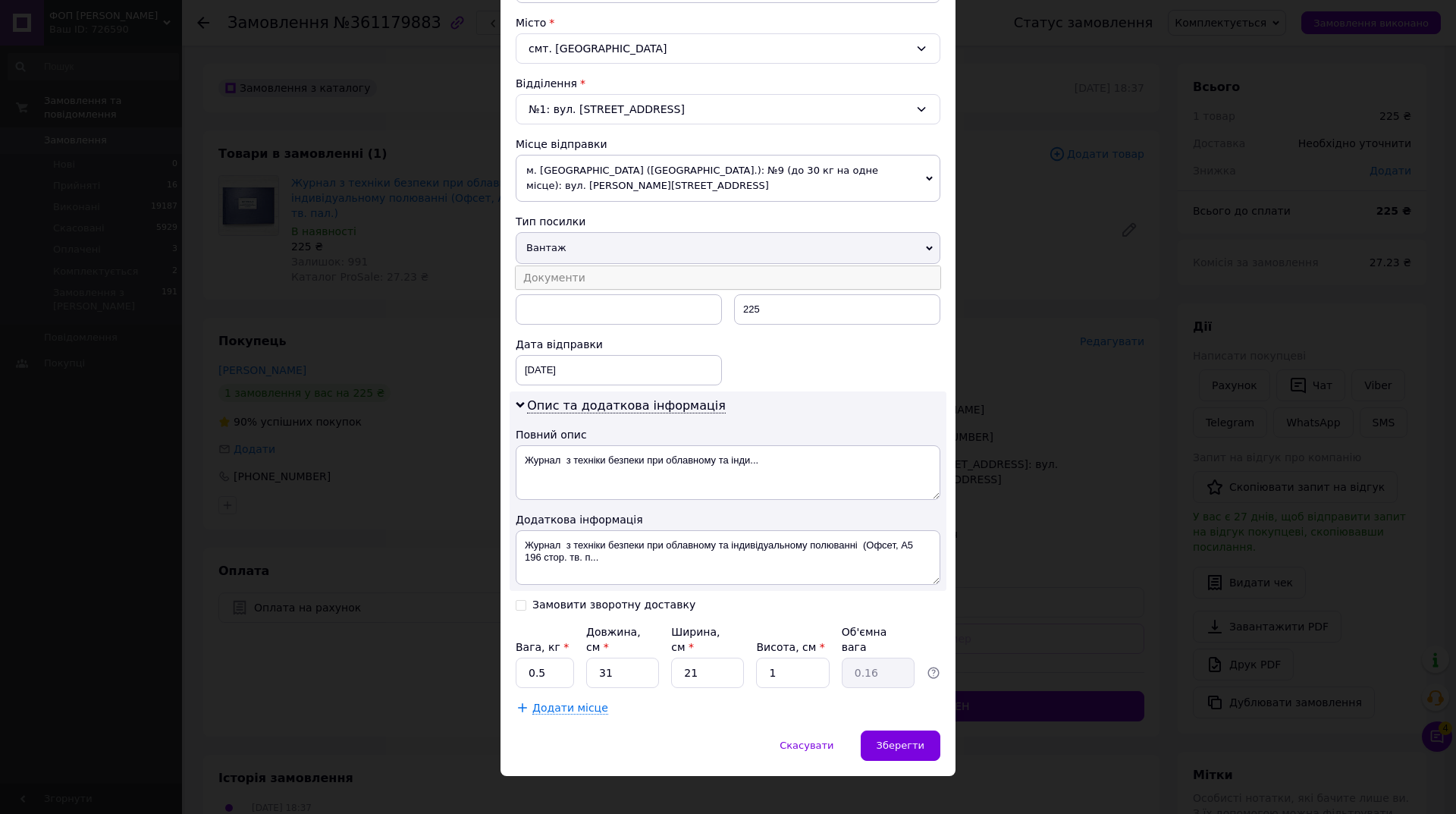
click at [601, 278] on li "Документи" at bounding box center [728, 277] width 425 height 22
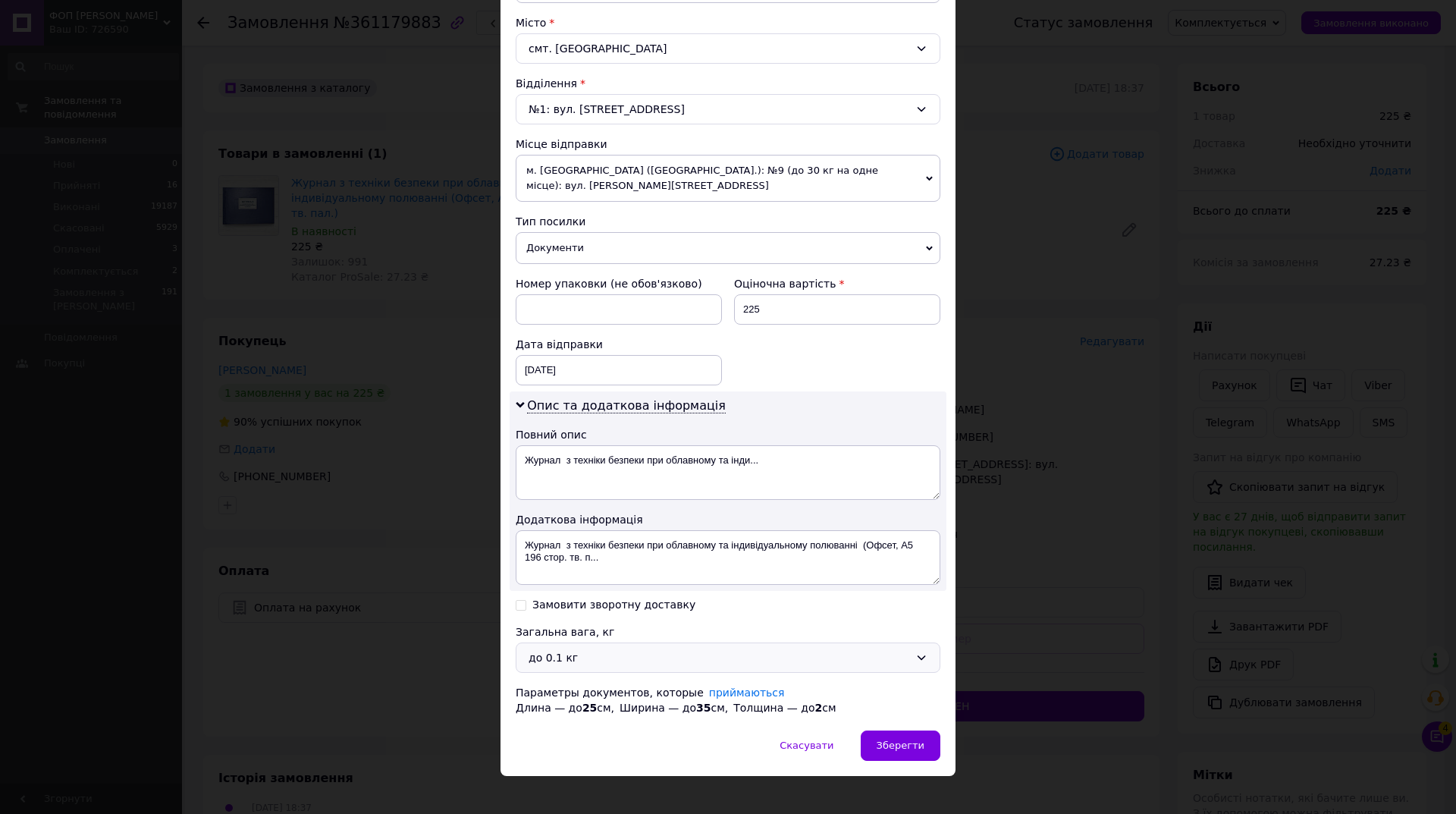
click at [635, 667] on div "до 0.1 кг" at bounding box center [728, 657] width 425 height 30
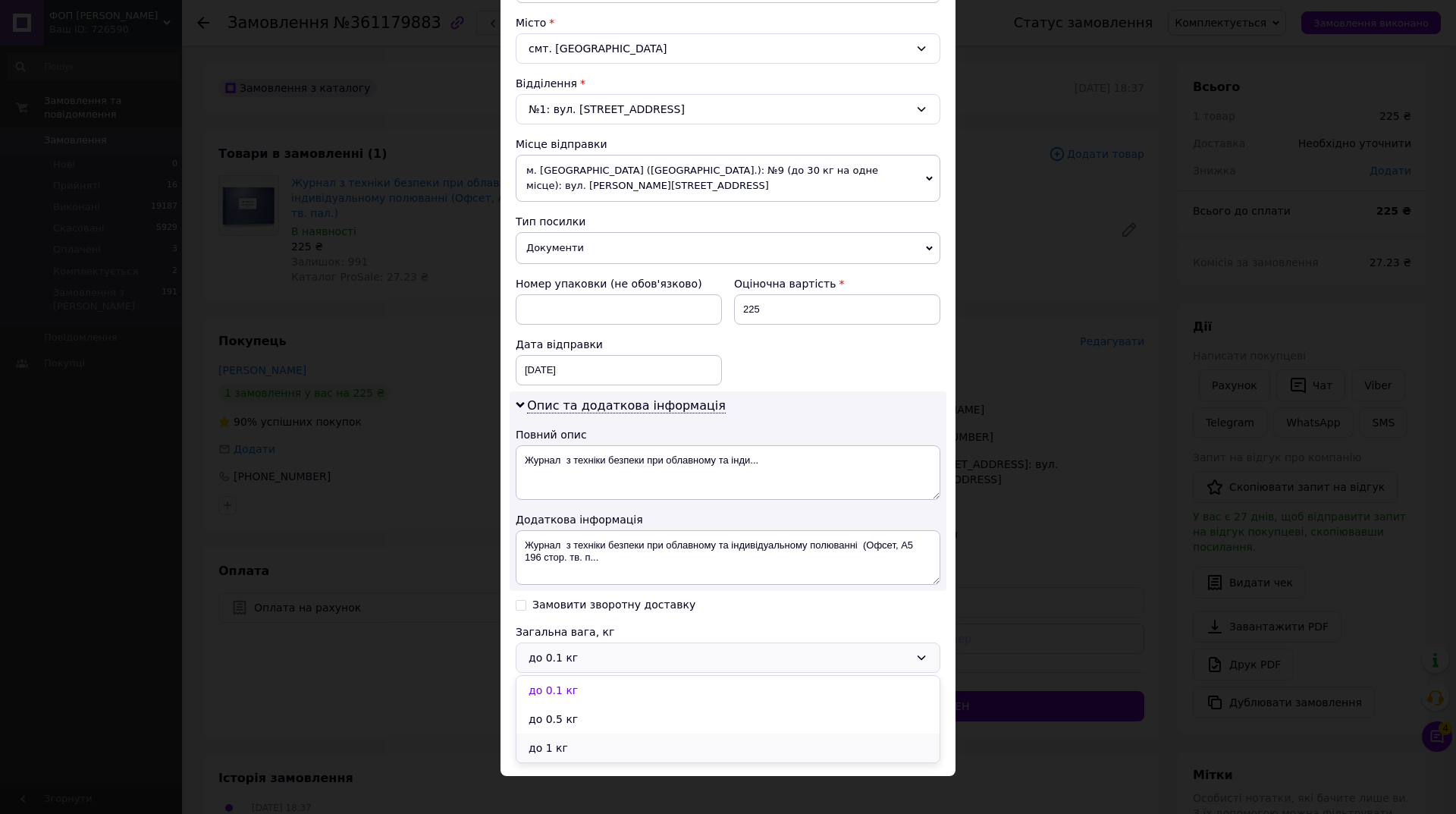
click at [676, 753] on li "до 1 кг" at bounding box center [728, 748] width 424 height 29
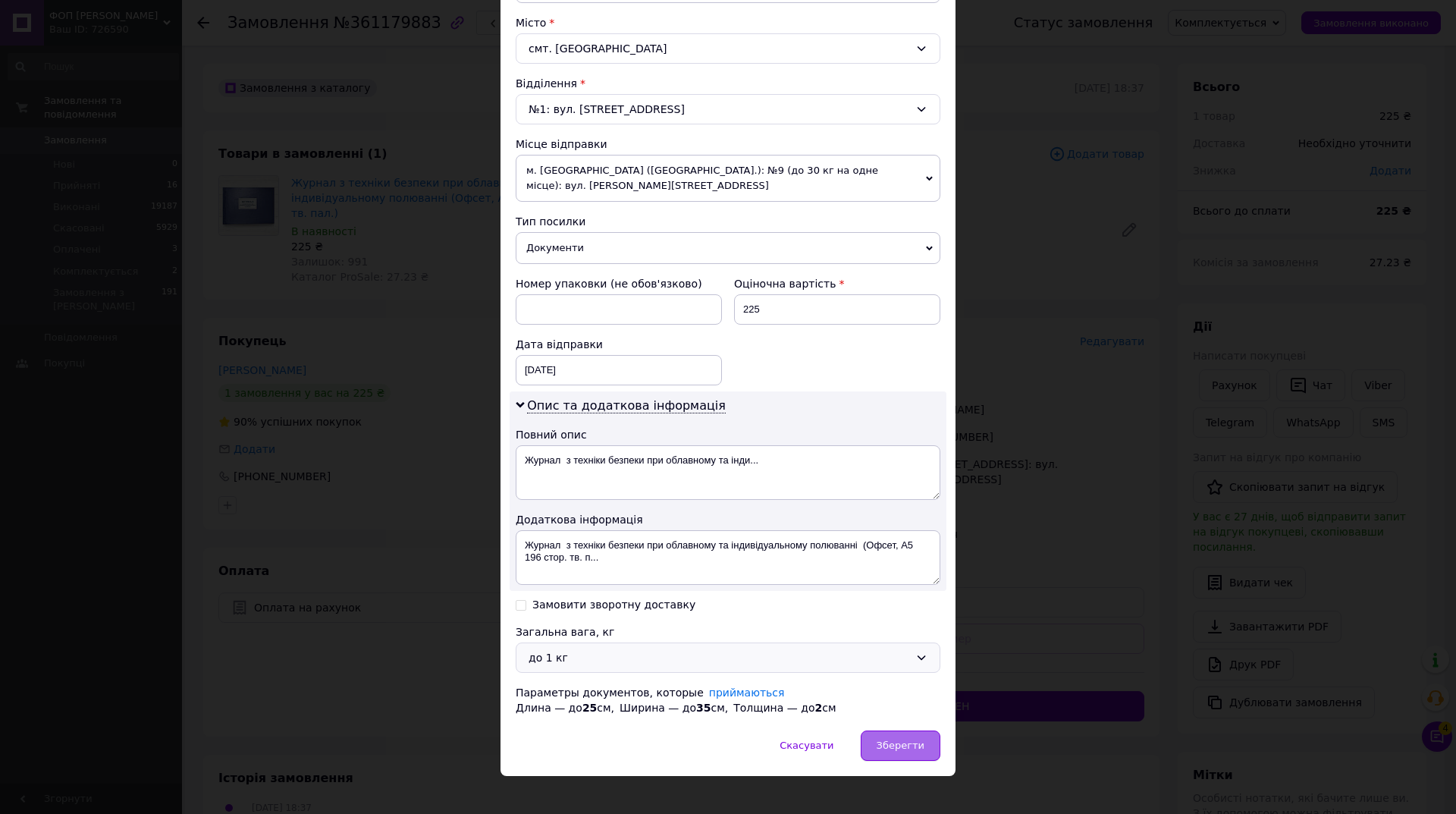
click at [920, 745] on span "Зберегти" at bounding box center [900, 745] width 48 height 12
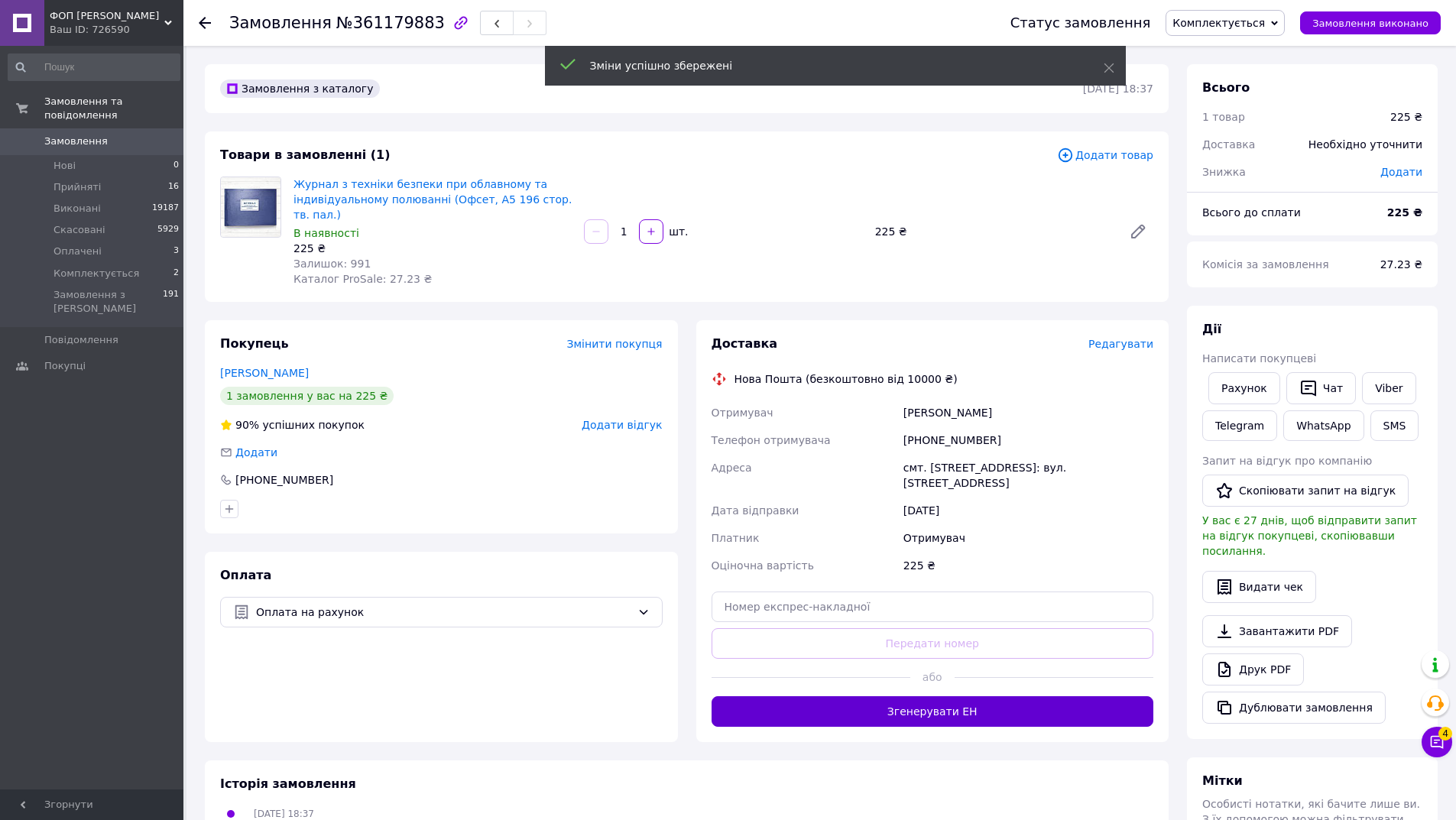
click at [960, 698] on button "Згенерувати ЕН" at bounding box center [933, 711] width 442 height 30
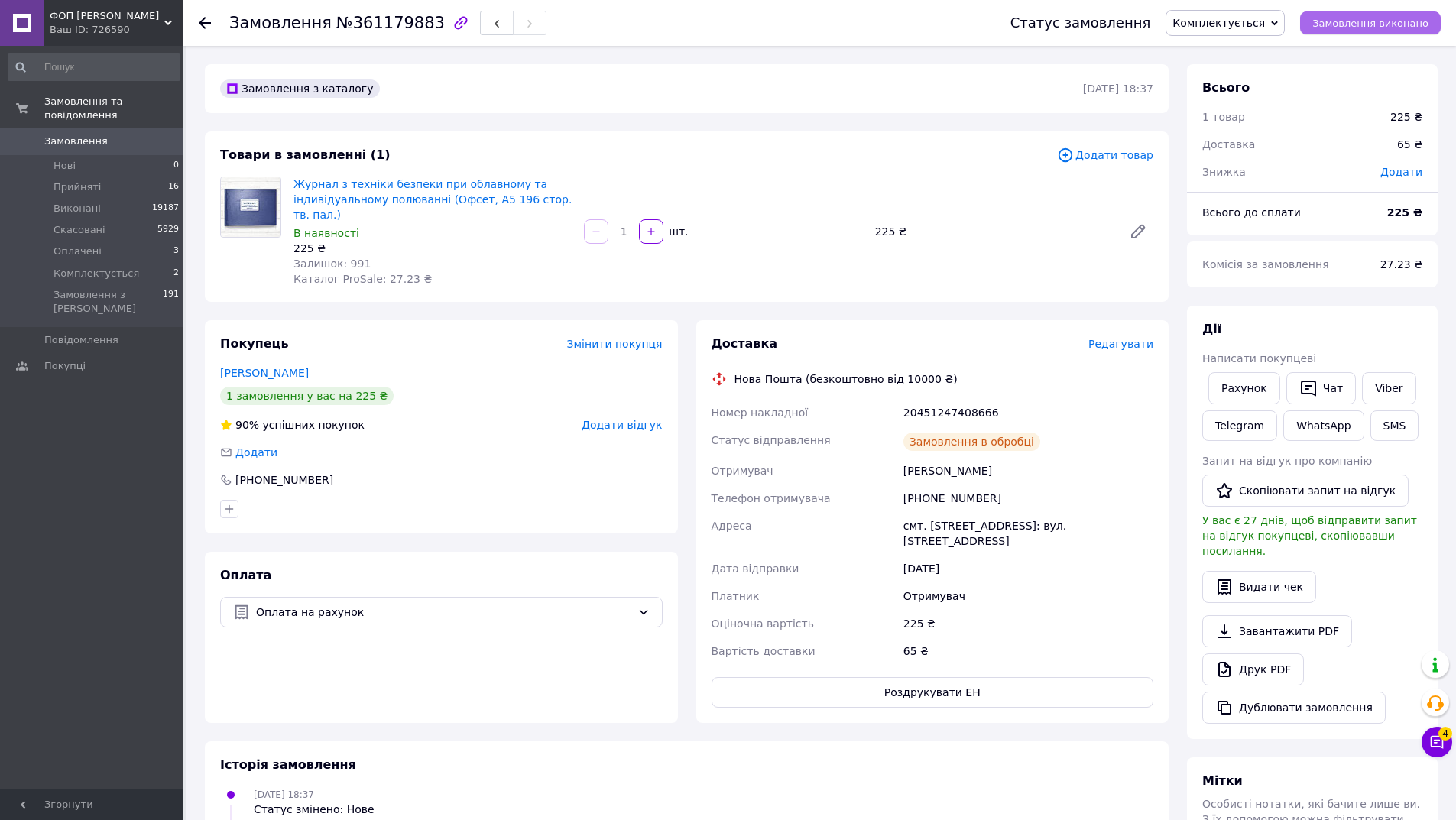
click at [1329, 23] on span "Замовлення виконано" at bounding box center [1370, 23] width 116 height 12
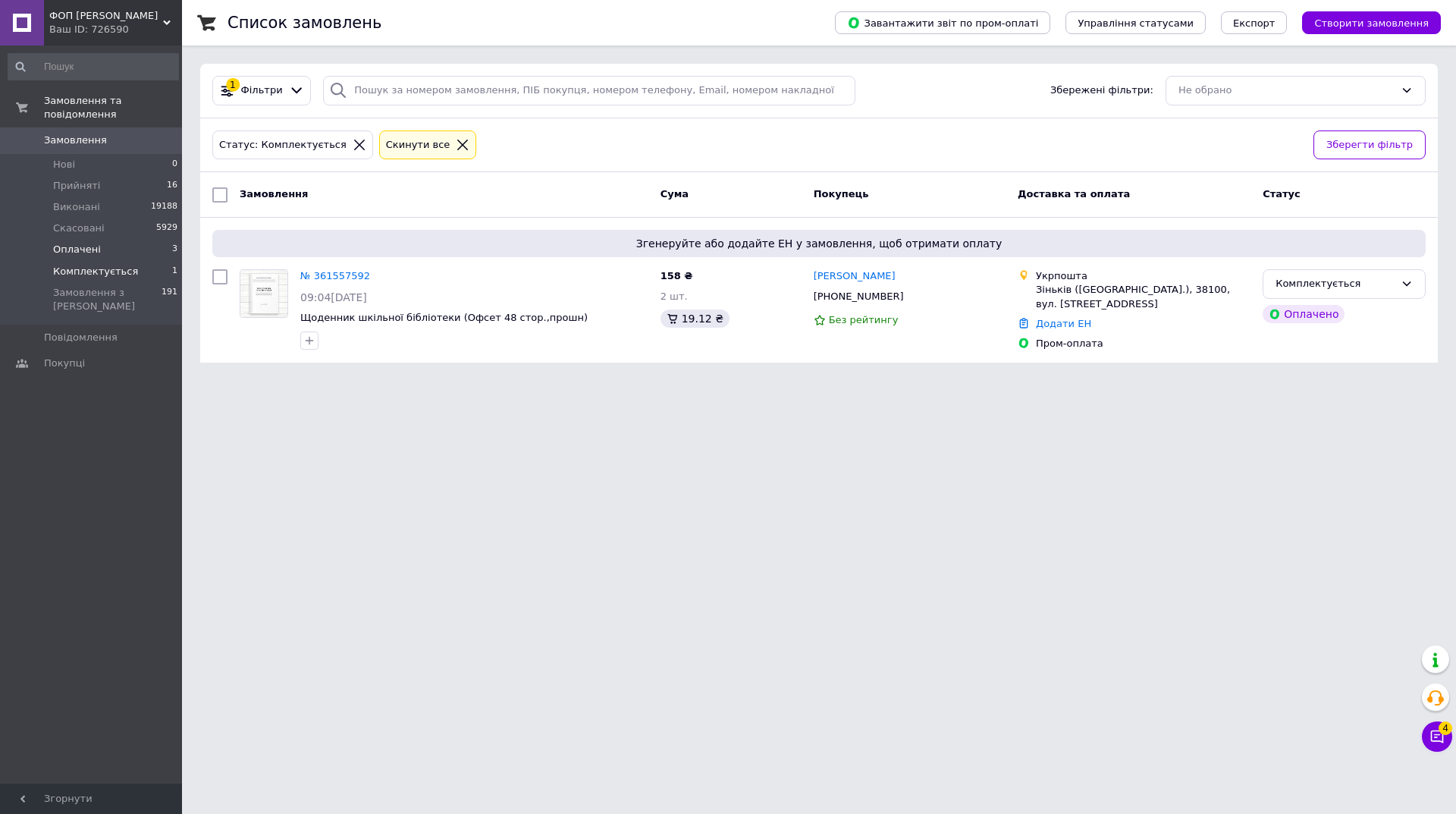
click at [124, 239] on li "Оплачені 3" at bounding box center [93, 249] width 186 height 21
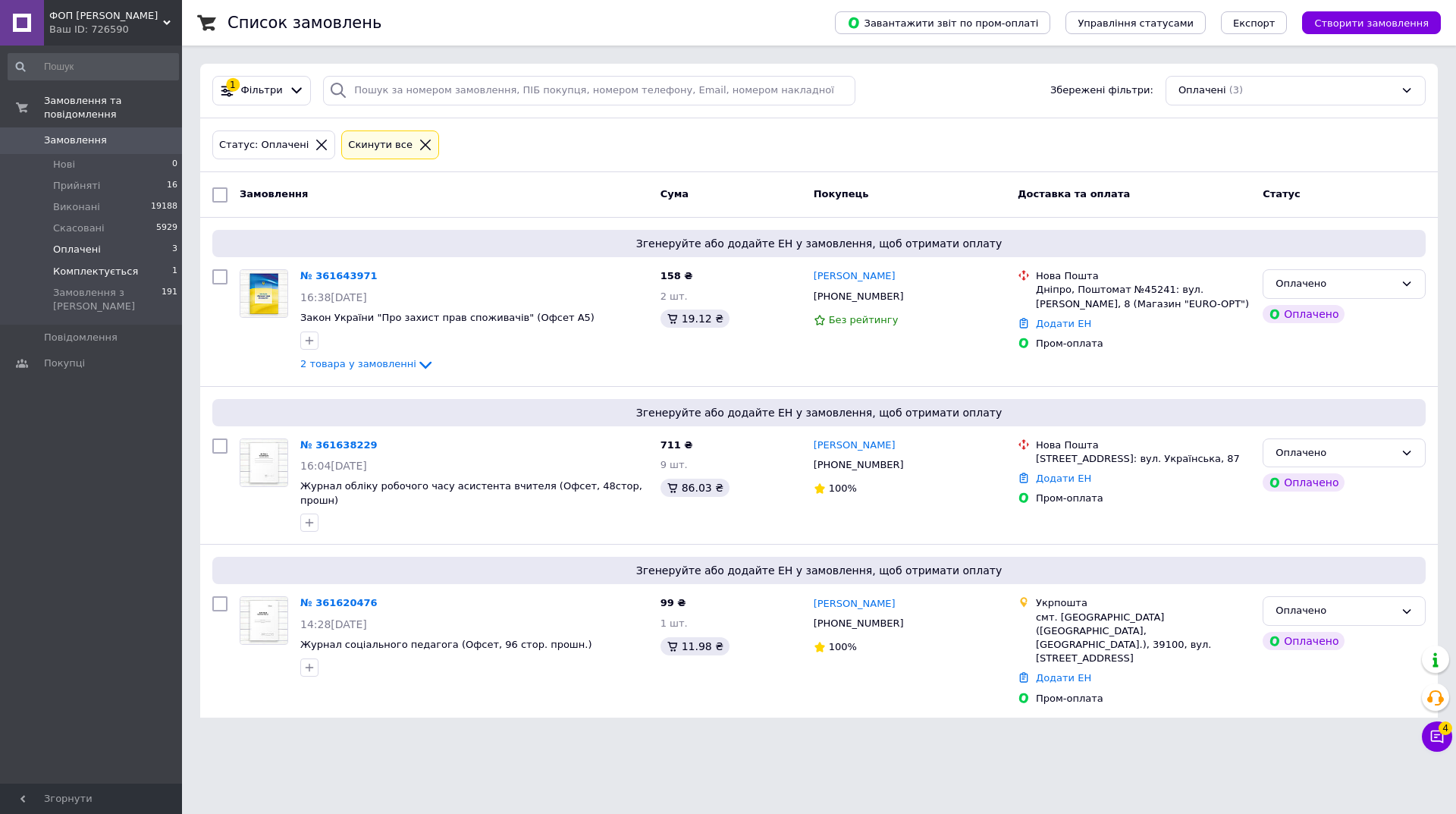
click at [84, 264] on span "Комплектується" at bounding box center [96, 271] width 85 height 14
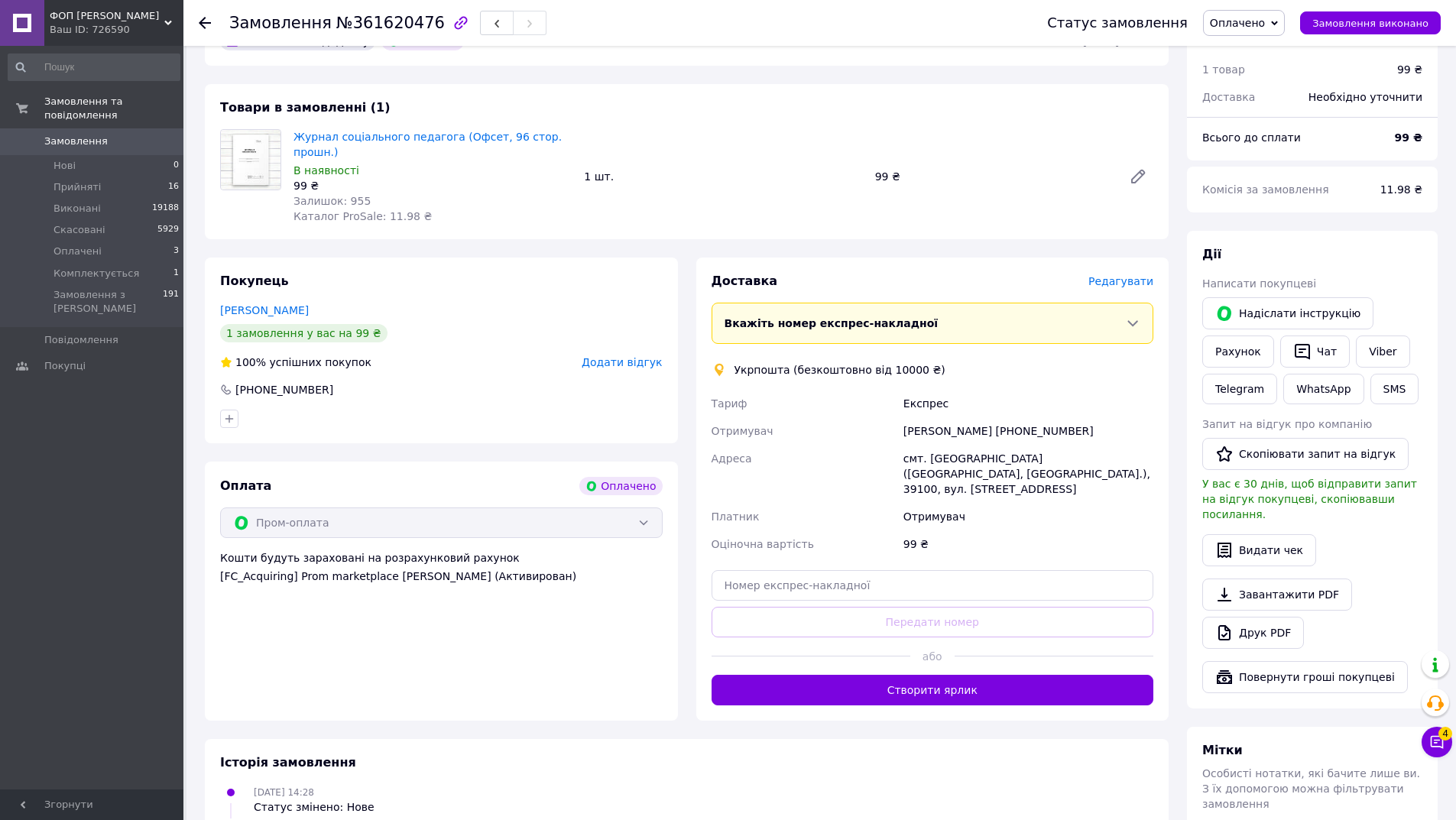
scroll to position [459, 0]
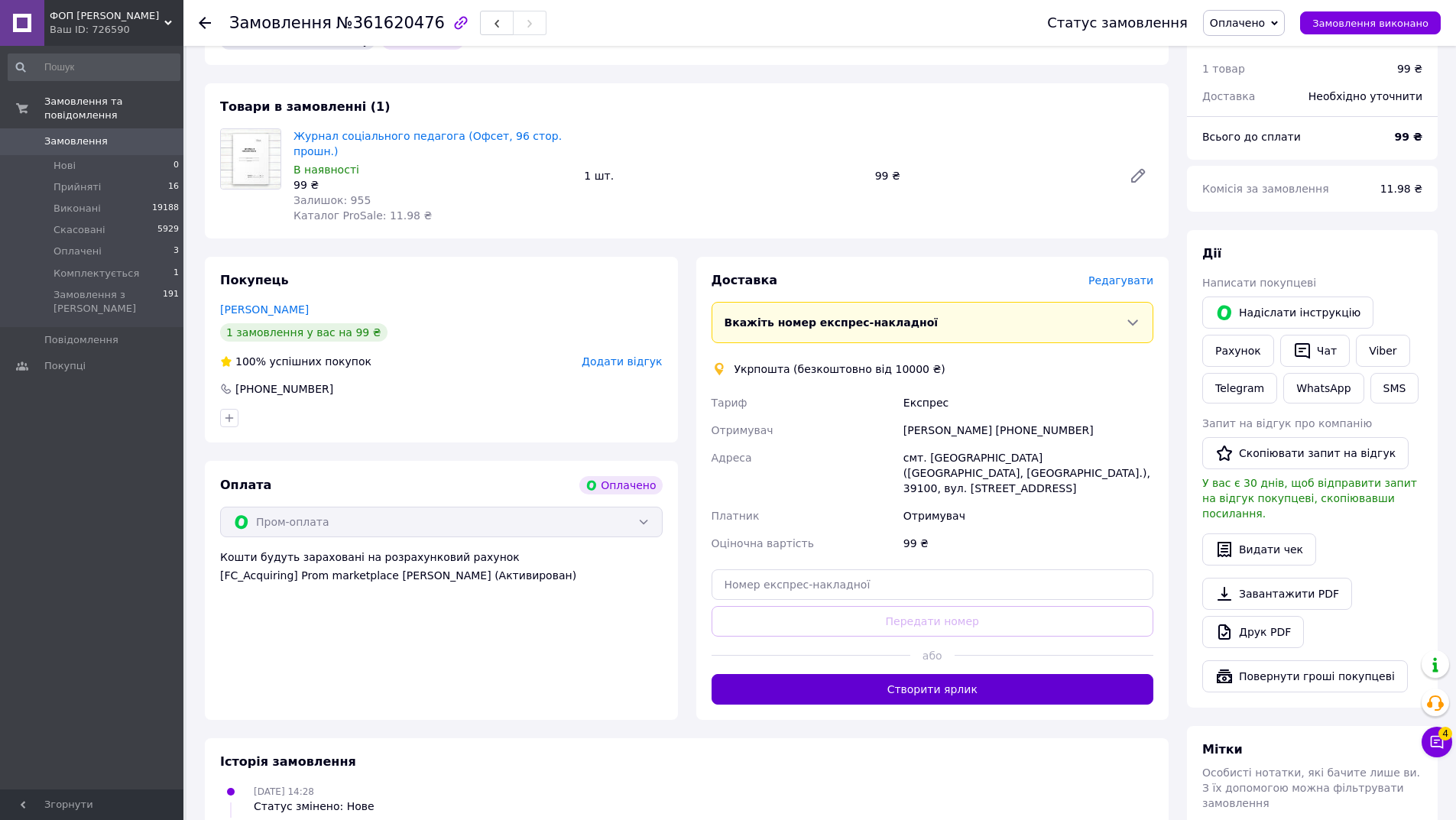
click at [990, 674] on button "Створити ярлик" at bounding box center [933, 689] width 442 height 30
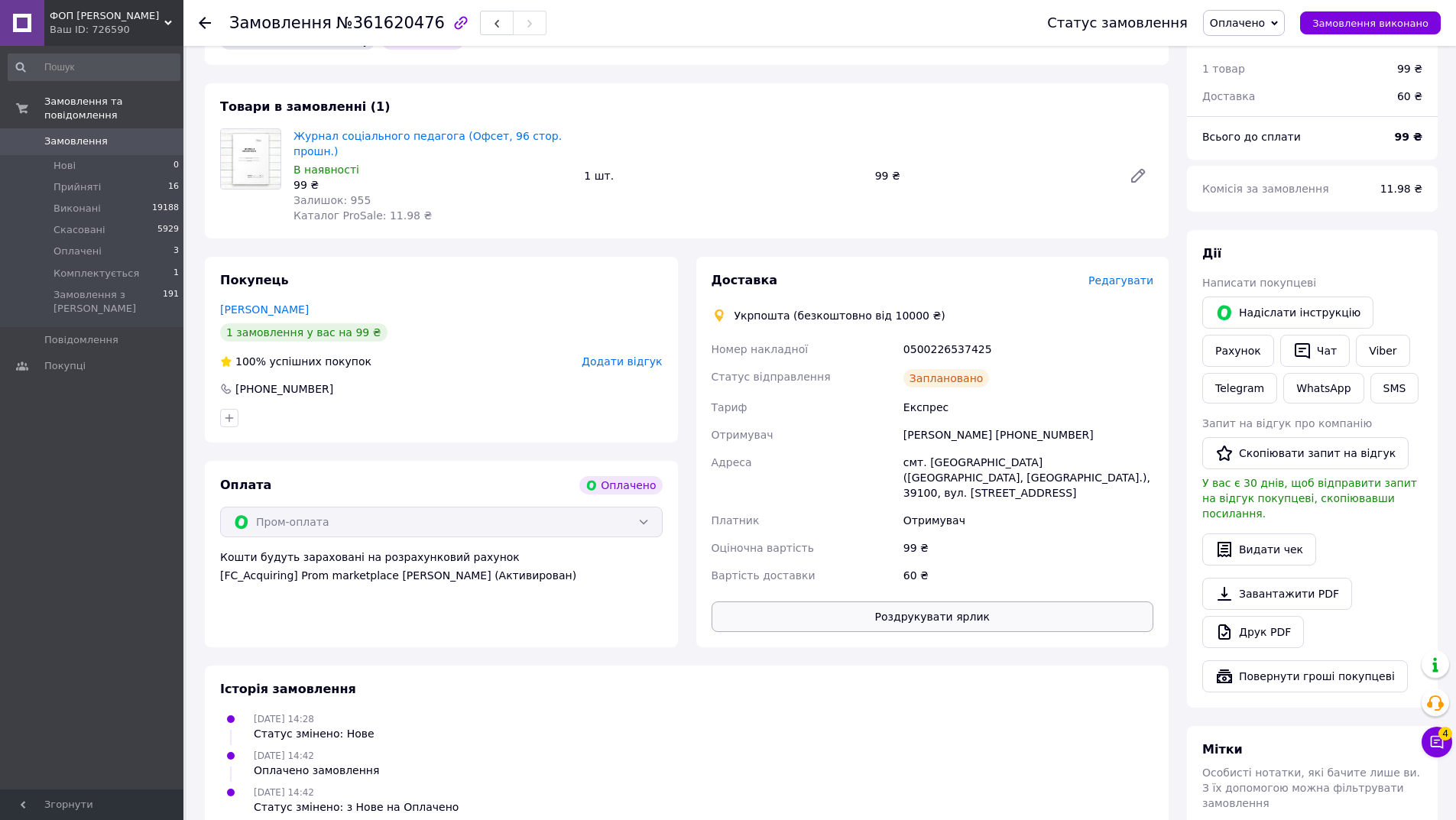
click at [1008, 601] on button "Роздрукувати ярлик" at bounding box center [933, 616] width 442 height 30
click at [1351, 18] on span "Замовлення виконано" at bounding box center [1370, 23] width 116 height 12
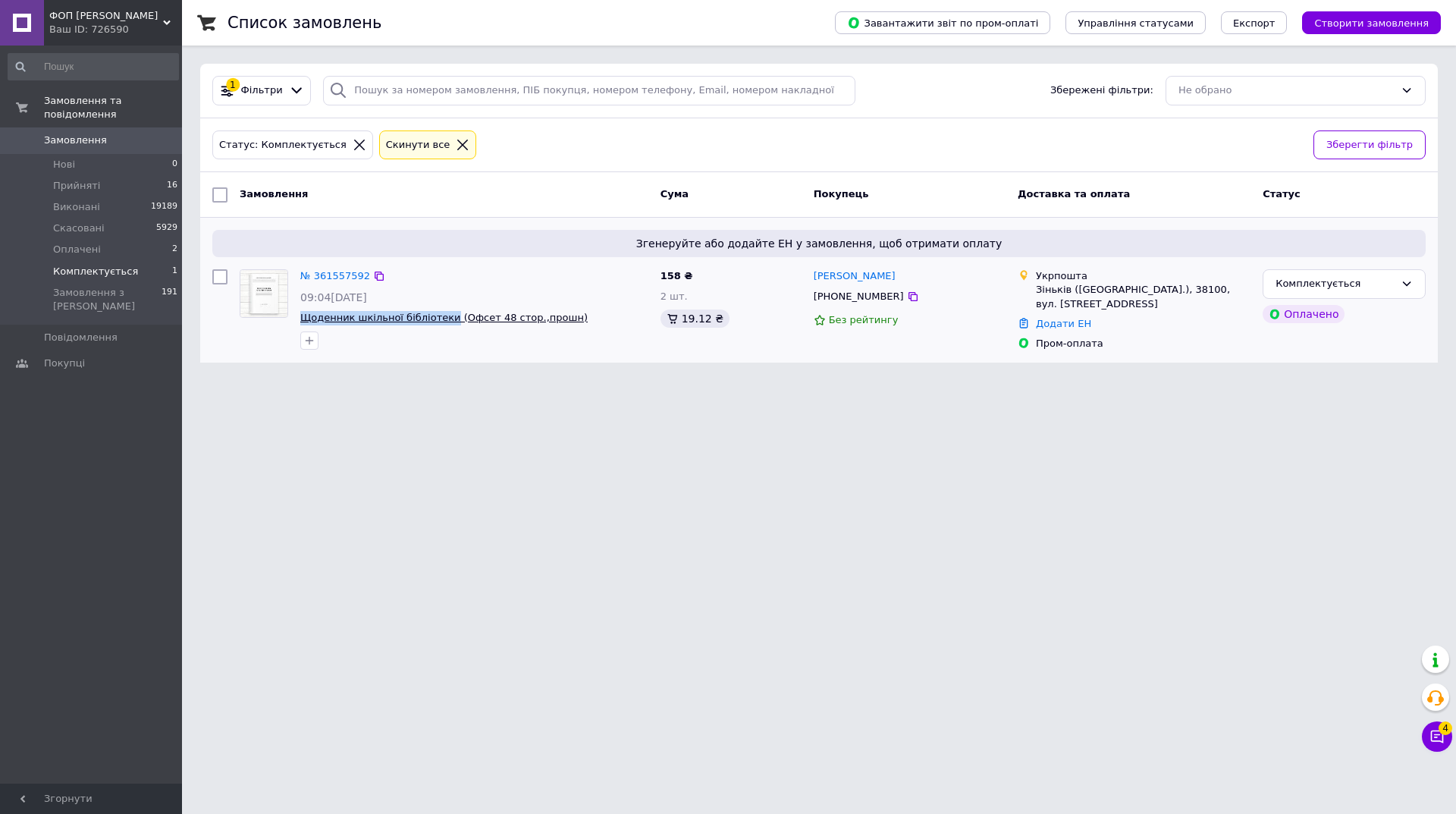
drag, startPoint x: 294, startPoint y: 318, endPoint x: 441, endPoint y: 322, distance: 147.1
click at [441, 322] on div "№ 361557592 09:04, 12.09.2025 Щоденник шкільної бібліотеки (Офсет 48 стор.,прош…" at bounding box center [475, 309] width 360 height 92
copy span "Щоденник шкільної бібліотеки"
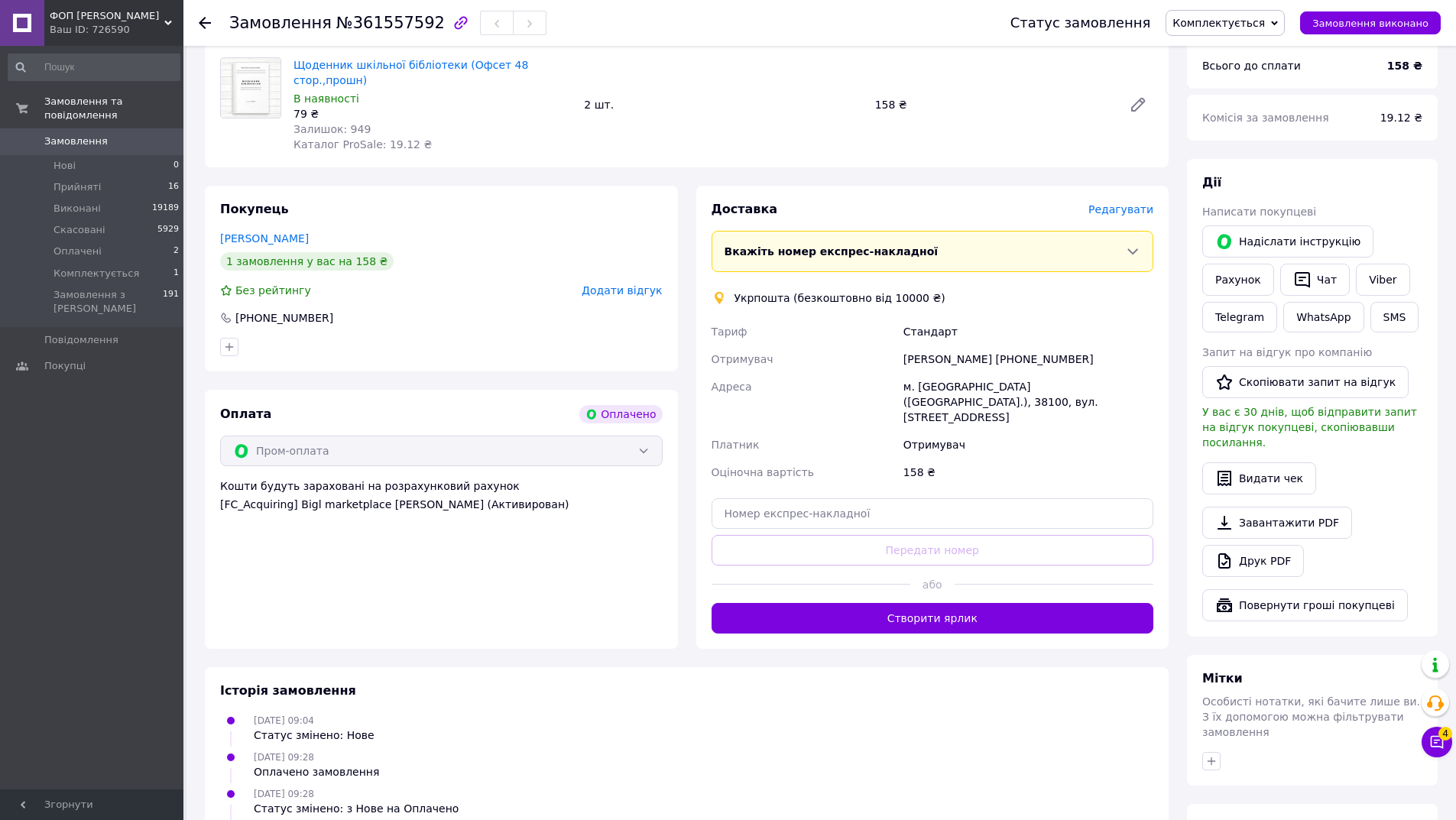
scroll to position [535, 0]
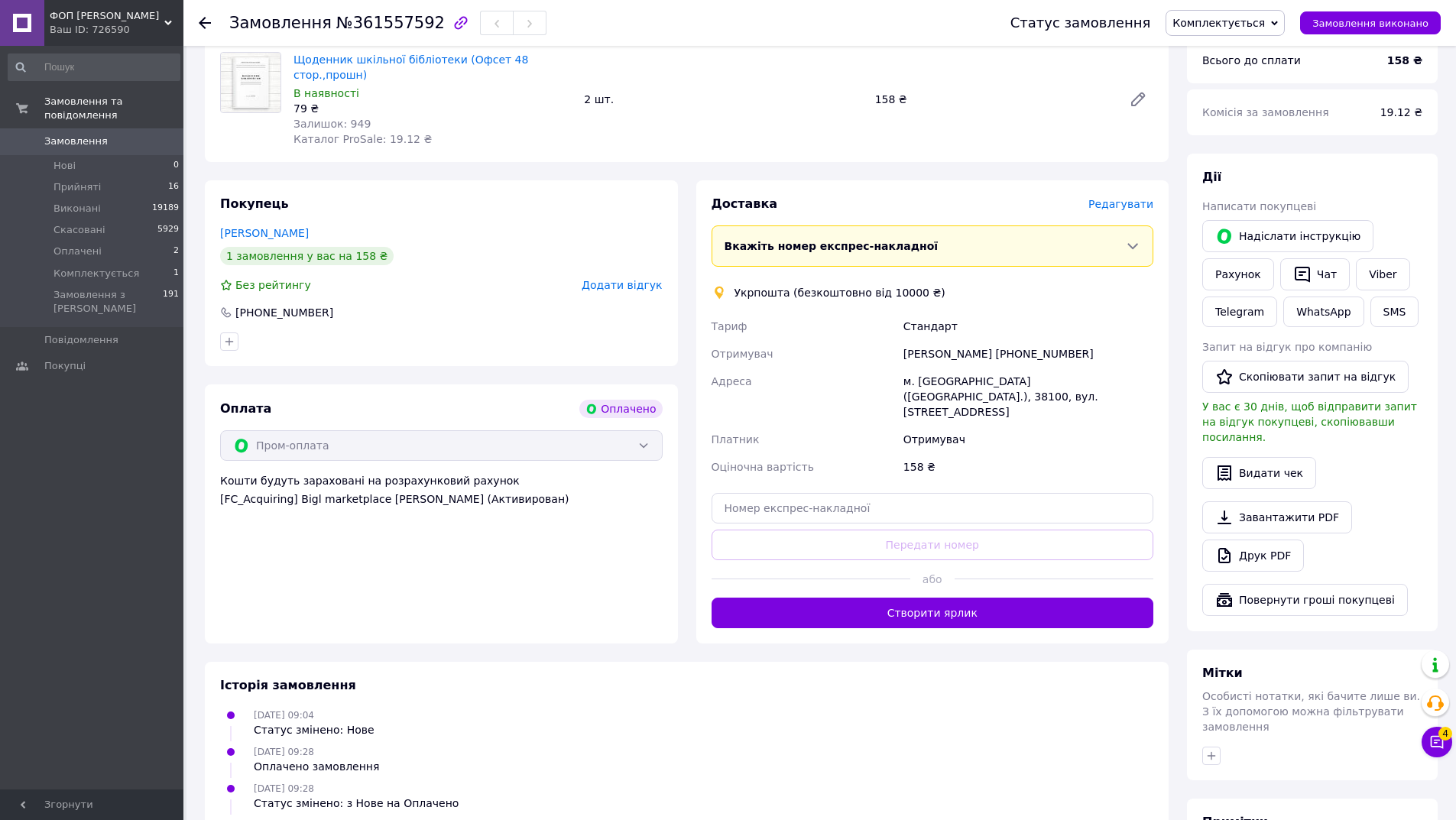
click at [963, 597] on button "Створити ярлик" at bounding box center [933, 612] width 442 height 30
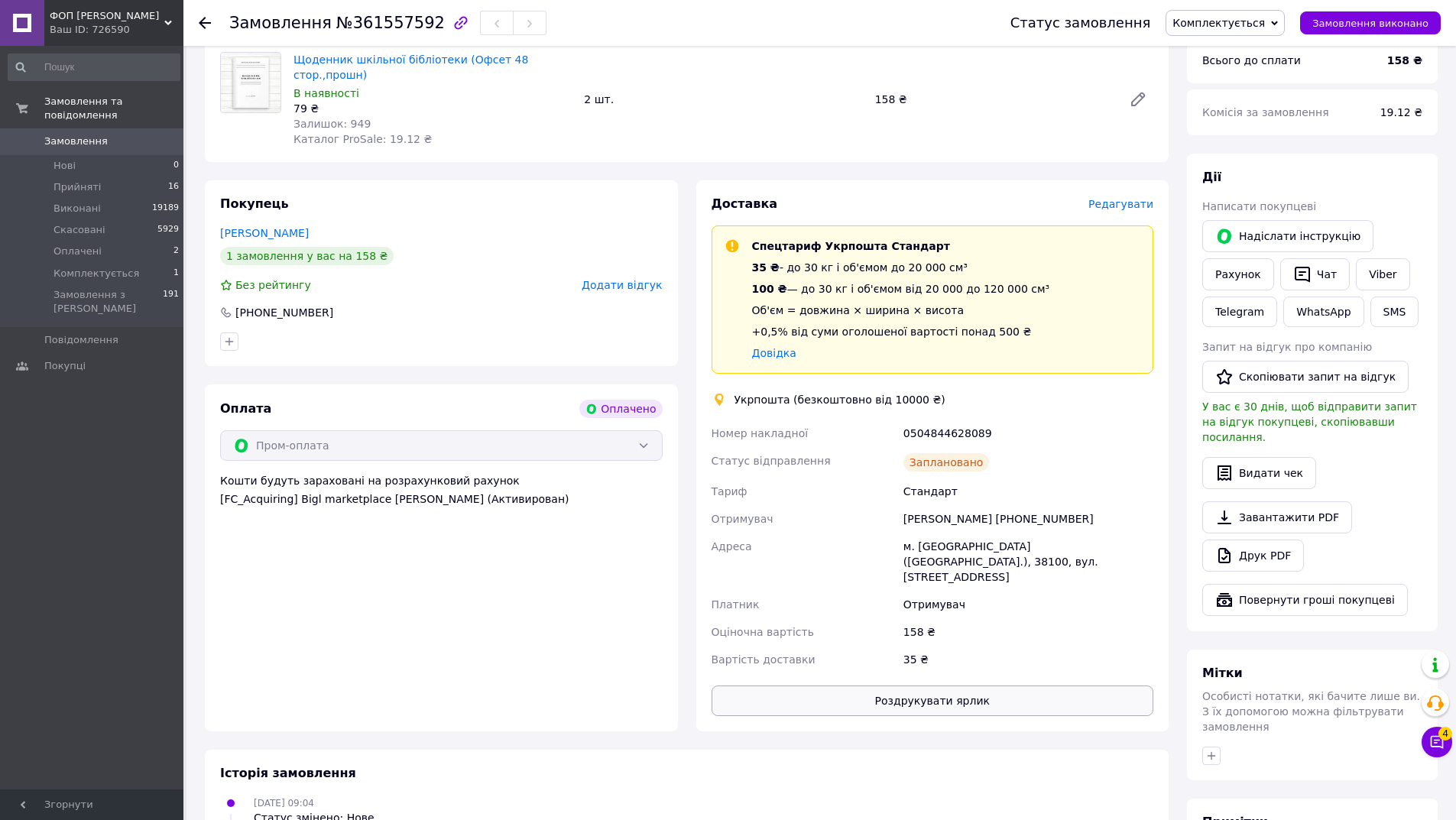
click at [914, 685] on button "Роздрукувати ярлик" at bounding box center [933, 700] width 442 height 30
click at [1356, 19] on span "Замовлення виконано" at bounding box center [1370, 23] width 116 height 12
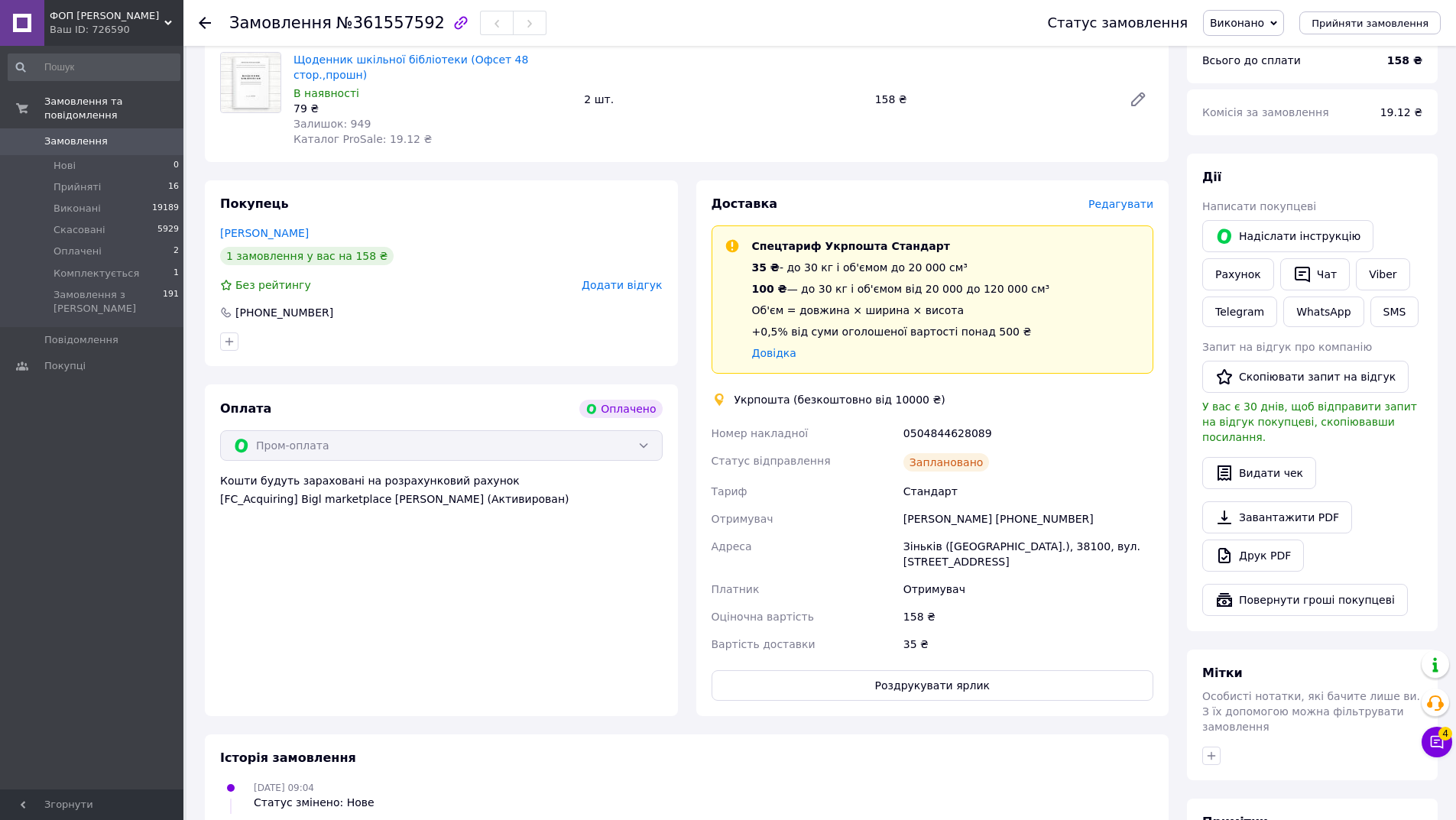
scroll to position [459, 0]
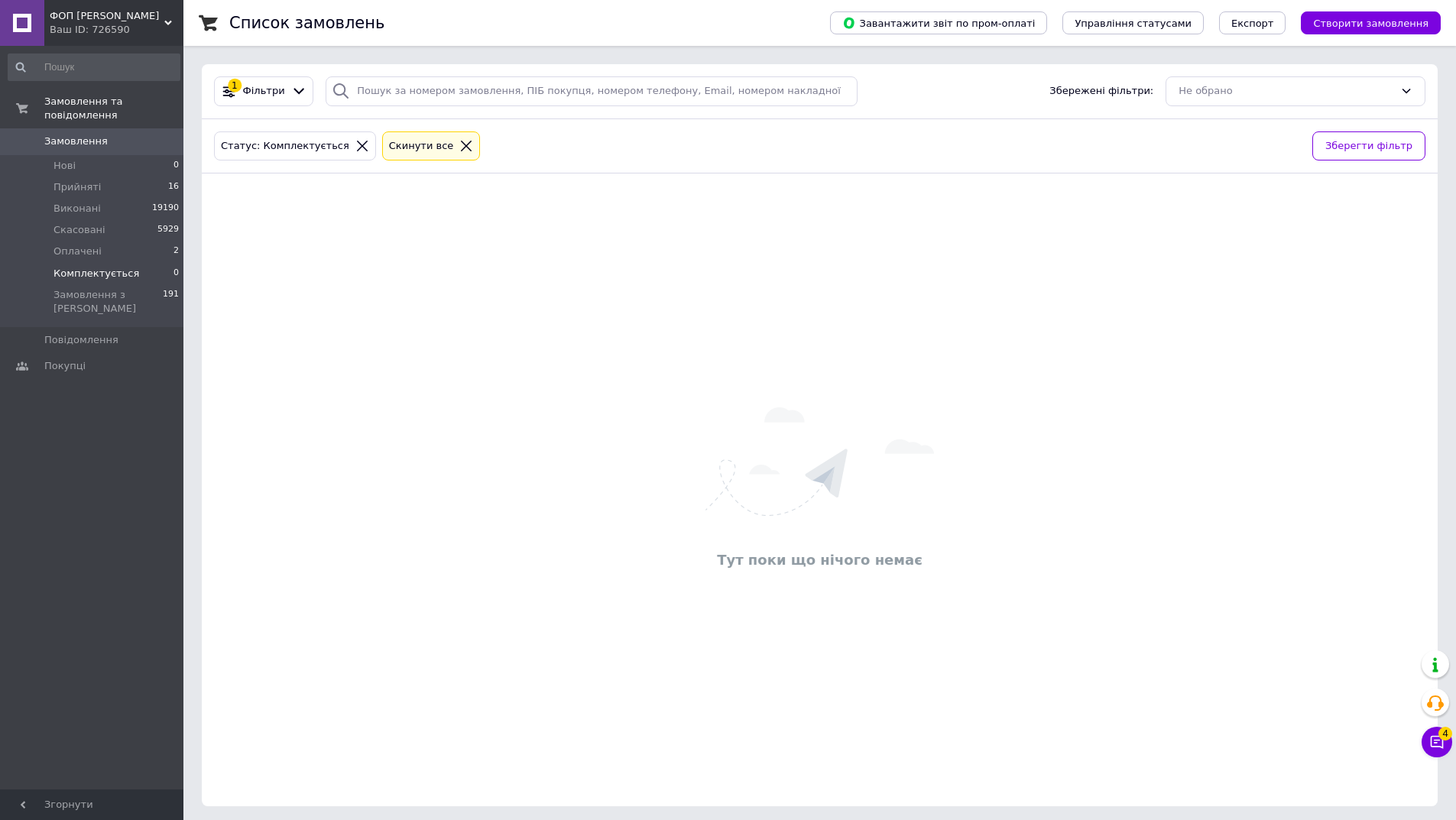
click at [74, 263] on li "Комплектується 0" at bounding box center [93, 273] width 188 height 21
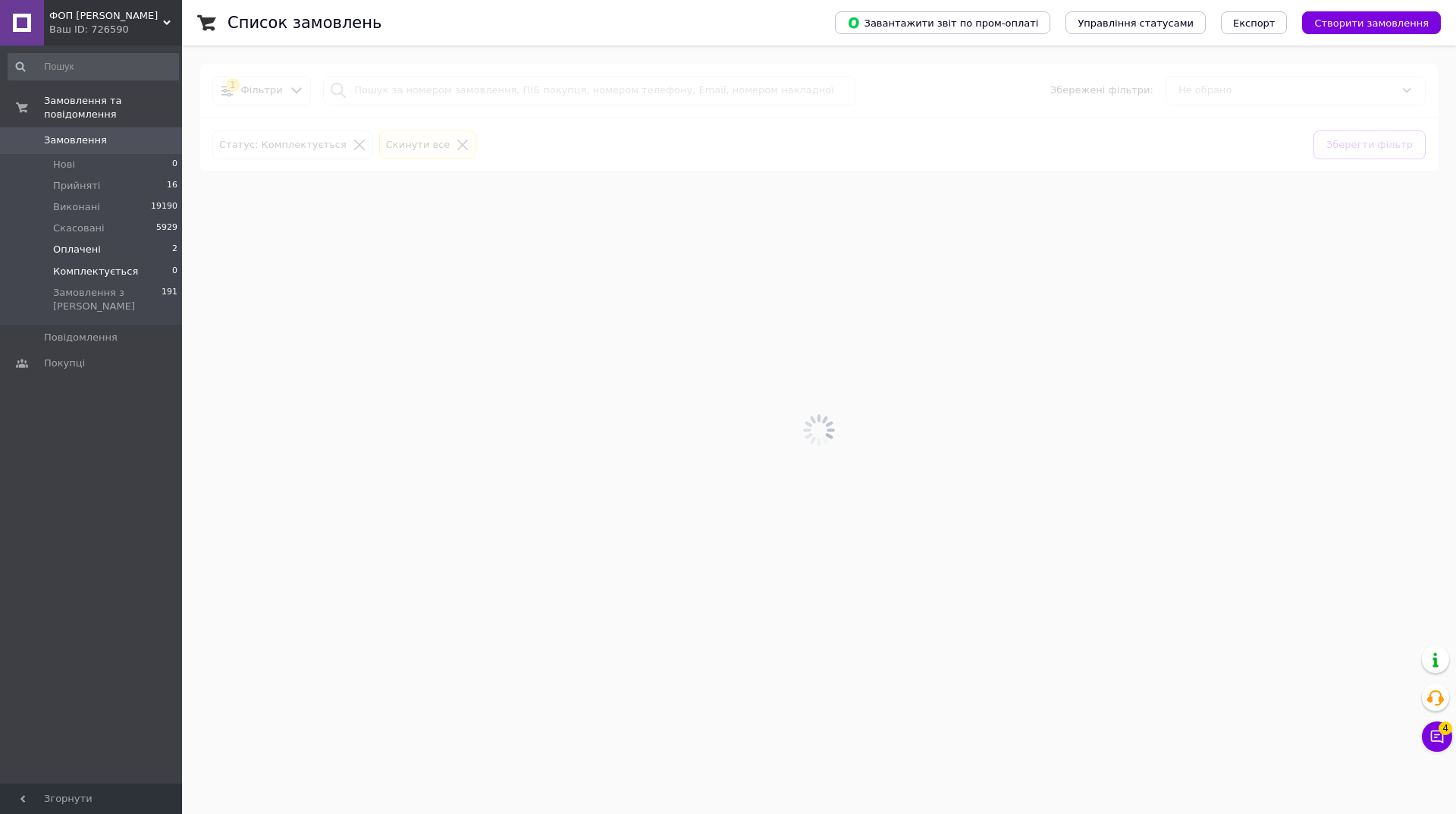
click at [74, 243] on span "Оплачені" at bounding box center [77, 250] width 48 height 14
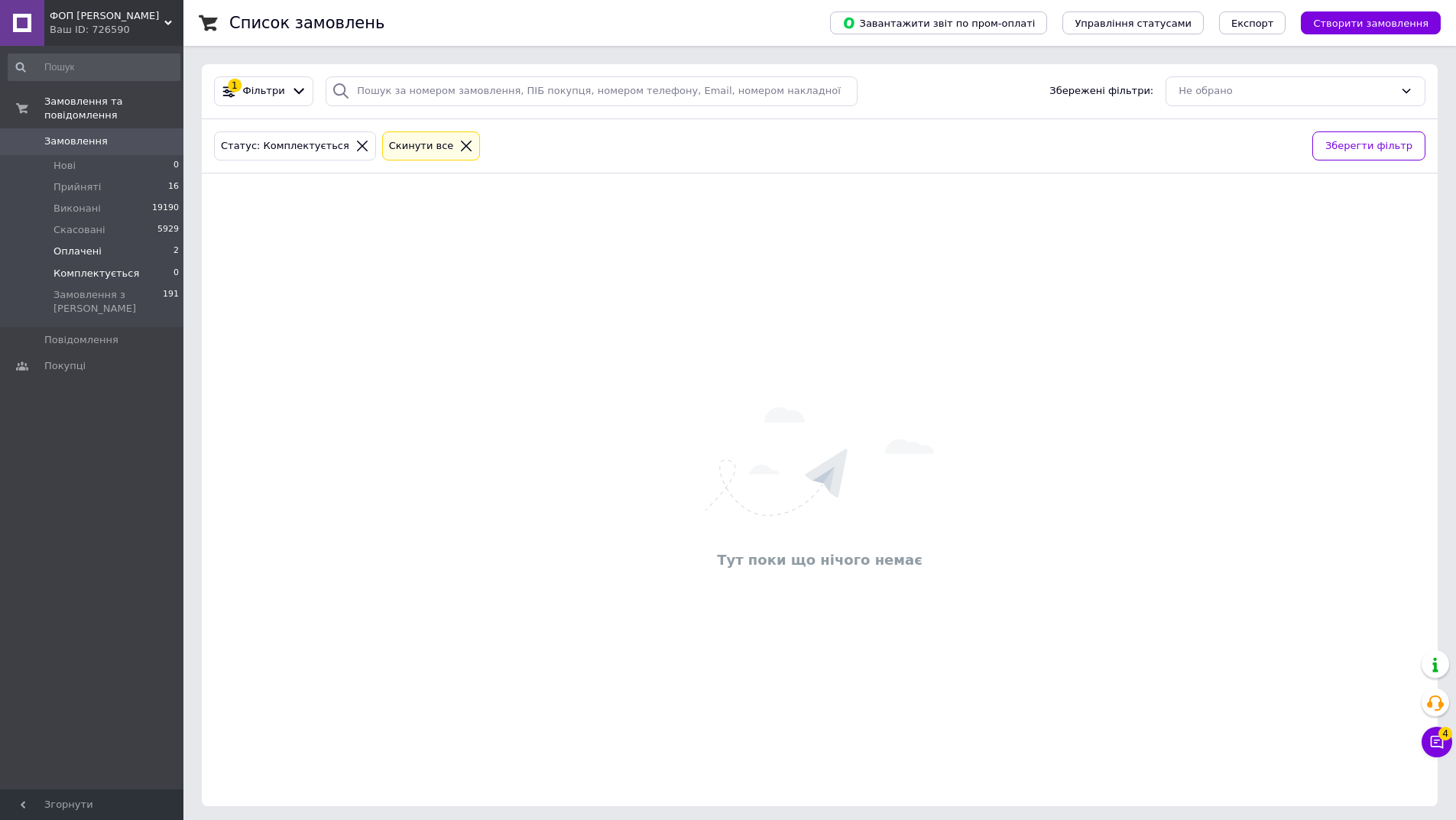
click at [57, 245] on span "Оплачені" at bounding box center [78, 252] width 48 height 14
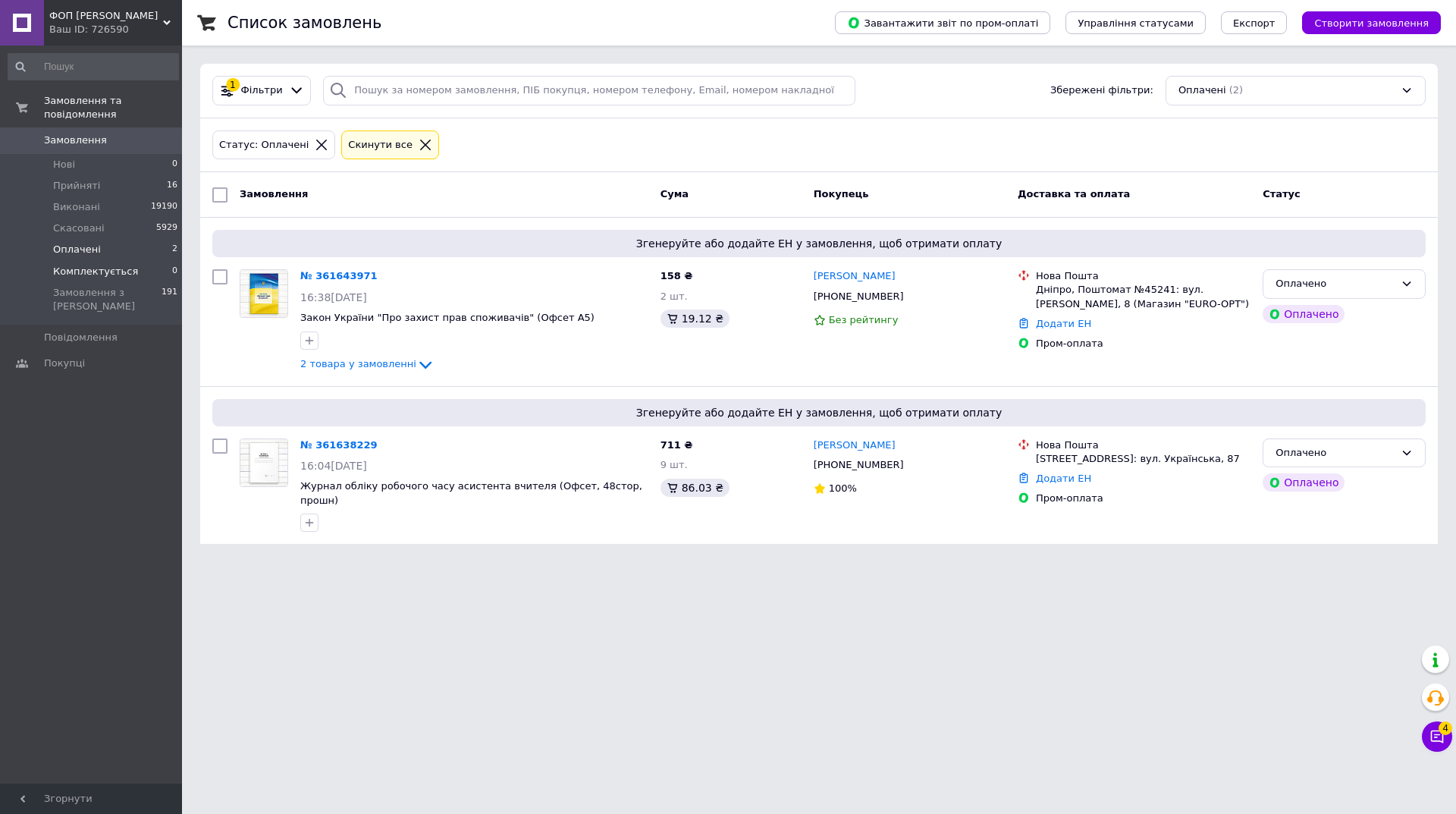
click at [101, 264] on span "Комплектується" at bounding box center [96, 271] width 85 height 14
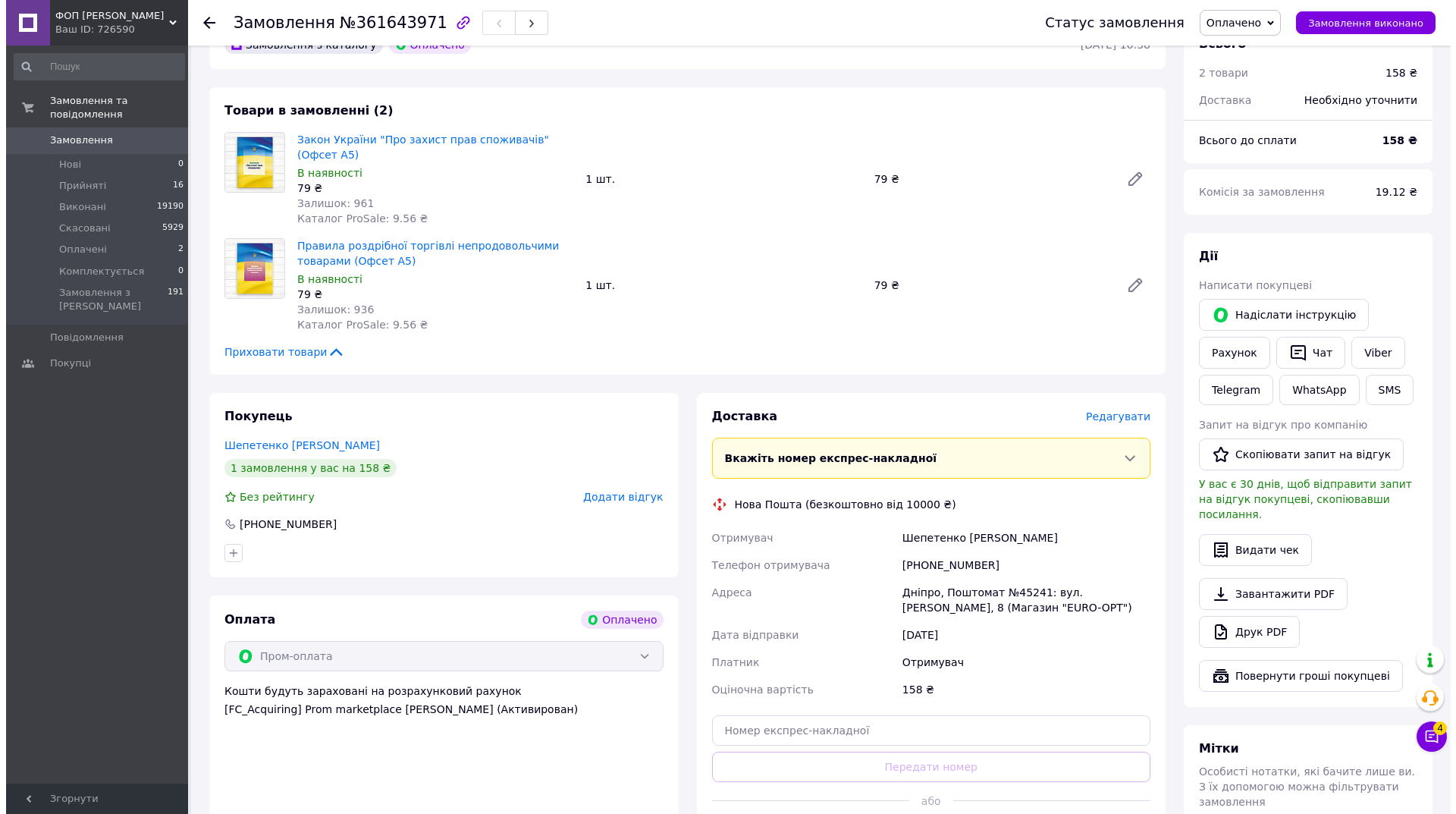
scroll to position [607, 0]
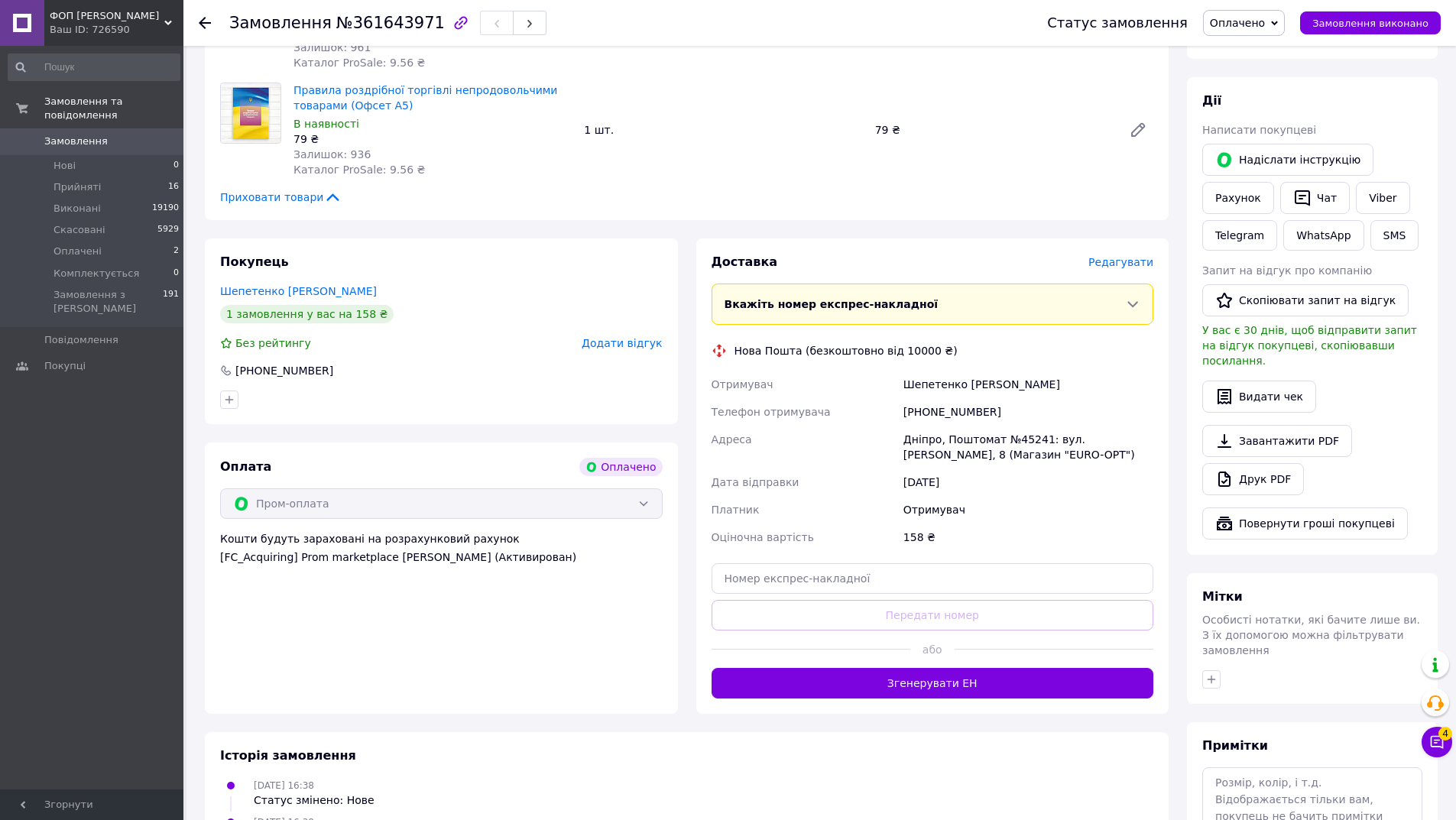
click at [1120, 256] on span "Редагувати" at bounding box center [1120, 262] width 65 height 12
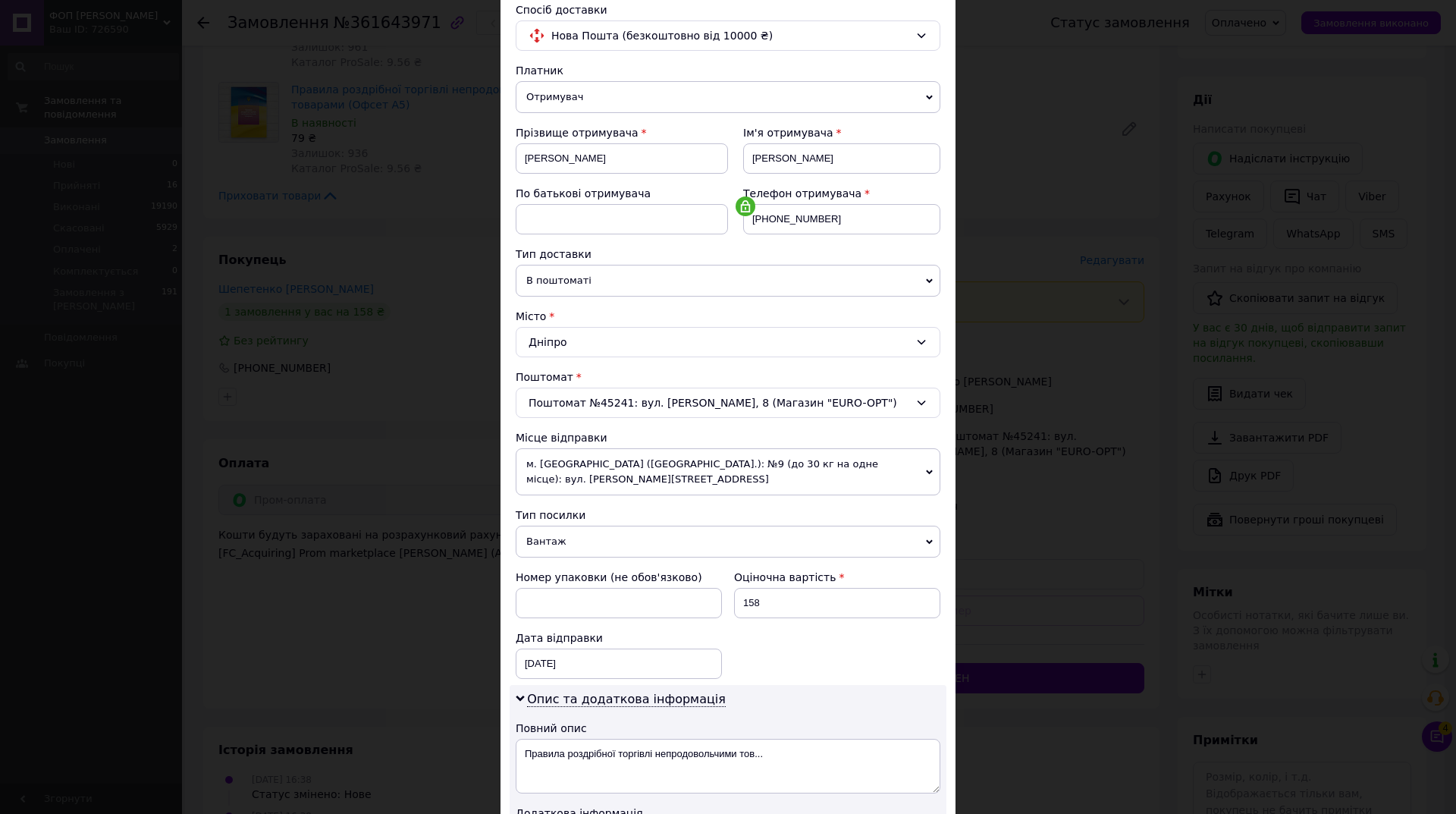
scroll to position [304, 0]
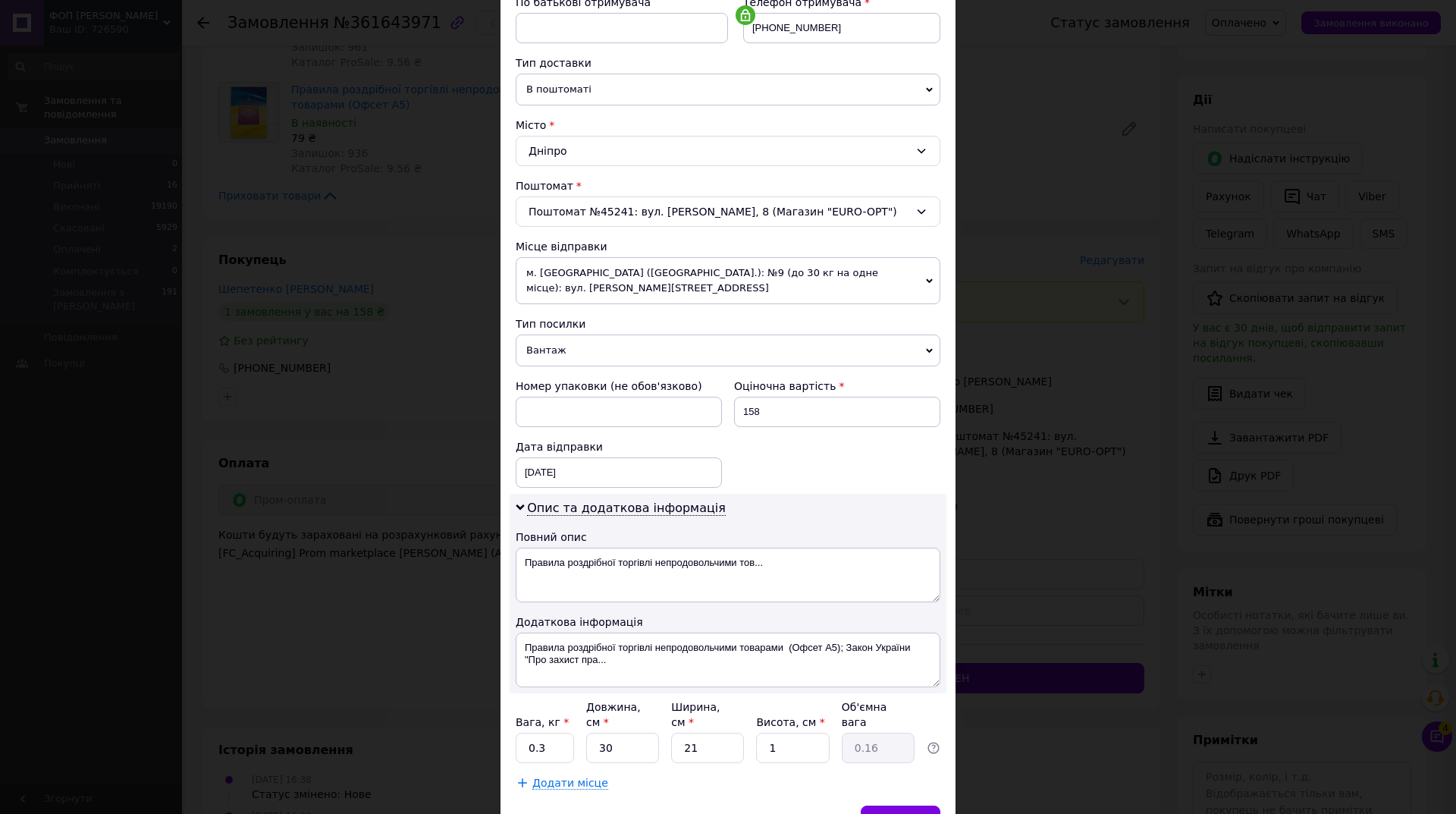
click at [566, 343] on span "Вантаж" at bounding box center [728, 350] width 425 height 32
click at [550, 390] on li "Документи" at bounding box center [728, 380] width 425 height 22
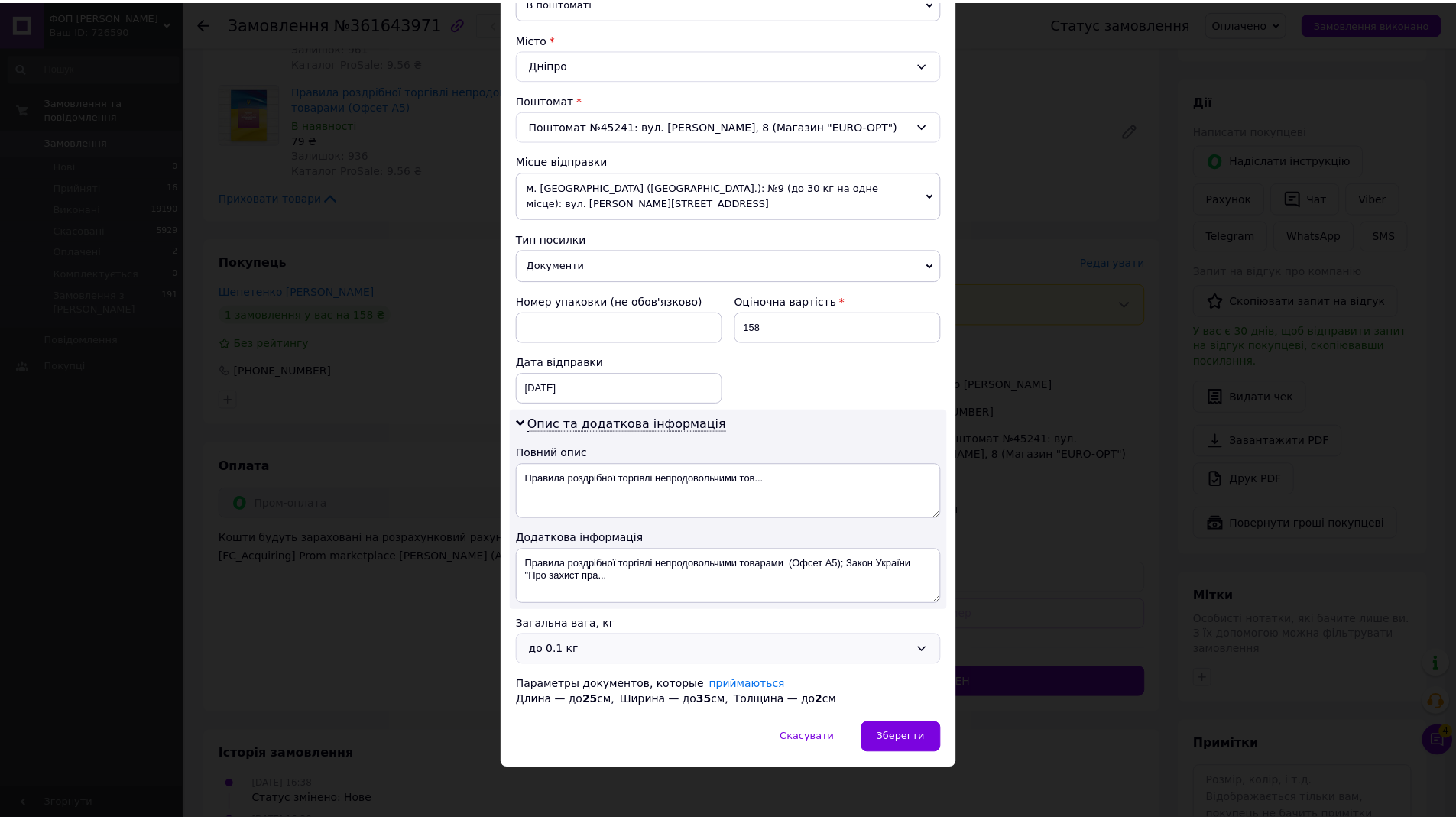
scroll to position [396, 0]
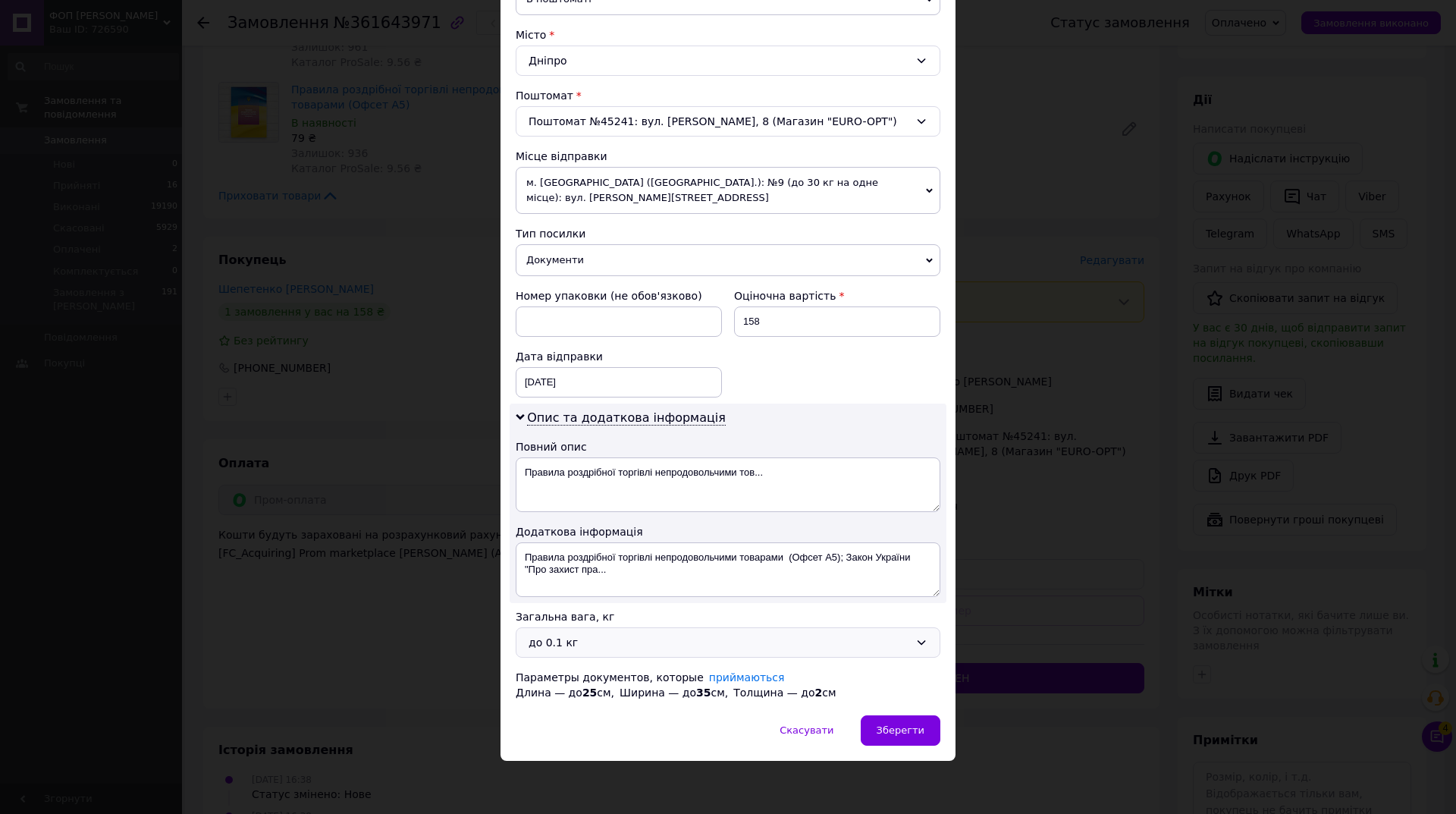
drag, startPoint x: 597, startPoint y: 631, endPoint x: 593, endPoint y: 649, distance: 18.4
click at [597, 632] on div "до 0.1 кг" at bounding box center [728, 642] width 425 height 30
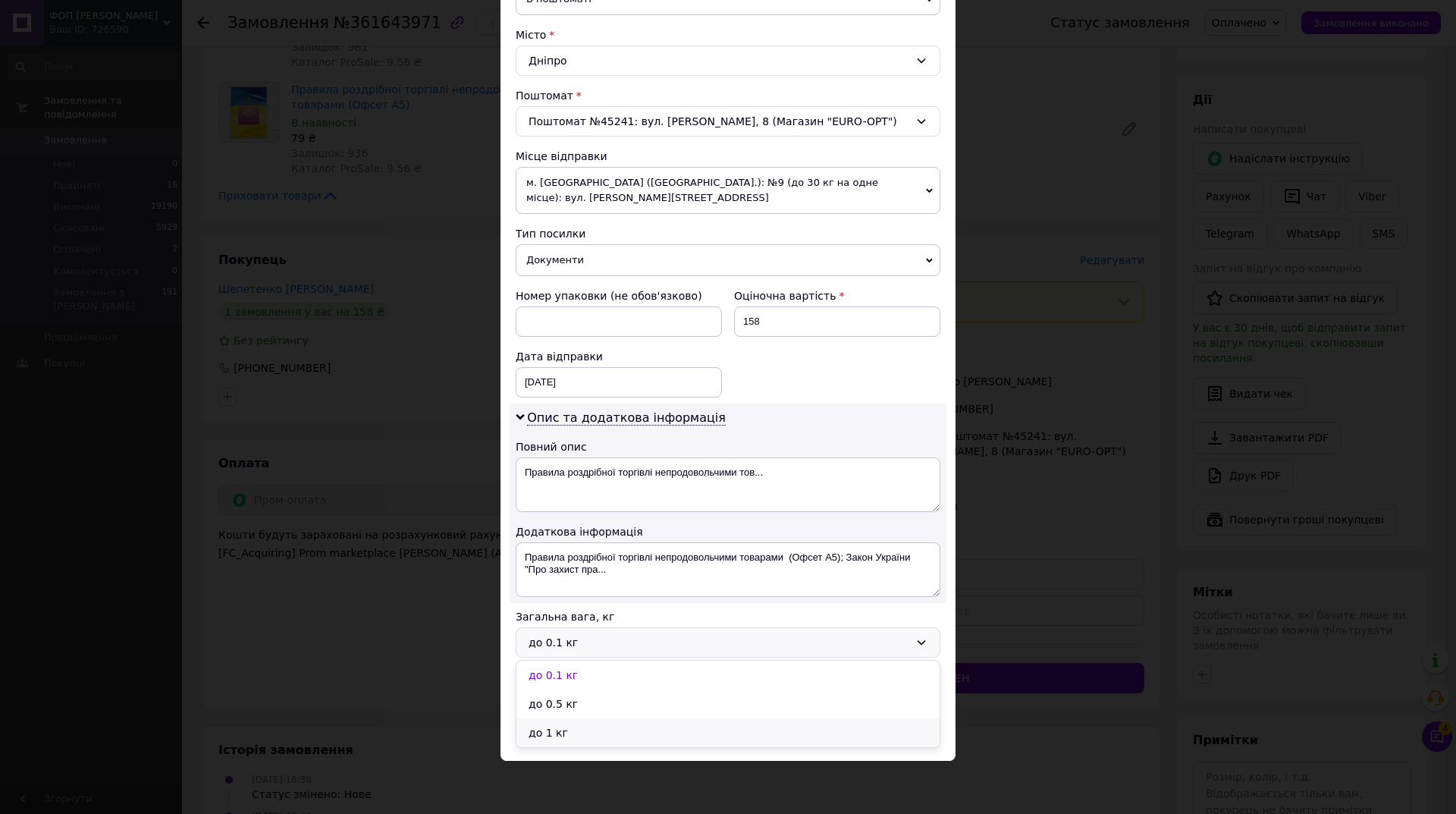
click at [599, 734] on li "до 1 кг" at bounding box center [728, 732] width 424 height 29
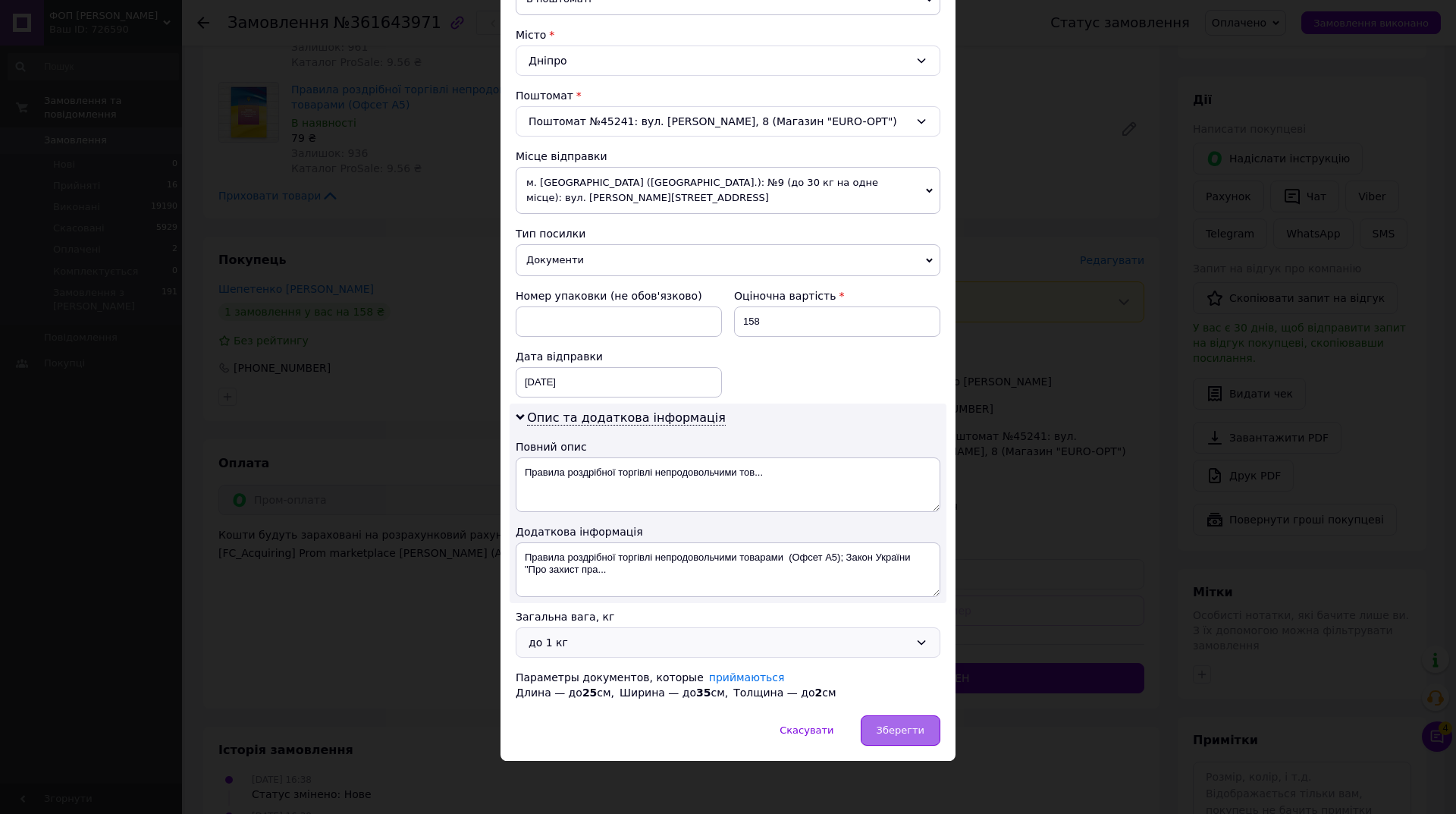
click at [886, 730] on span "Зберегти" at bounding box center [900, 730] width 48 height 12
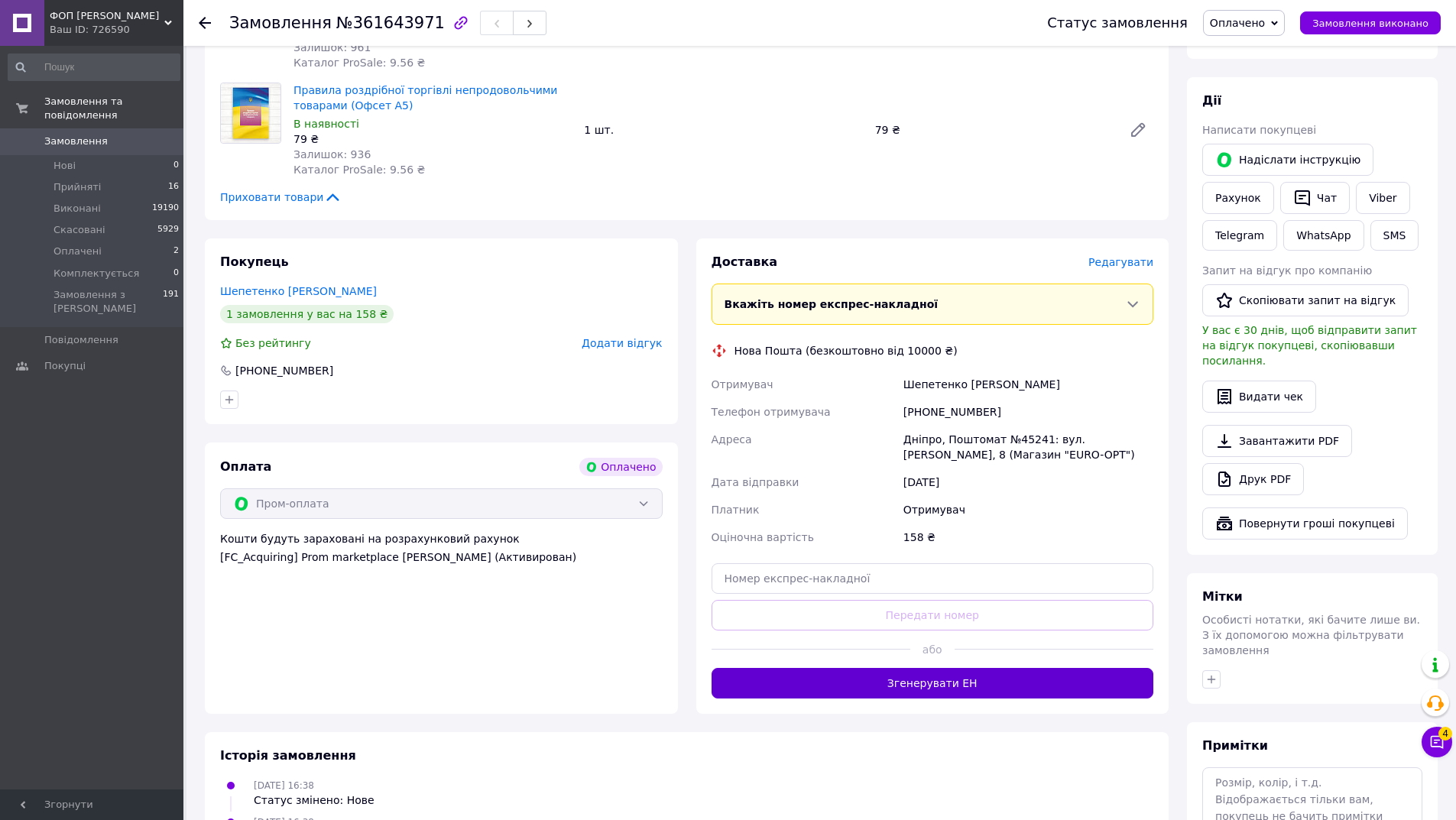
click at [909, 668] on button "Згенерувати ЕН" at bounding box center [933, 683] width 442 height 30
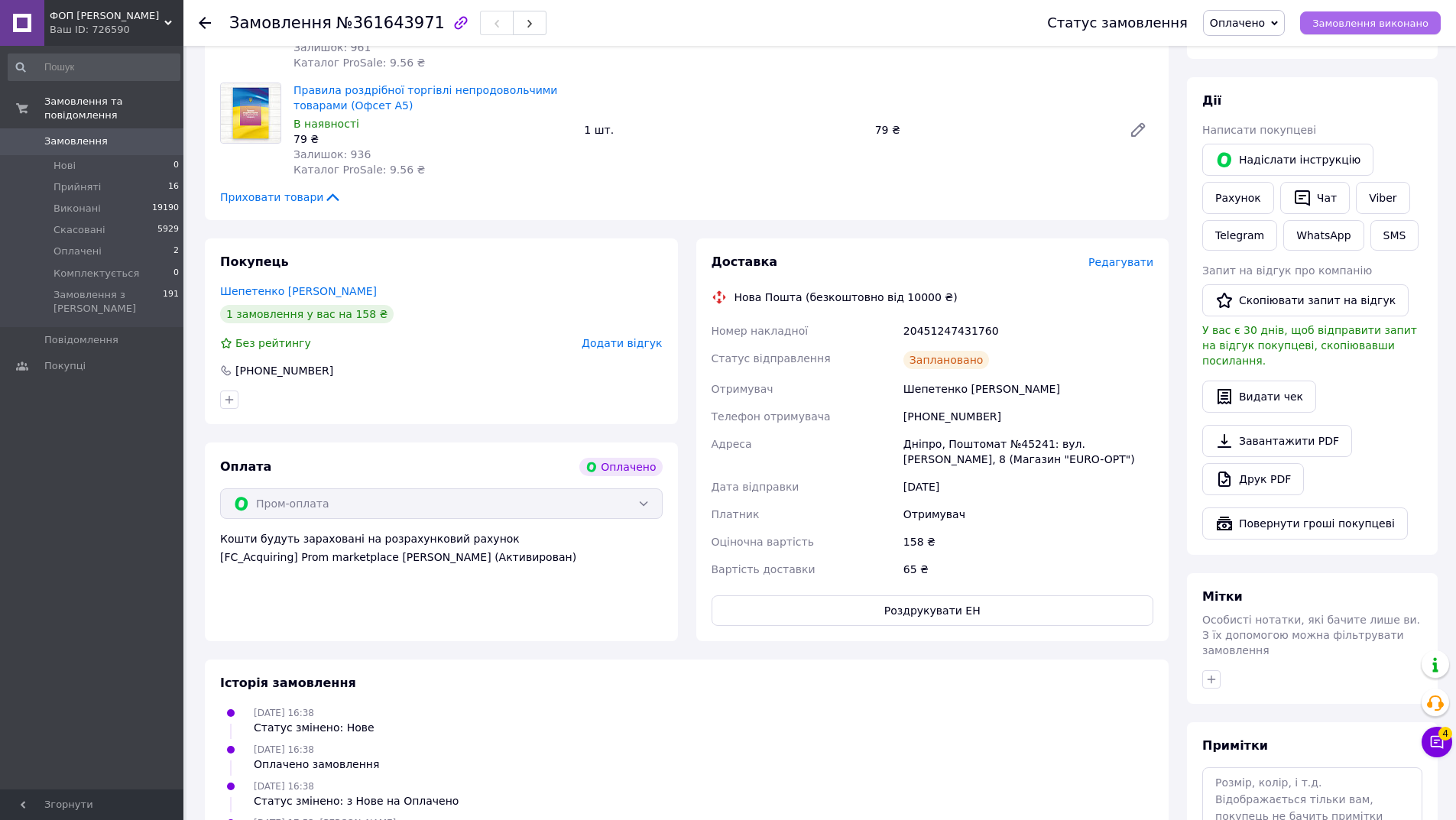
click at [1356, 22] on span "Замовлення виконано" at bounding box center [1370, 23] width 116 height 12
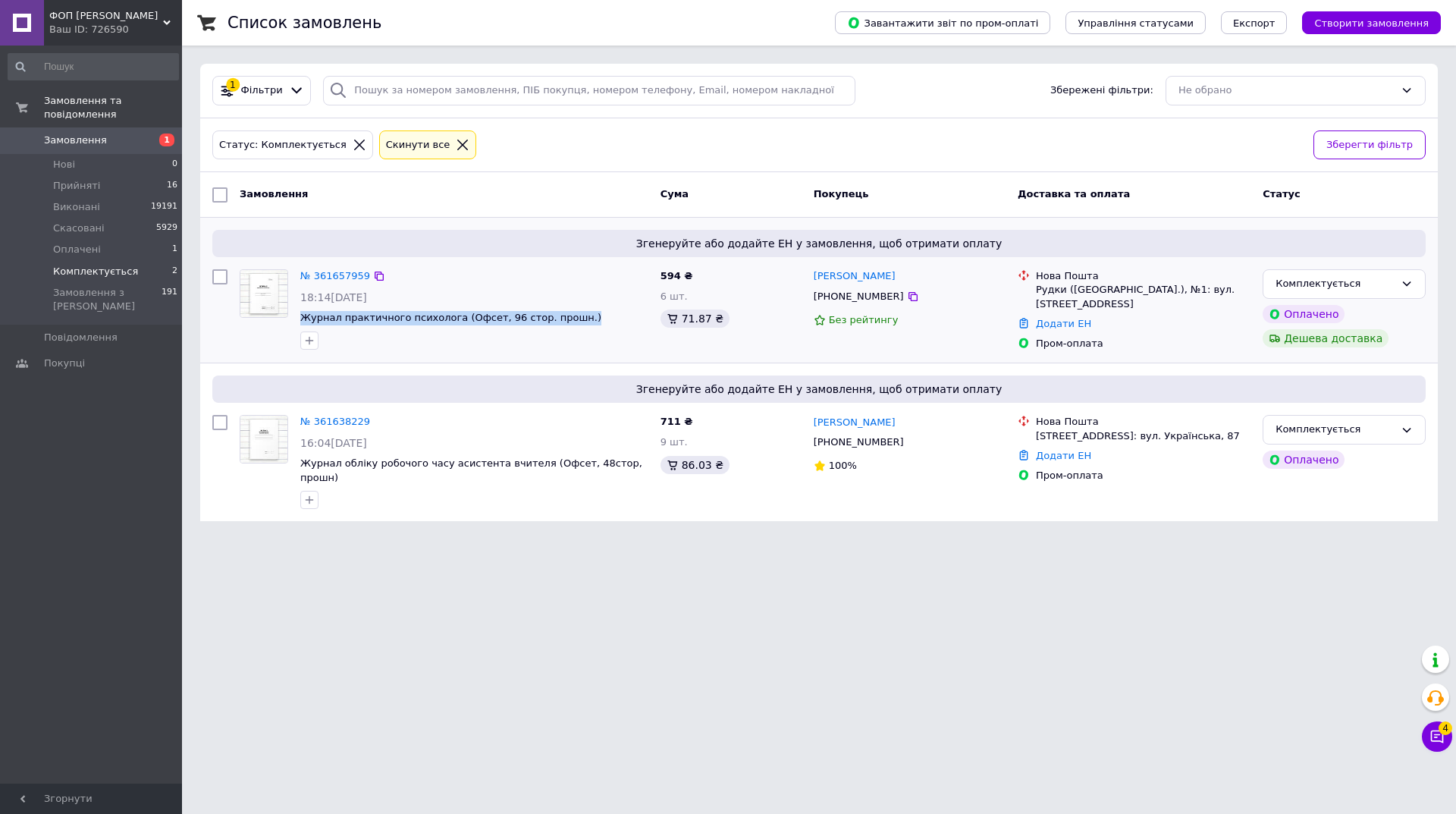
drag, startPoint x: 300, startPoint y: 315, endPoint x: 618, endPoint y: 315, distance: 318.0
click at [618, 315] on div "№ 361657959 18:14[DATE] Журнал практичного психолога (Офсет, 96 стор. прошн.)" at bounding box center [475, 309] width 360 height 92
copy span "Журнал практичного психолога (Офсет, 96 стор. прошн.)"
